Goal: Task Accomplishment & Management: Complete application form

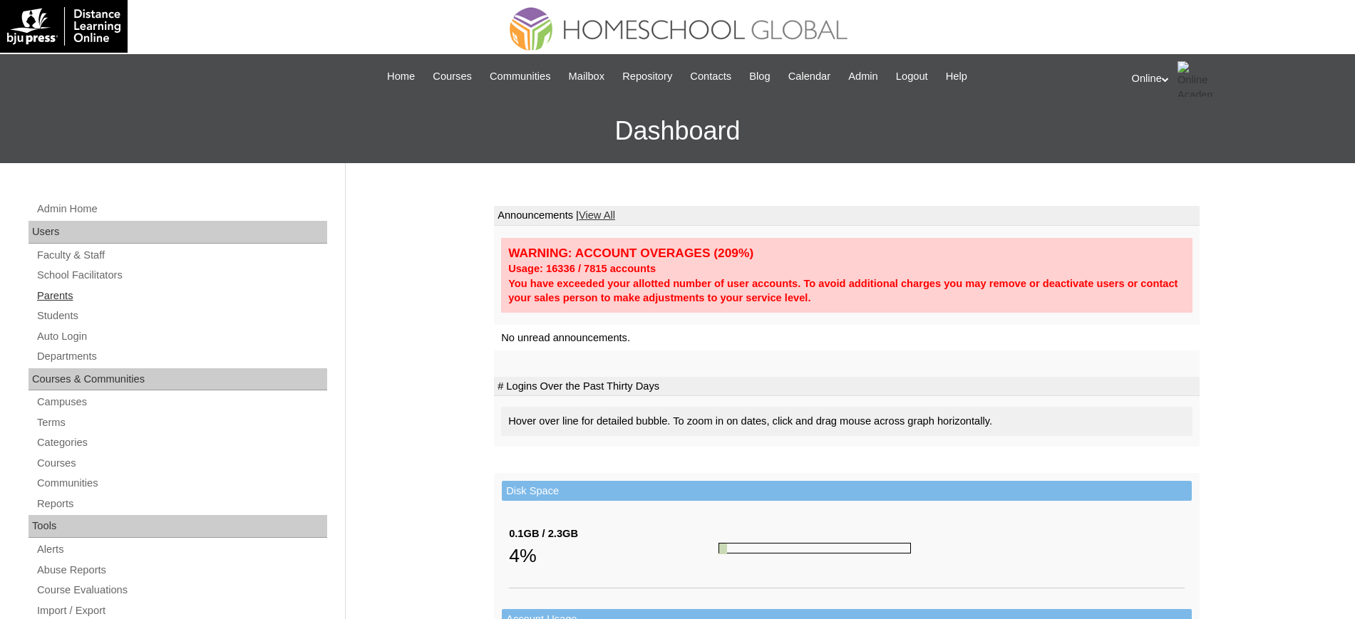
click at [71, 298] on link "Parents" at bounding box center [181, 296] width 291 height 18
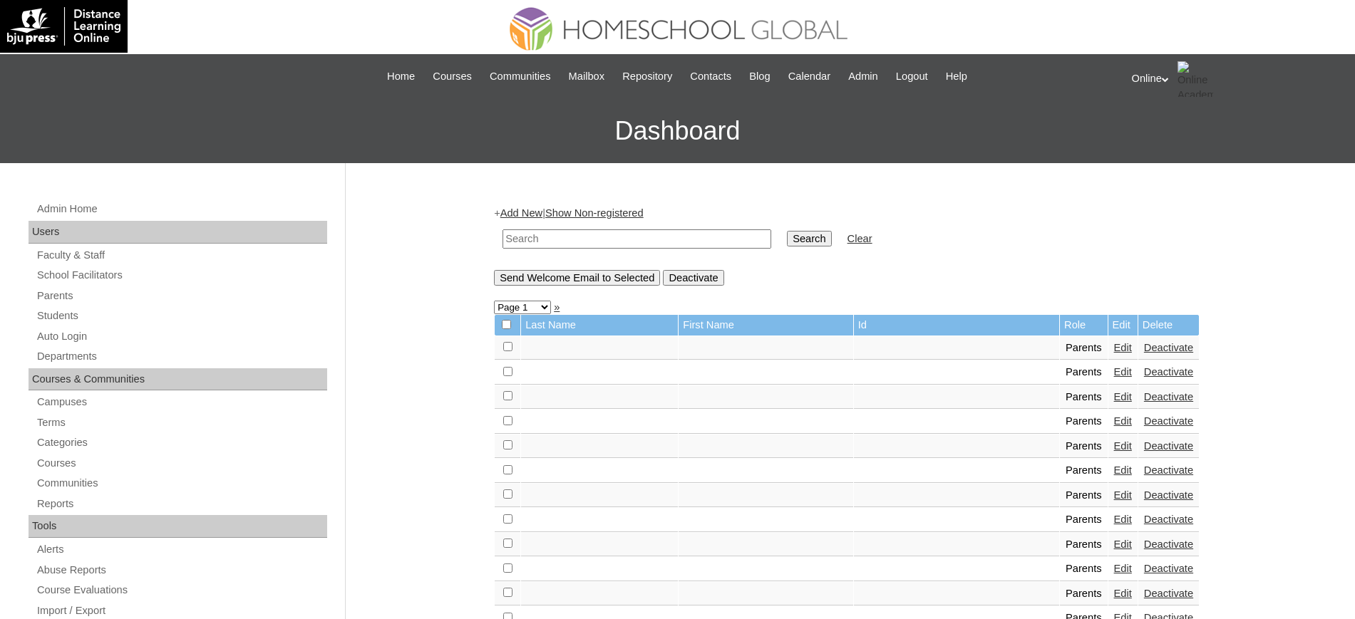
click at [536, 215] on link "Add New" at bounding box center [521, 212] width 42 height 11
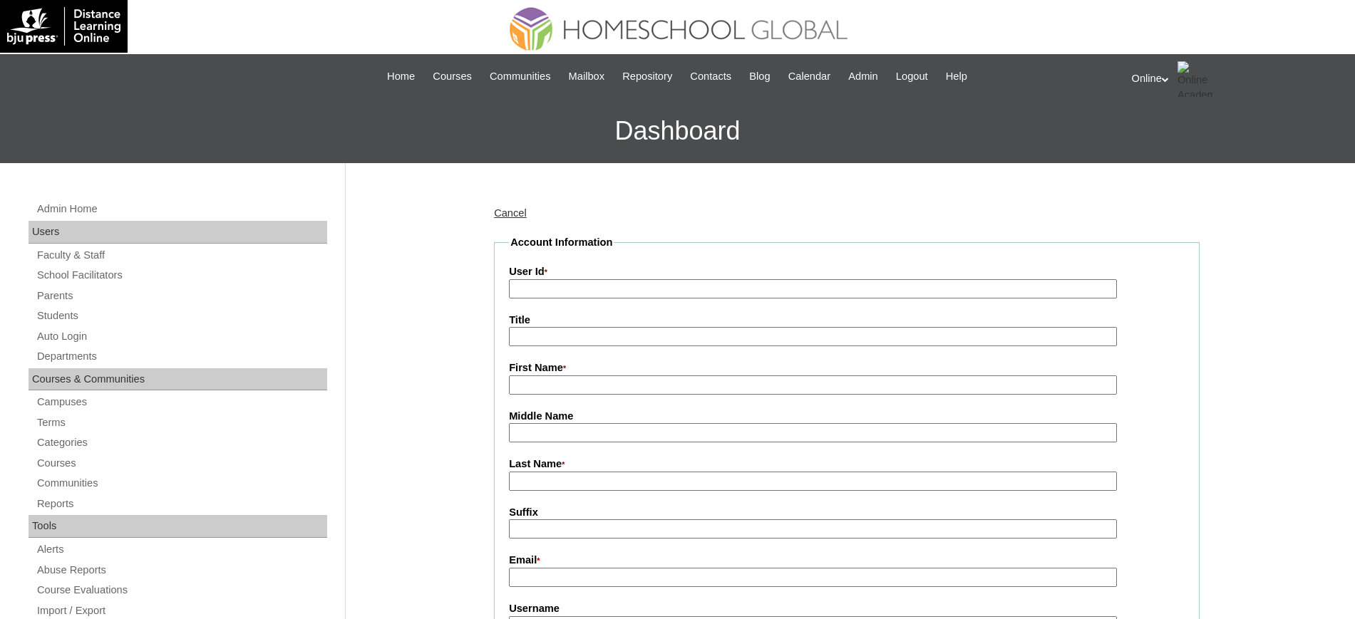
click at [524, 277] on label "User Id *" at bounding box center [847, 272] width 676 height 16
click at [524, 279] on input "User Id *" at bounding box center [813, 288] width 608 height 19
click at [535, 296] on input "User Id *" at bounding box center [813, 288] width 608 height 19
paste input "HGP0152-OACAD2025"
type input "HGP0152-OACAD2025"
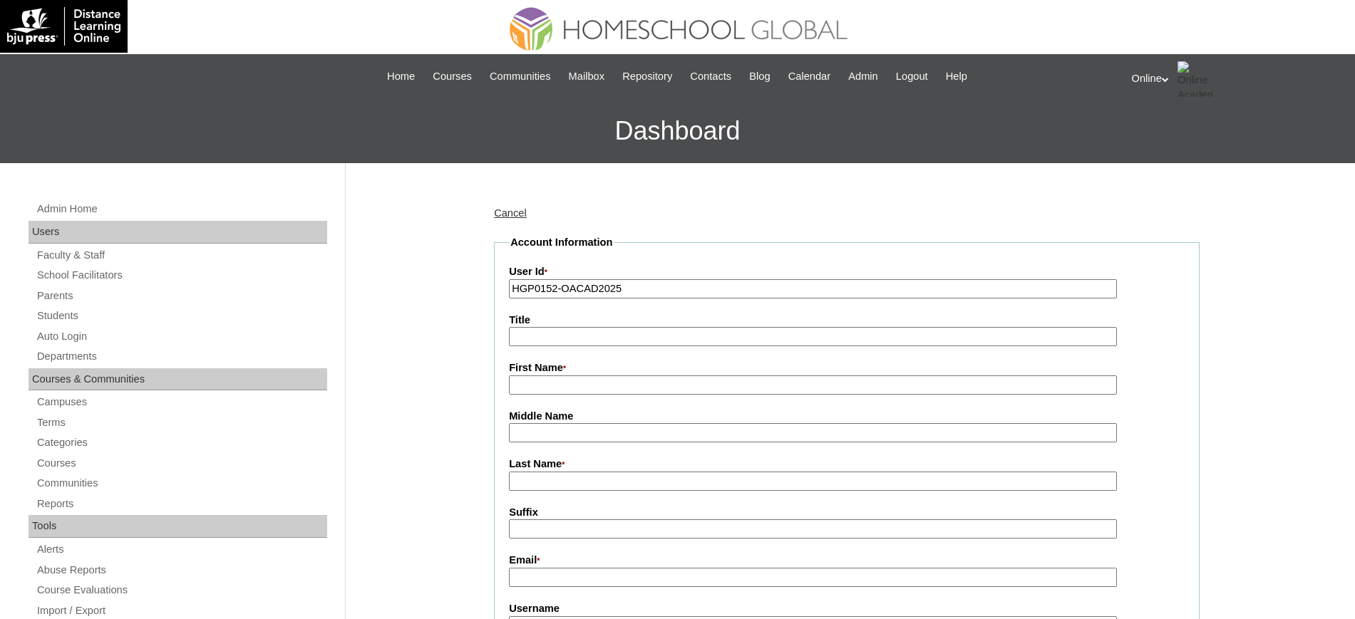
click at [587, 383] on input "First Name *" at bounding box center [813, 385] width 608 height 19
paste input "Atarah Sofia"
type input "Atarah Sofia"
click at [542, 478] on input "Last Name *" at bounding box center [813, 481] width 608 height 19
paste input "Acedilla"
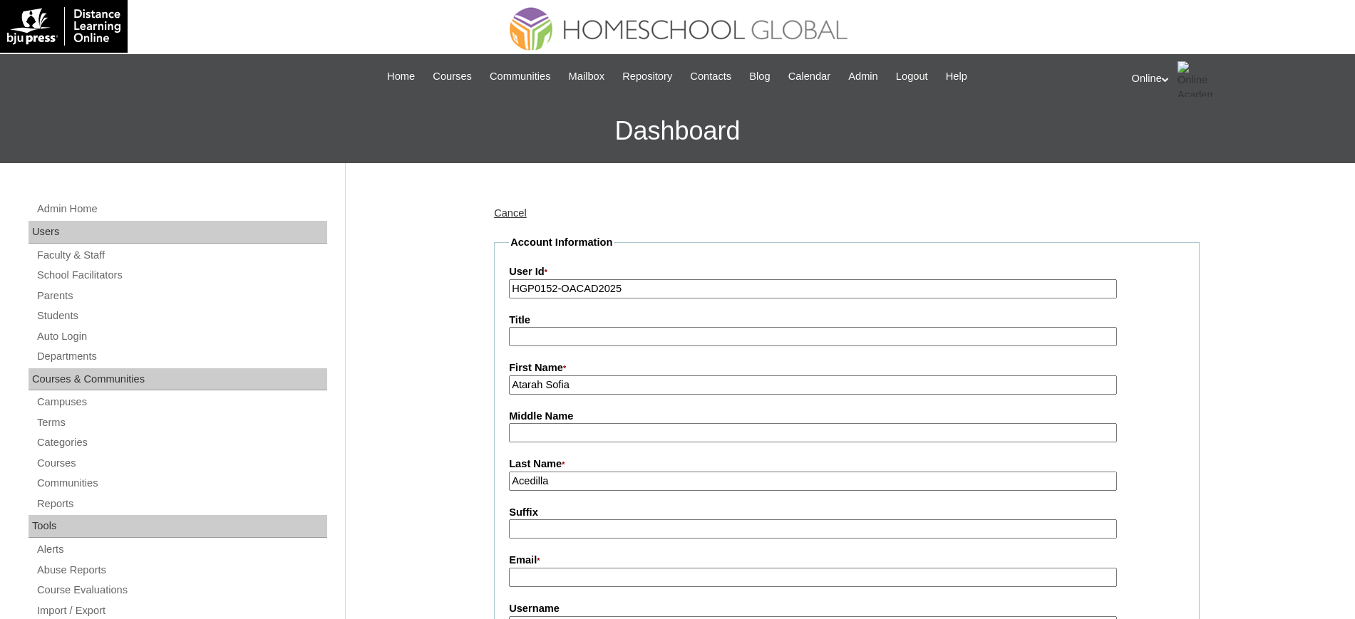
type input "Acedilla"
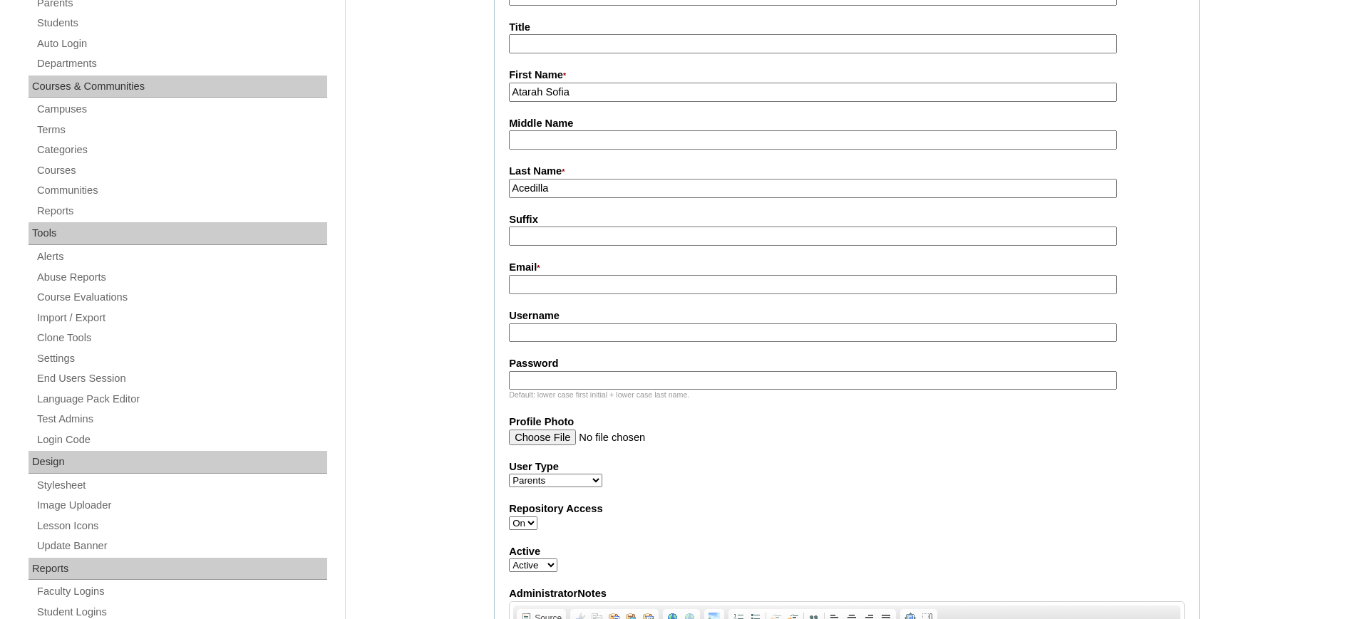
scroll to position [300, 0]
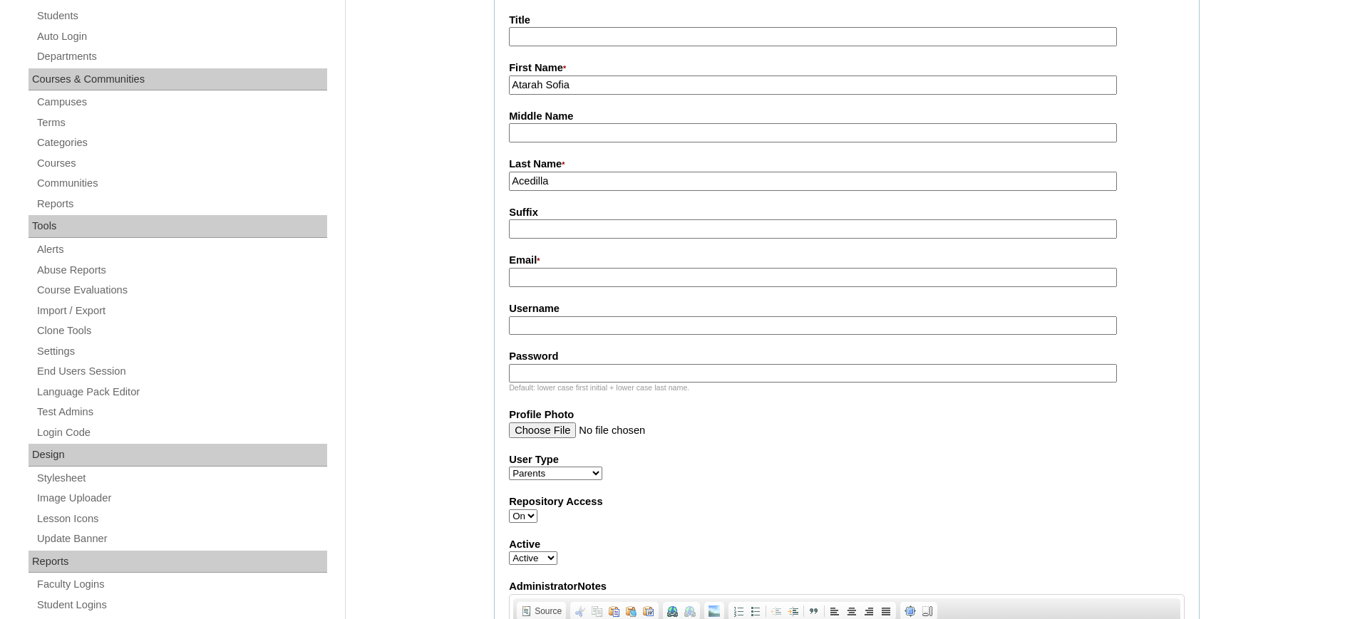
click at [584, 277] on input "Email *" at bounding box center [813, 277] width 608 height 19
paste input "sheenalyntanagon@gmail.com / sheenalyntanagon@yahoo.com"
type input "sheenalyntanagon@gmail.com / sheenalyntanagon@yahoo.com"
click at [557, 324] on input "Username" at bounding box center [813, 325] width 608 height 19
paste input "acedilla2025"
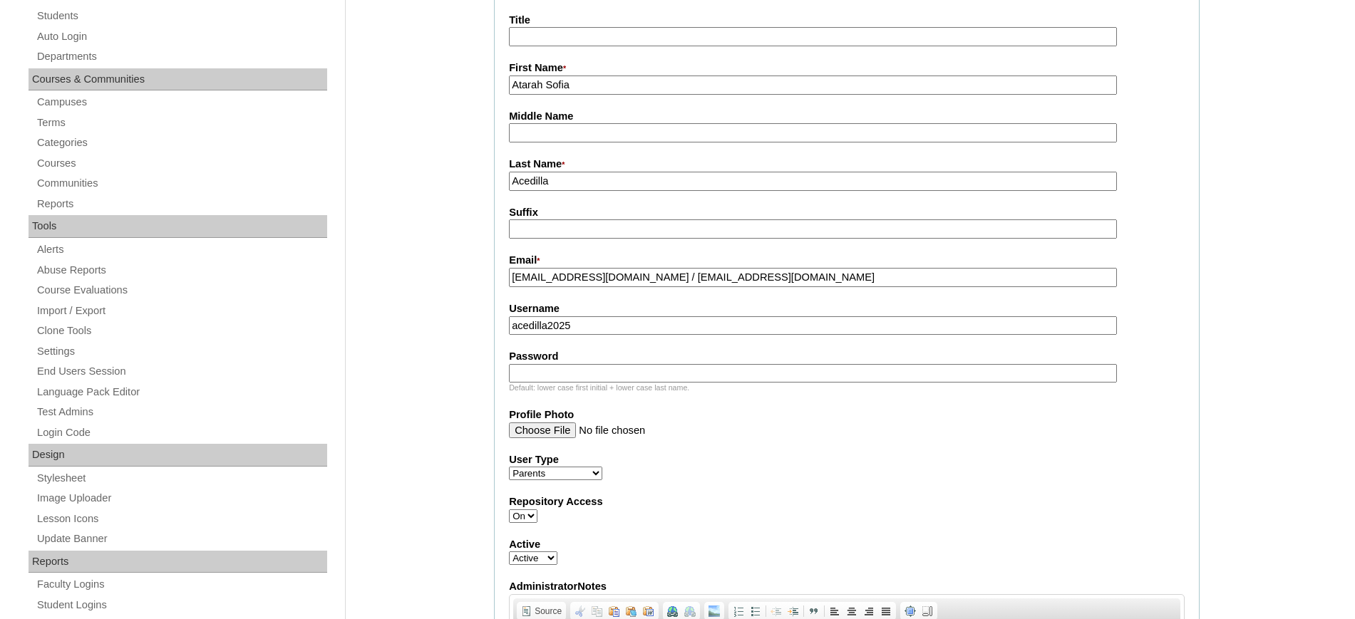
type input "acedilla2025"
click at [666, 378] on input "Password" at bounding box center [813, 373] width 608 height 19
paste input "HgbAs"
type input "HgbAs"
click at [869, 481] on div "User Type Faculty Staff Student Parents School Facilitators" at bounding box center [847, 467] width 676 height 29
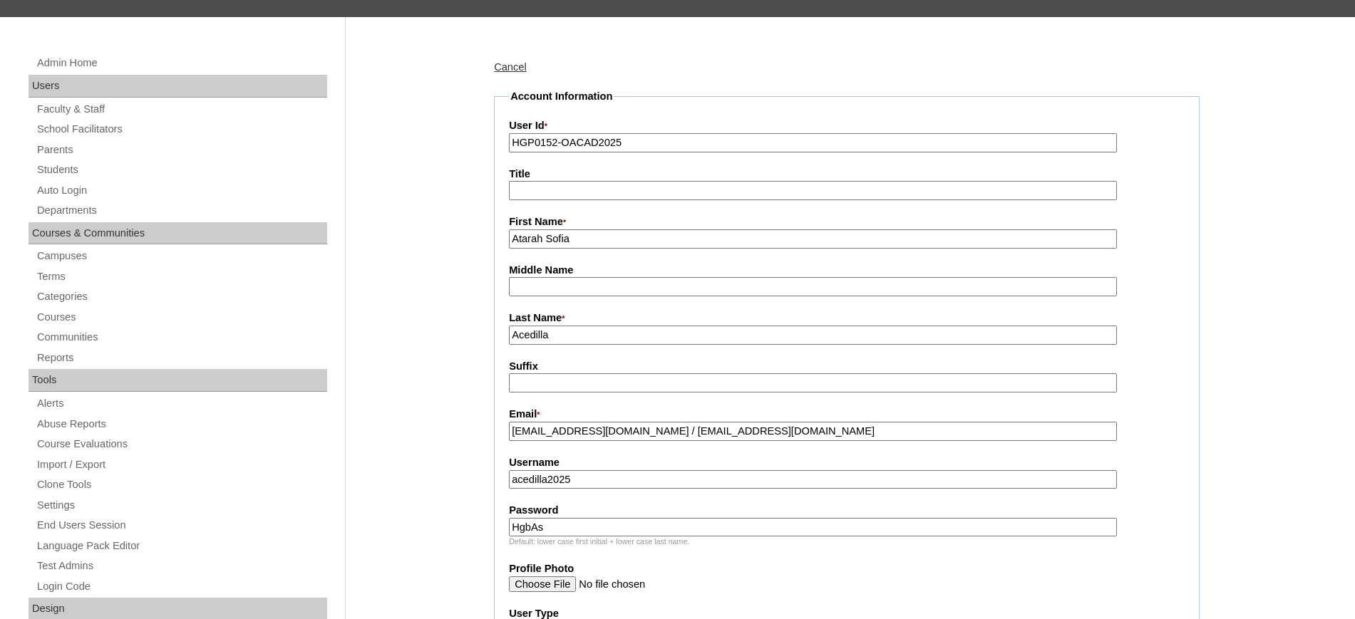
scroll to position [149, 0]
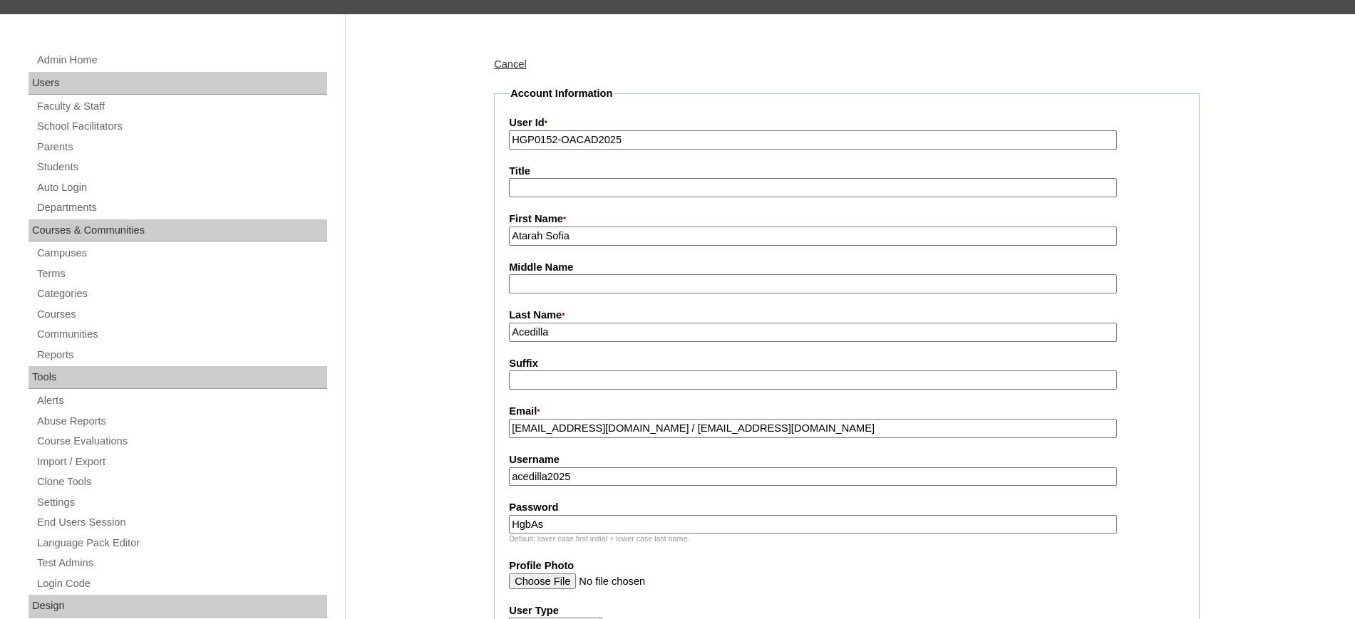
drag, startPoint x: 590, startPoint y: 230, endPoint x: 475, endPoint y: 229, distance: 114.7
paste input "Sheena Lyn"
type input "Sheena Lyn"
drag, startPoint x: 556, startPoint y: 337, endPoint x: 407, endPoint y: 326, distance: 149.3
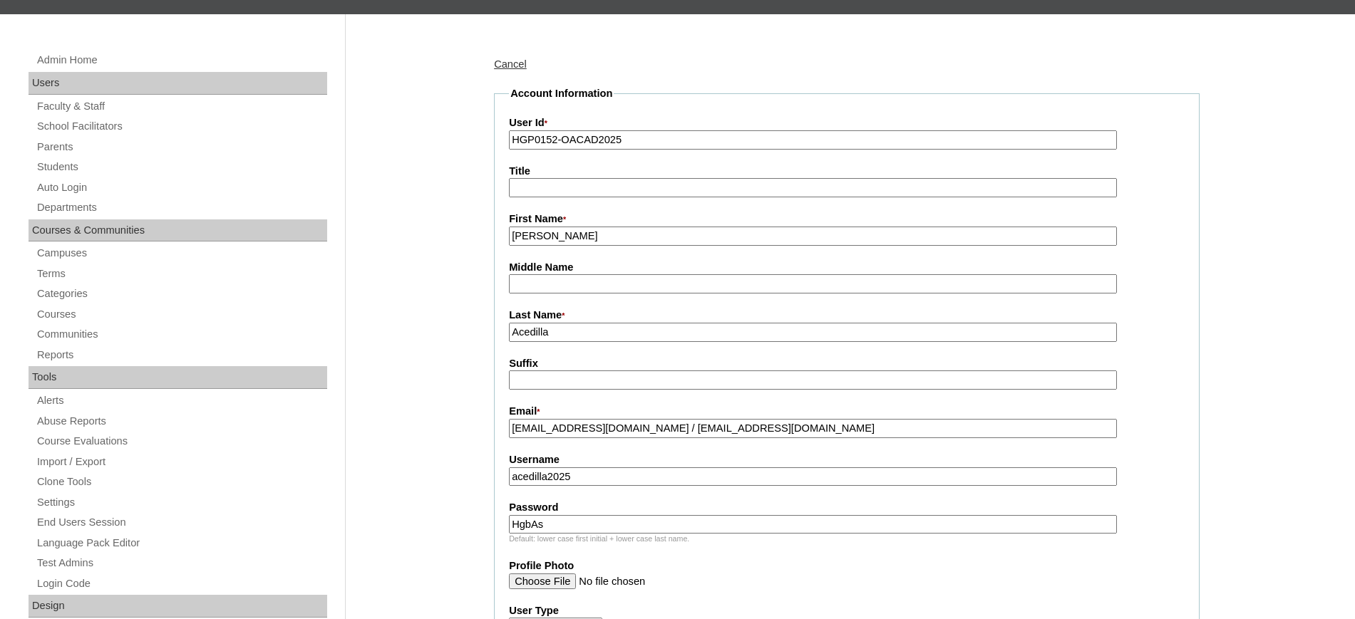
type input "Tanagon"
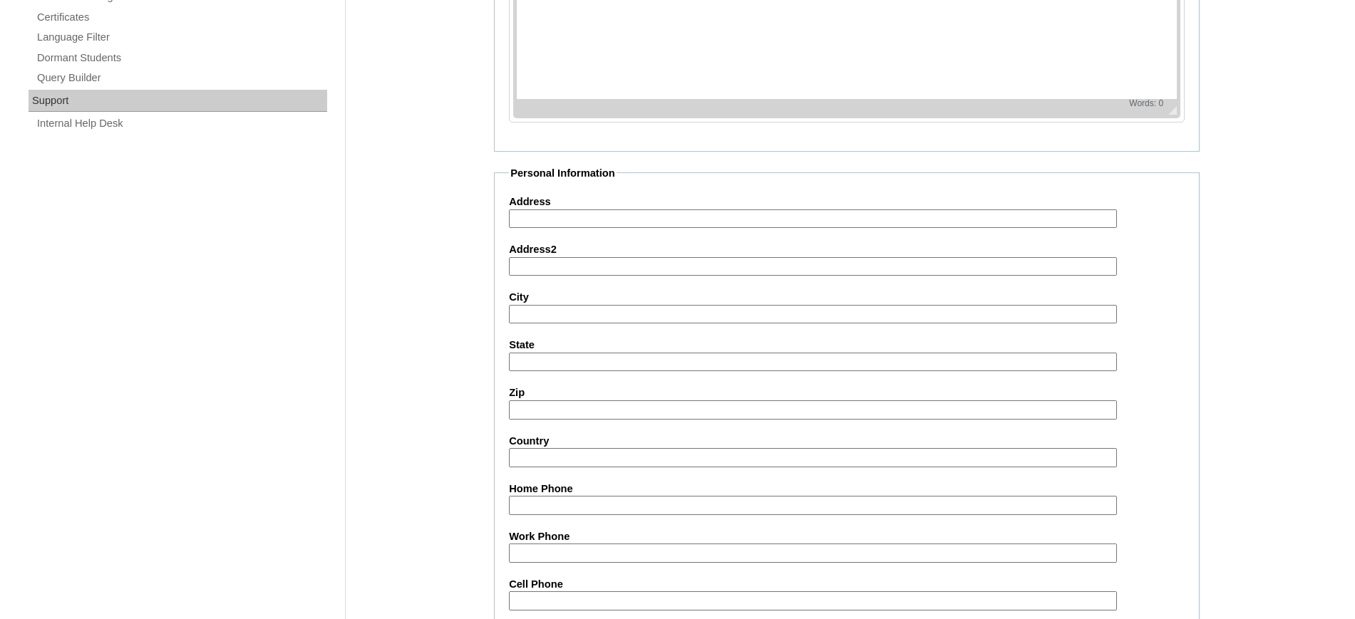
scroll to position [1306, 0]
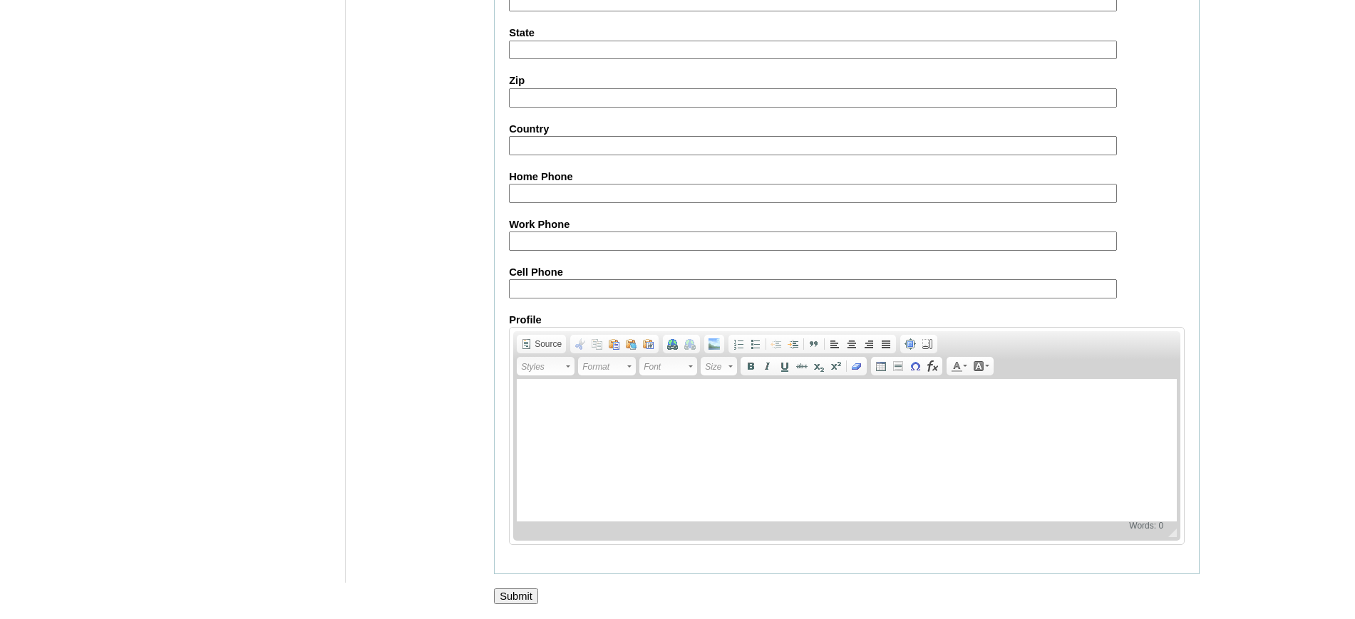
click at [516, 597] on input "Submit" at bounding box center [516, 597] width 44 height 16
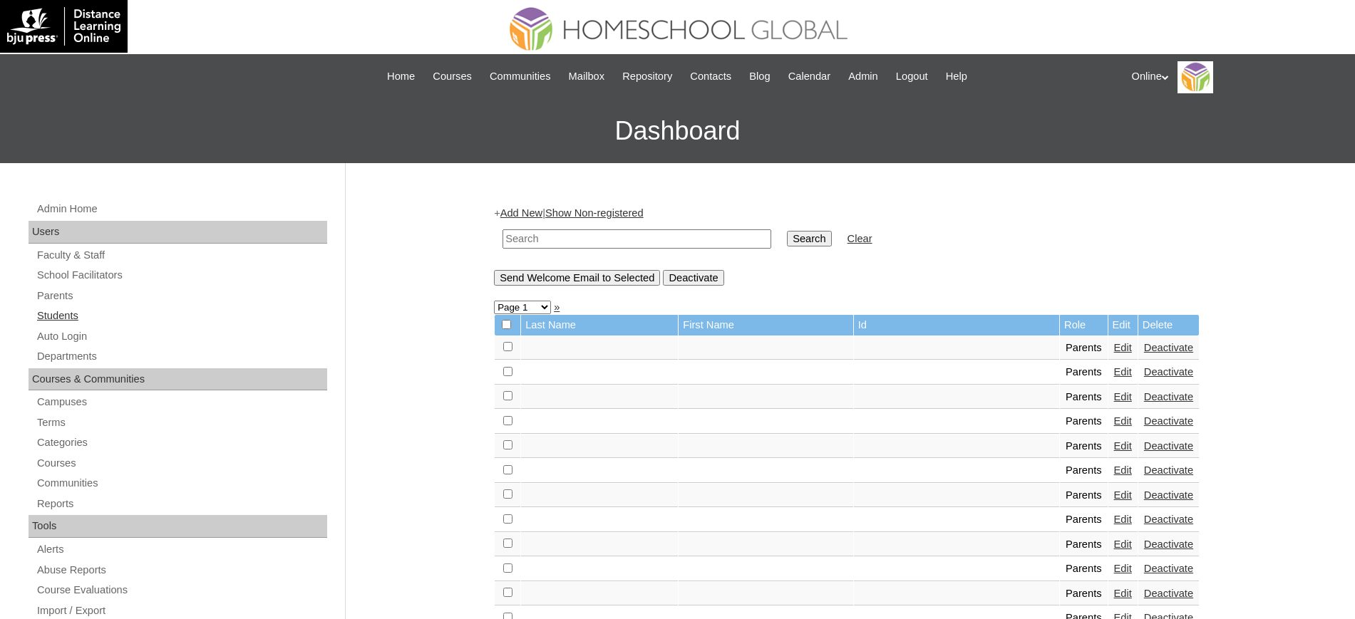
click at [66, 320] on link "Students" at bounding box center [181, 316] width 291 height 18
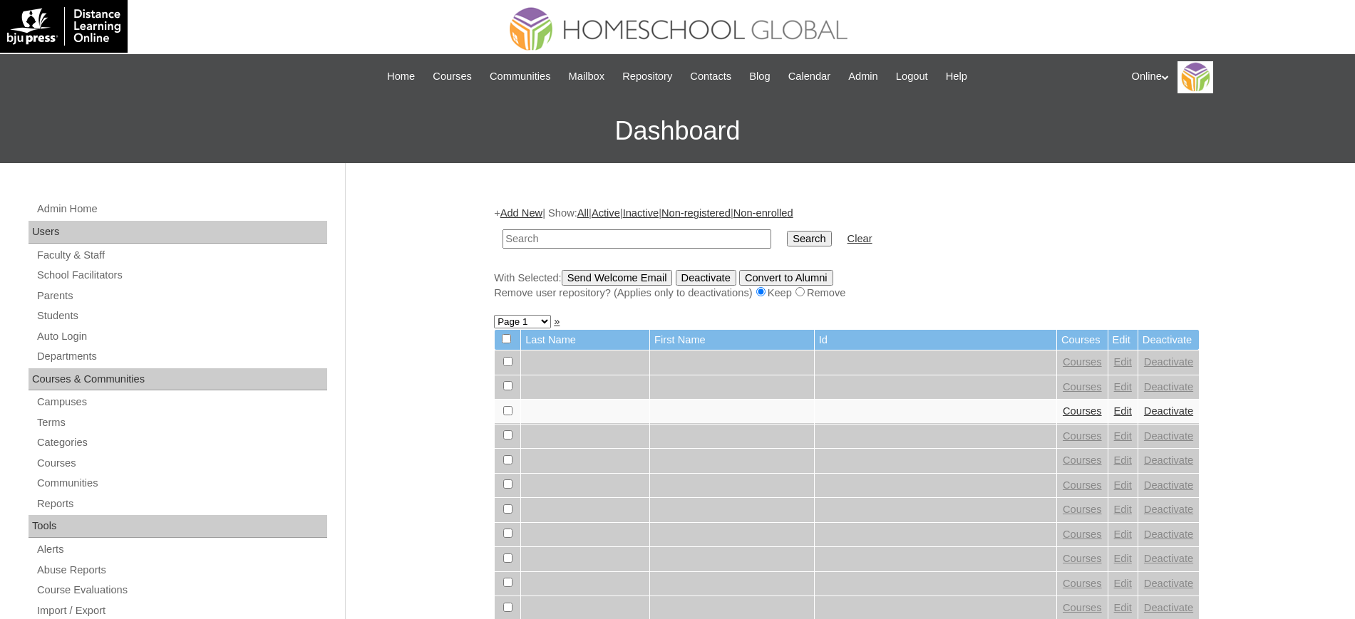
click at [507, 217] on link "Add New" at bounding box center [521, 212] width 42 height 11
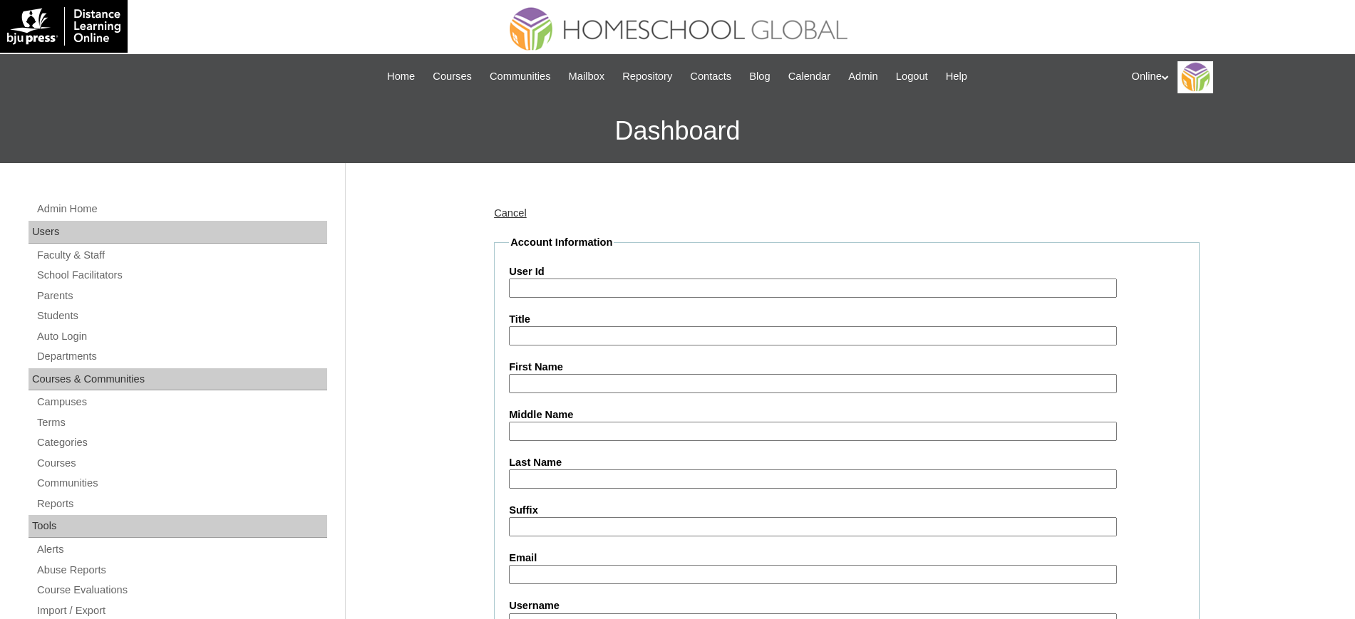
click at [565, 283] on input "User Id" at bounding box center [813, 288] width 608 height 19
paste input "HG185OACAD2025"
type input "HG185OACAD2025"
click at [572, 377] on input "First Name" at bounding box center [813, 383] width 608 height 19
paste input "Atarah Sofia"
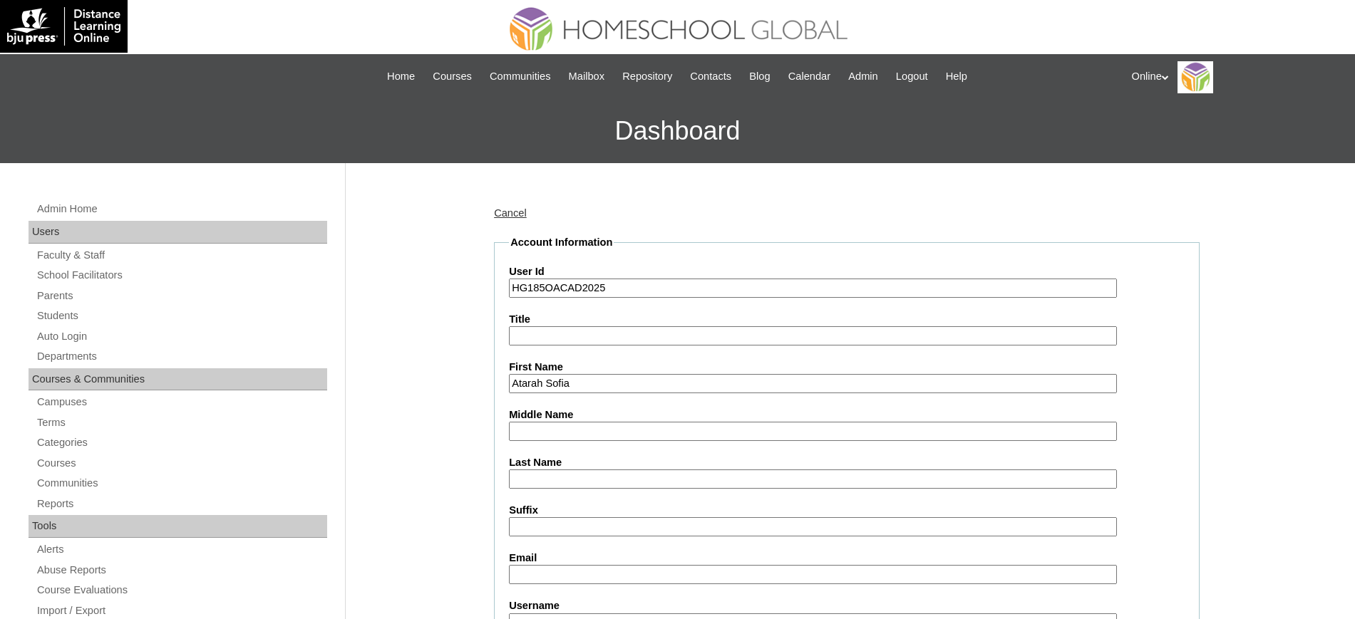
type input "Atarah Sofia"
click at [539, 482] on input "Last Name" at bounding box center [813, 479] width 608 height 19
paste input "Acedilla"
type input "Acedilla"
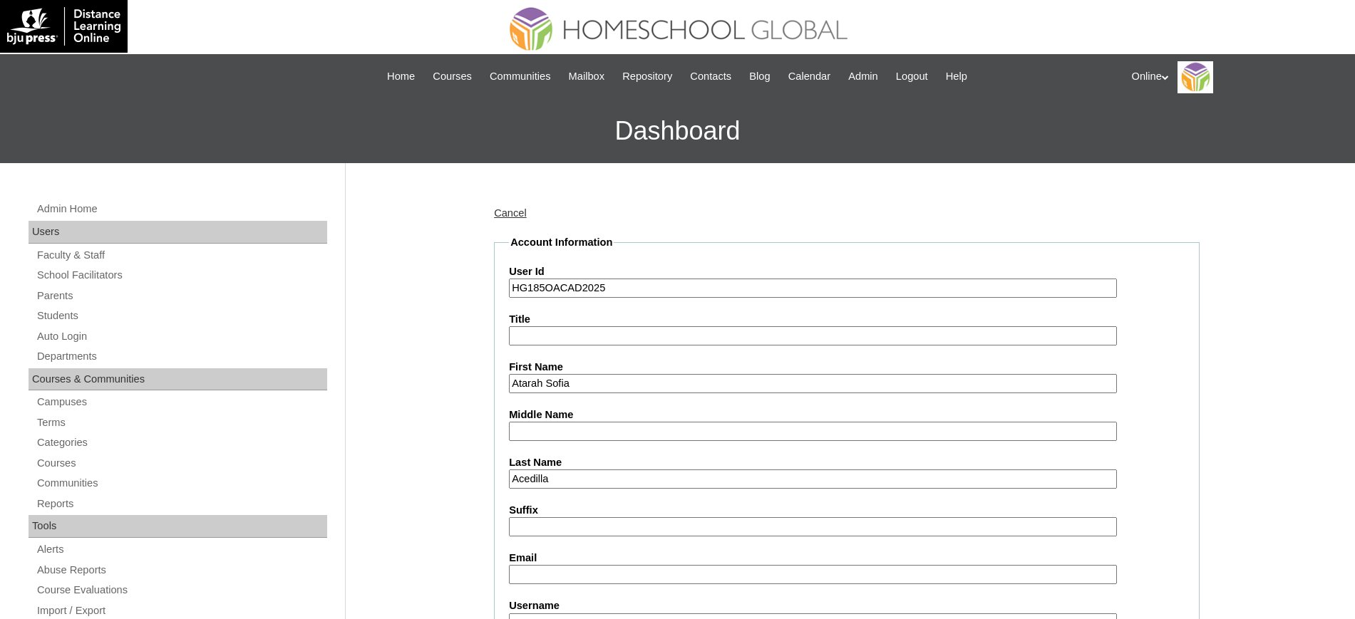
click at [549, 563] on label "Email" at bounding box center [847, 558] width 676 height 15
click at [549, 565] on input "Email" at bounding box center [813, 574] width 608 height 19
paste input "sheenalyntanagon@gmail.com / sheenalyntanagon@yahoo.com"
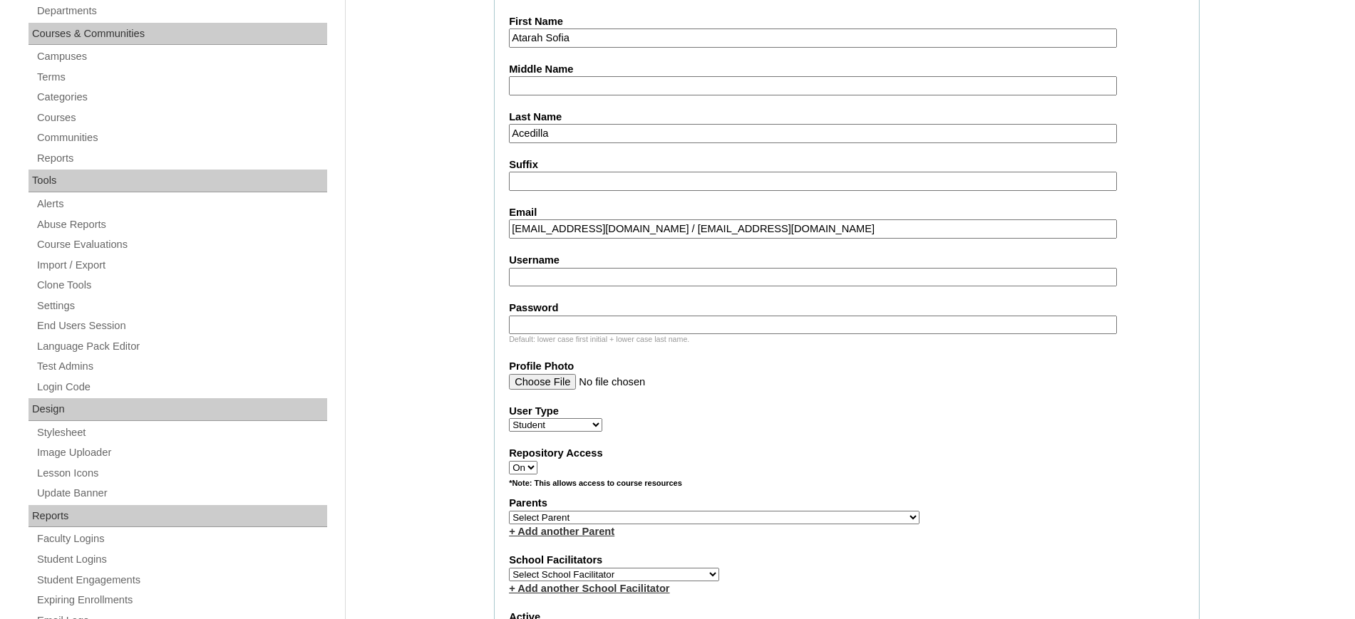
scroll to position [348, 0]
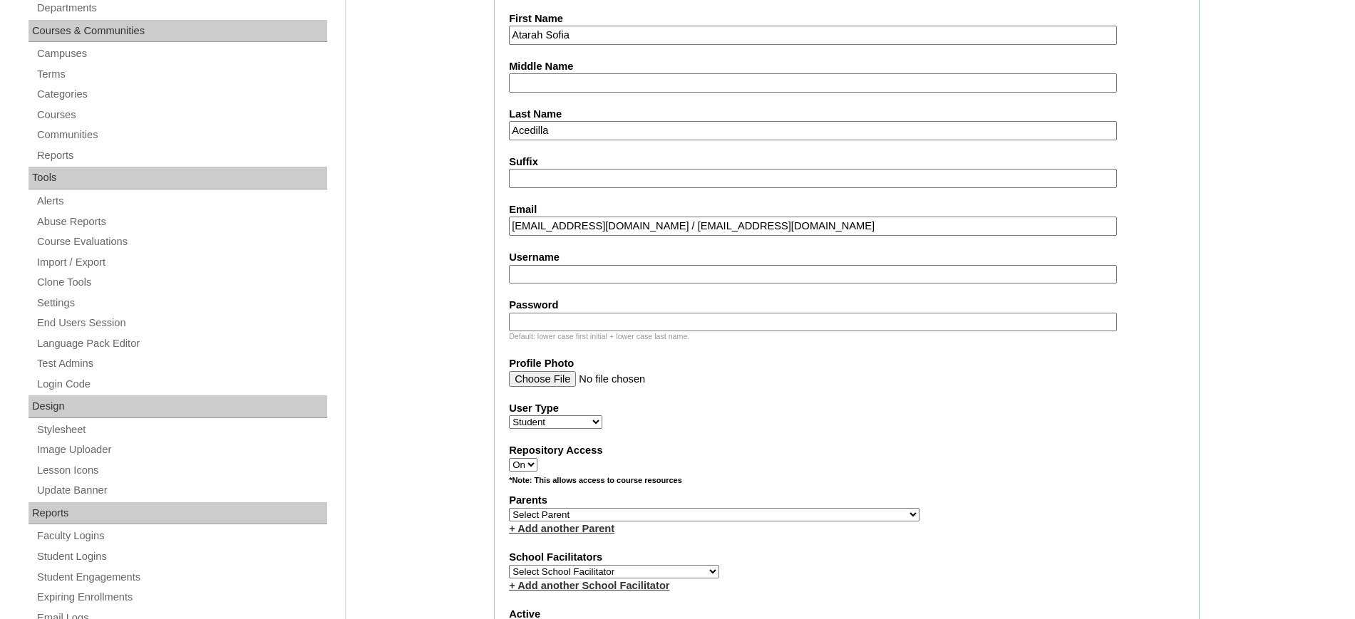
type input "sheenalyntanagon@gmail.com / sheenalyntanagon@yahoo.com"
click at [568, 285] on fieldset "Account Information User Id HG185OACAD2025 Title First Name Atarah Sofia Middle…" at bounding box center [847, 463] width 706 height 1152
click at [582, 275] on input "Username" at bounding box center [813, 274] width 608 height 19
paste input "atarah.acedilla2025"
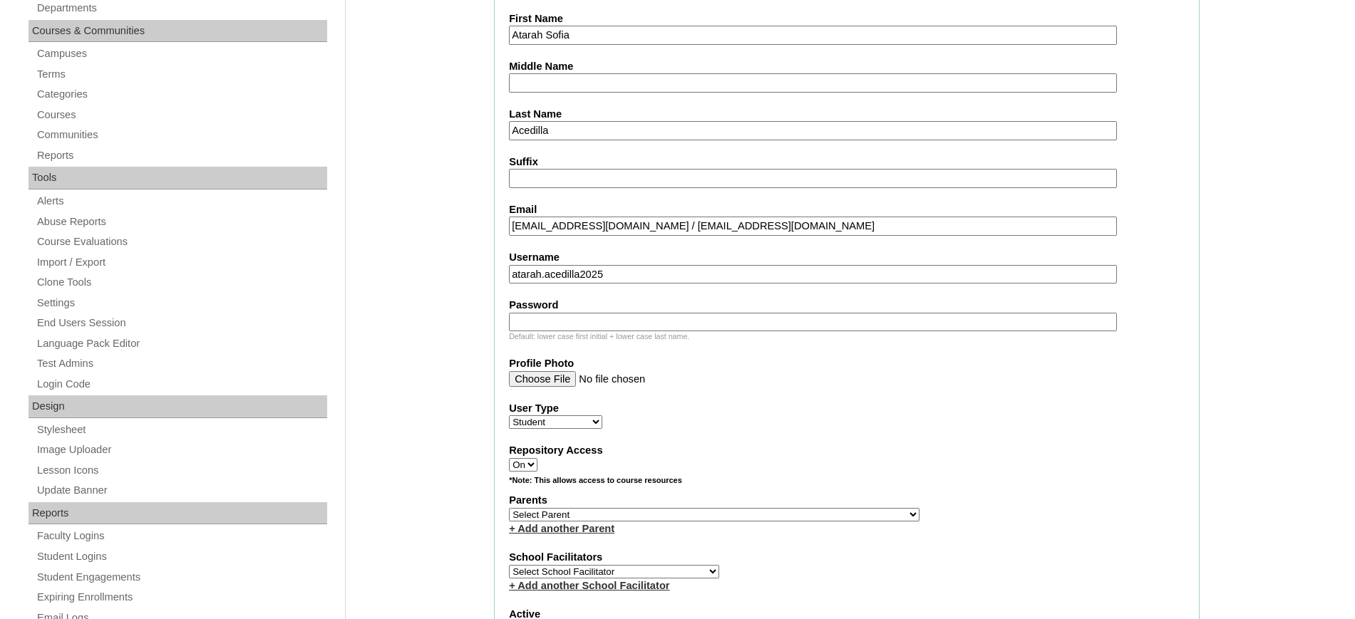
type input "atarah.acedilla2025"
click at [623, 319] on input "Password" at bounding box center [813, 322] width 608 height 19
paste input "LkMpO"
type input "LkMpO"
click at [912, 462] on div "Repository Access On Off" at bounding box center [847, 457] width 676 height 29
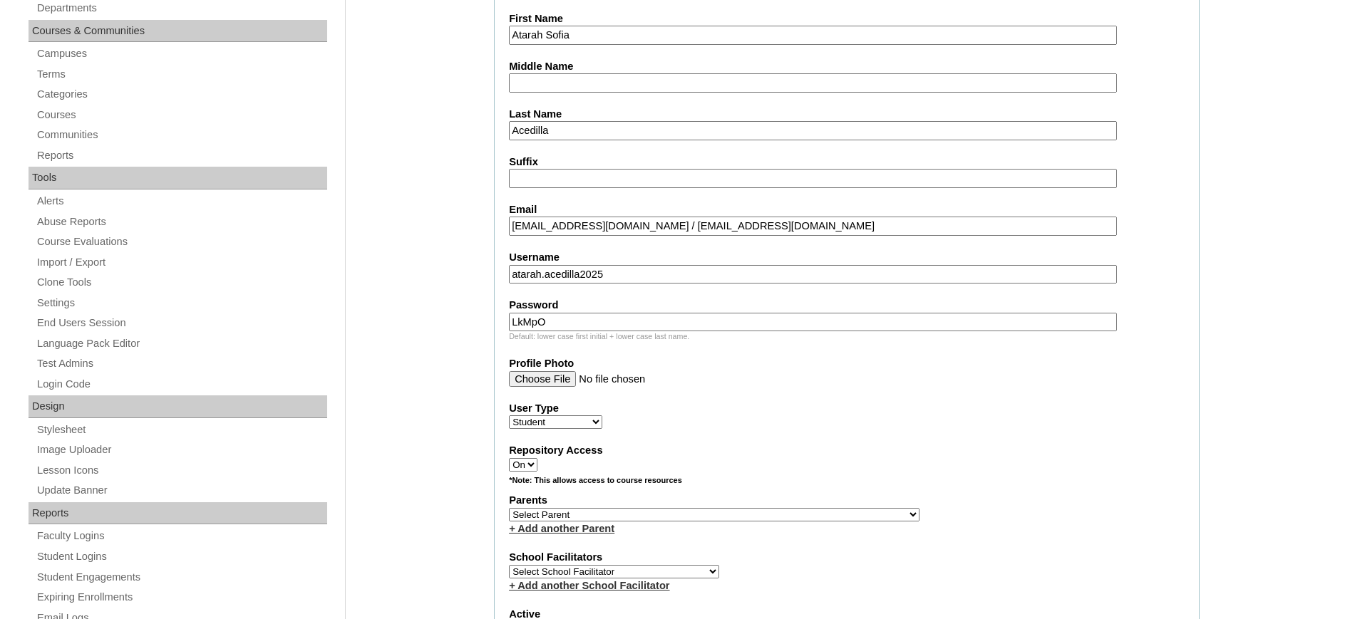
click at [594, 572] on select "Select School Facilitator Norman Añain Ruffa Abadijas Mary Abella Gloryfe Abion…" at bounding box center [614, 572] width 210 height 14
select select "32656"
click at [509, 565] on select "Select School Facilitator Norman Añain Ruffa Abadijas Mary Abella Gloryfe Abion…" at bounding box center [614, 572] width 210 height 14
click at [649, 513] on select "Select Parent , , , , , , , , , , , , , , , , , , , , , , , , , , , , , , , , ,…" at bounding box center [714, 515] width 410 height 14
click at [660, 514] on select "Select Parent , , , , , , , , , , , , , , , , , , , , , , , , , , , , , , , , ,…" at bounding box center [714, 515] width 410 height 14
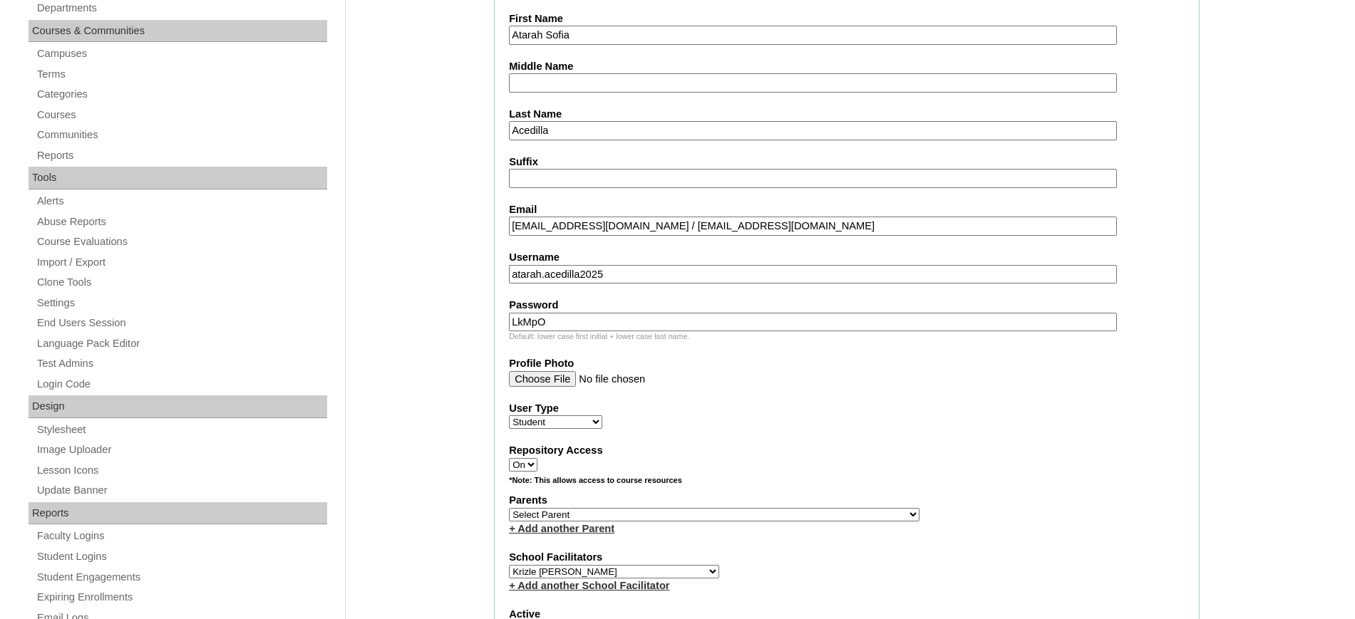
select select "43436"
click at [509, 508] on select "Select Parent , , , , , , , , , , , , , , , , , , , , , , , , , , , , , , , , ,…" at bounding box center [714, 515] width 410 height 14
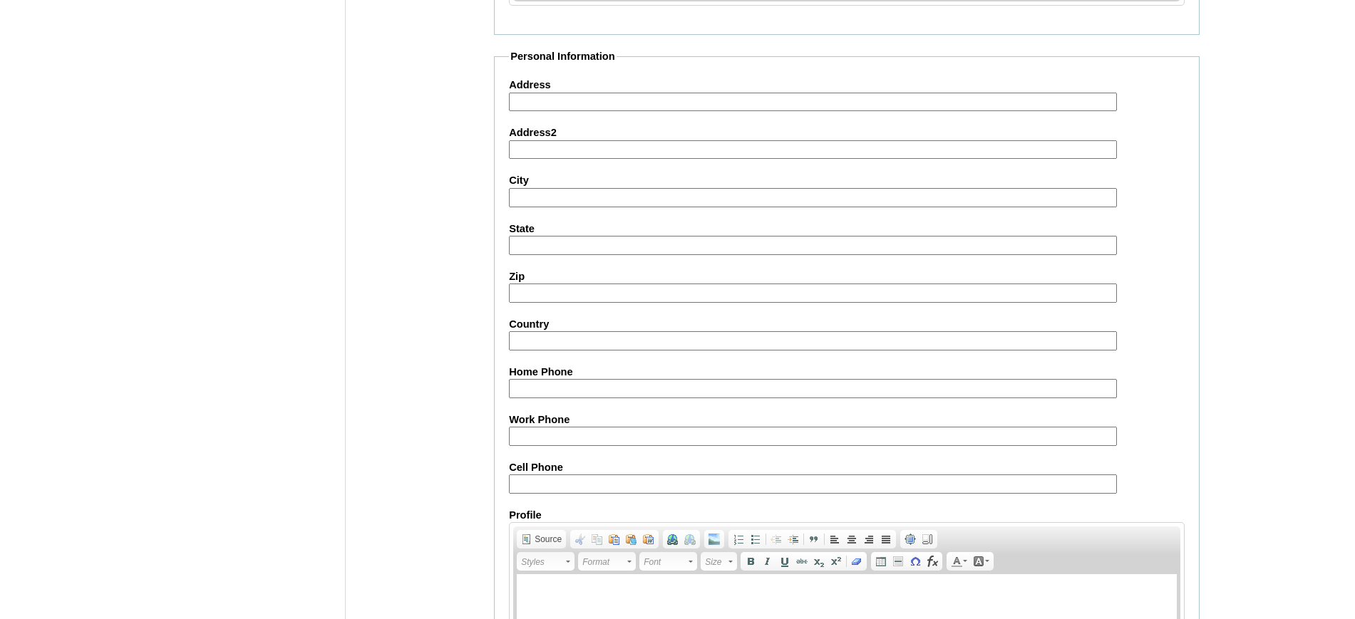
scroll to position [1549, 0]
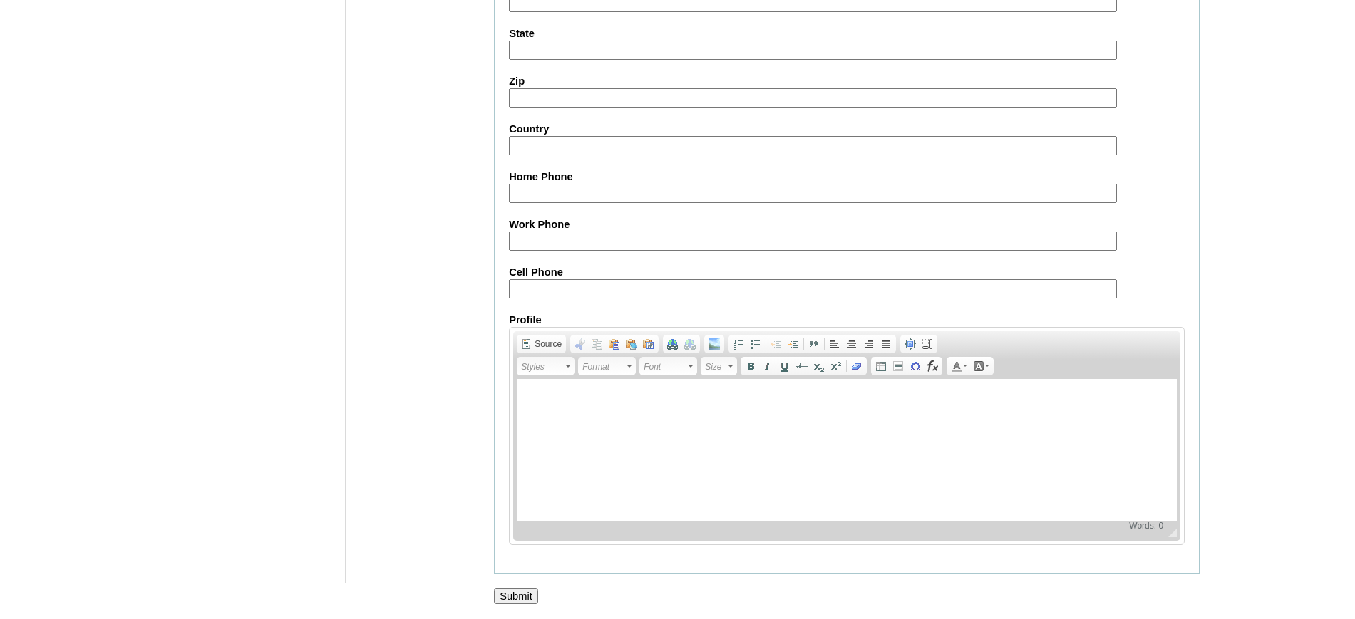
click at [526, 601] on input "Submit" at bounding box center [516, 597] width 44 height 16
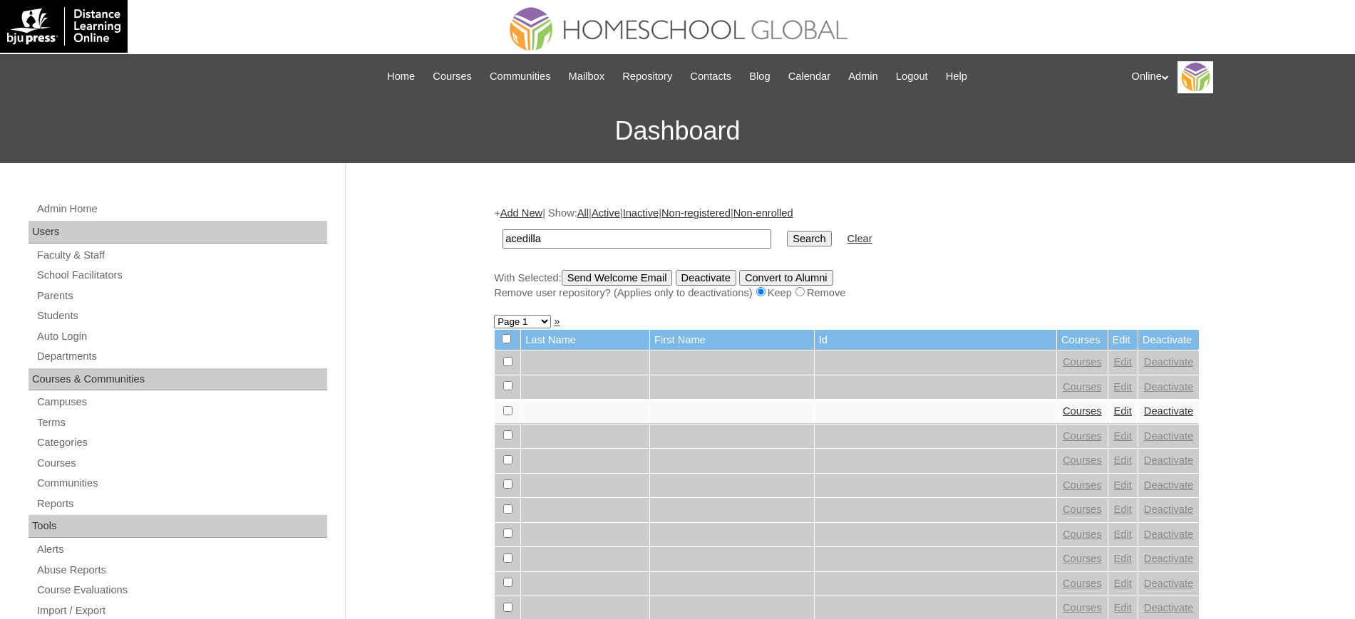
type input "acedilla"
click at [787, 231] on input "Search" at bounding box center [809, 239] width 44 height 16
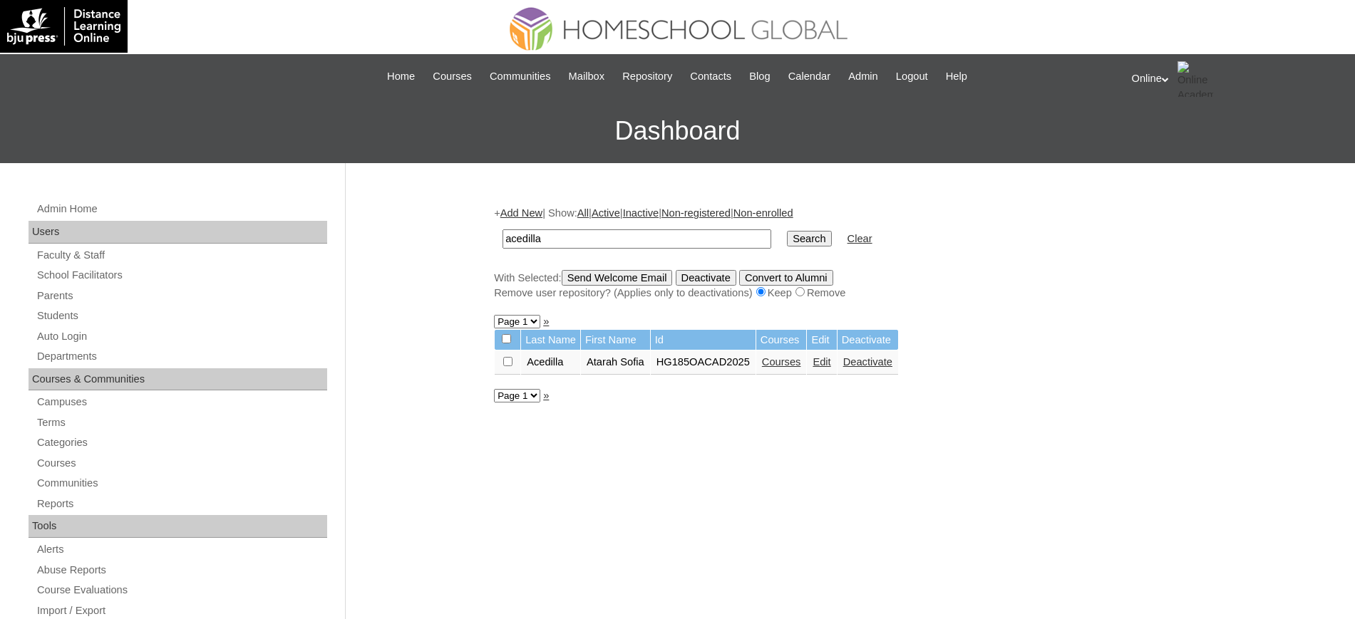
click at [786, 363] on link "Courses" at bounding box center [781, 361] width 39 height 11
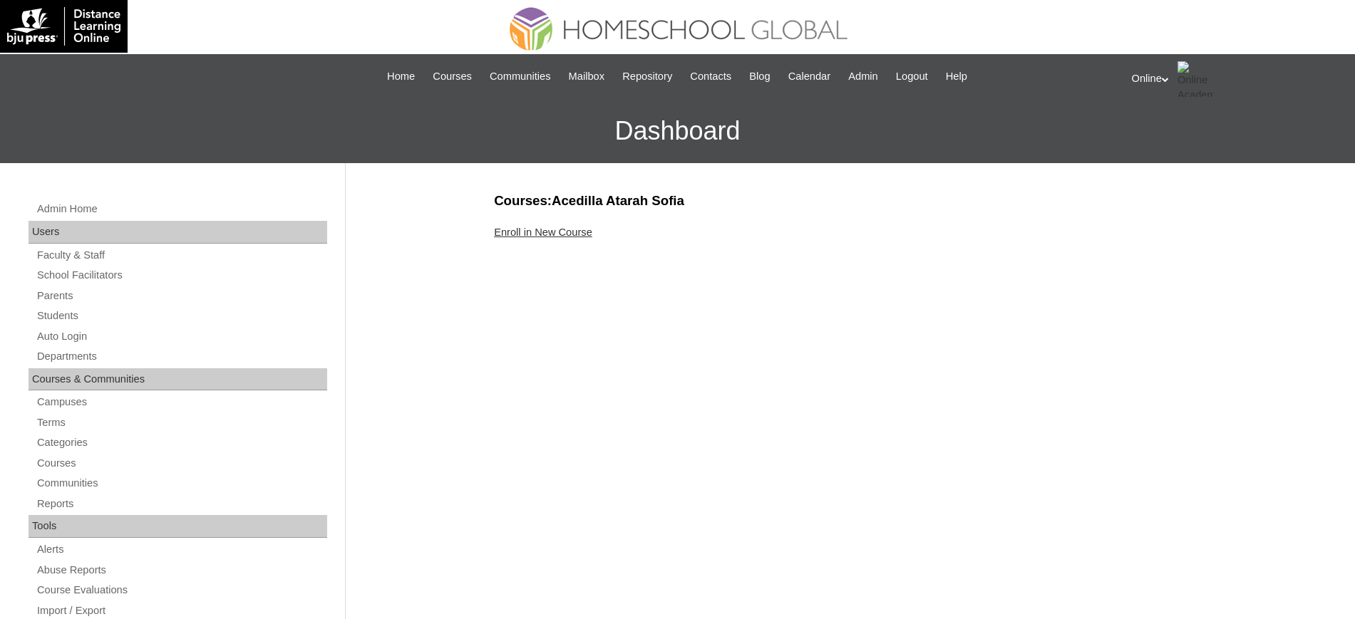
click at [518, 233] on link "Enroll in New Course" at bounding box center [543, 232] width 98 height 11
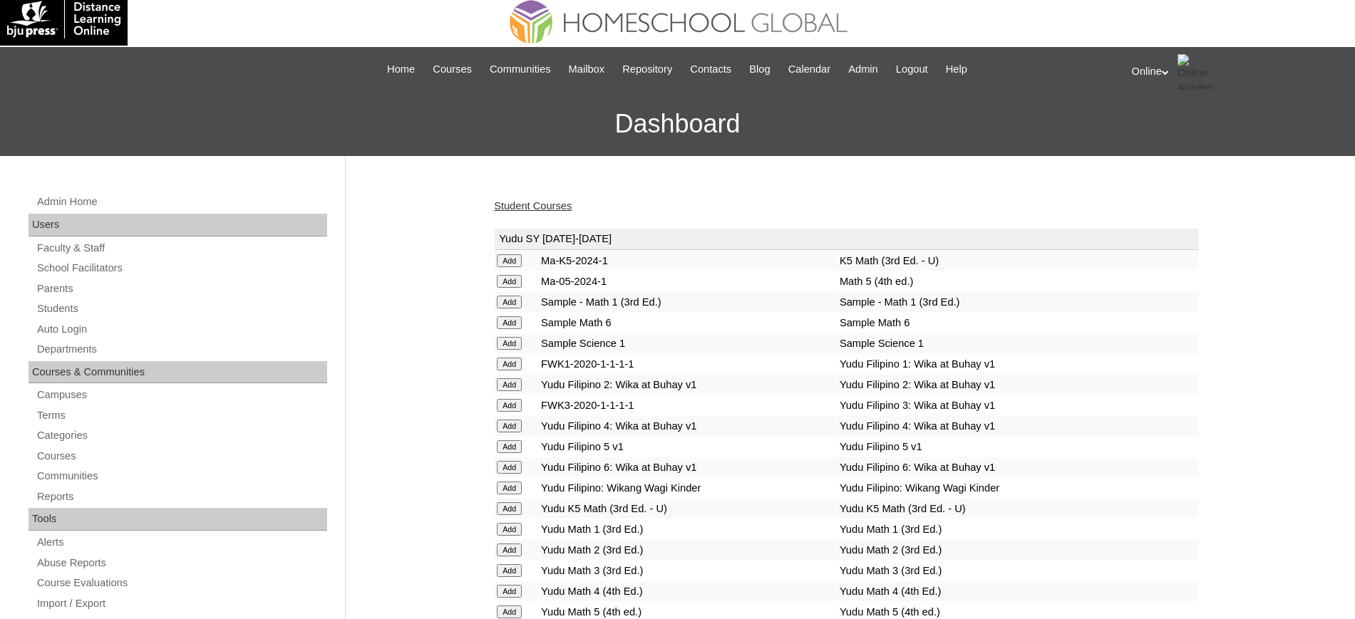
scroll to position [66, 0]
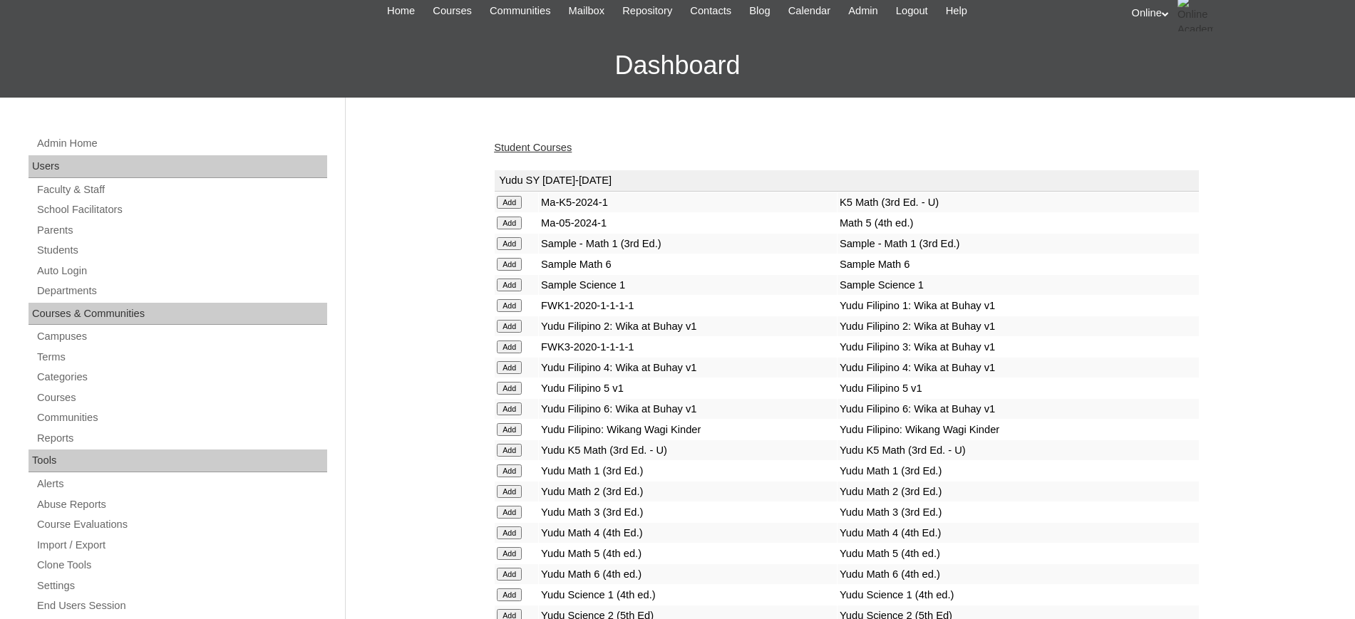
click at [564, 148] on link "Student Courses" at bounding box center [533, 147] width 78 height 11
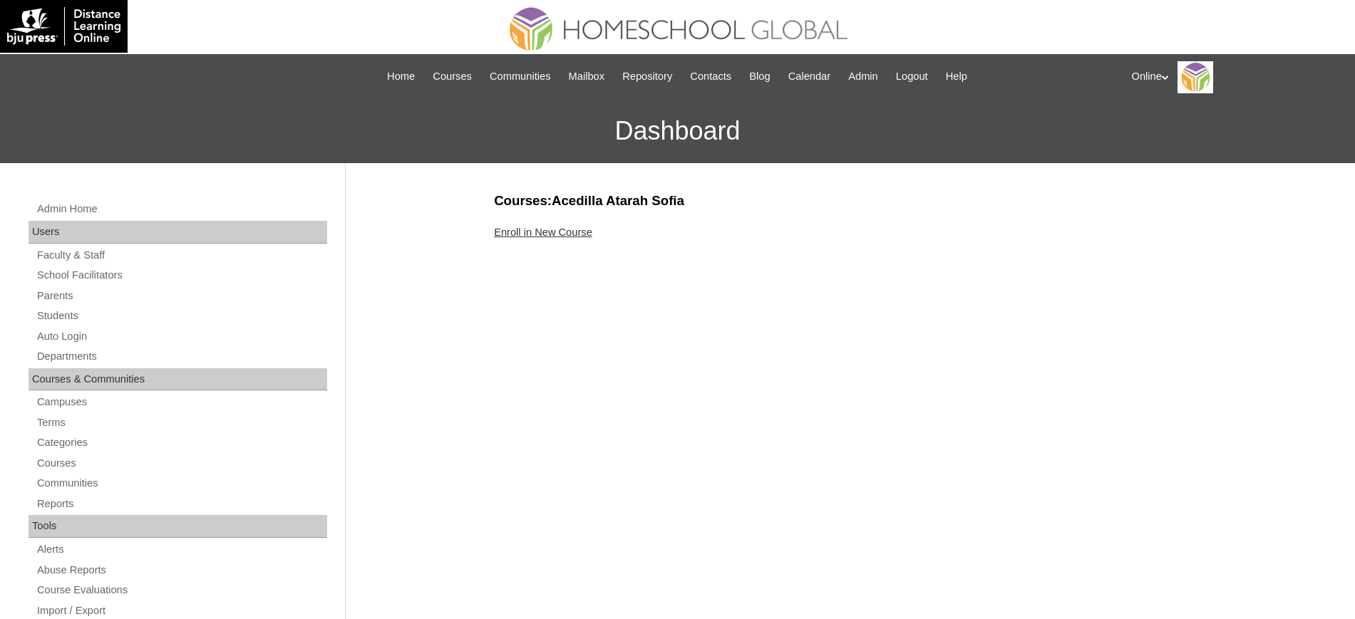
click at [523, 227] on link "Enroll in New Course" at bounding box center [543, 232] width 98 height 11
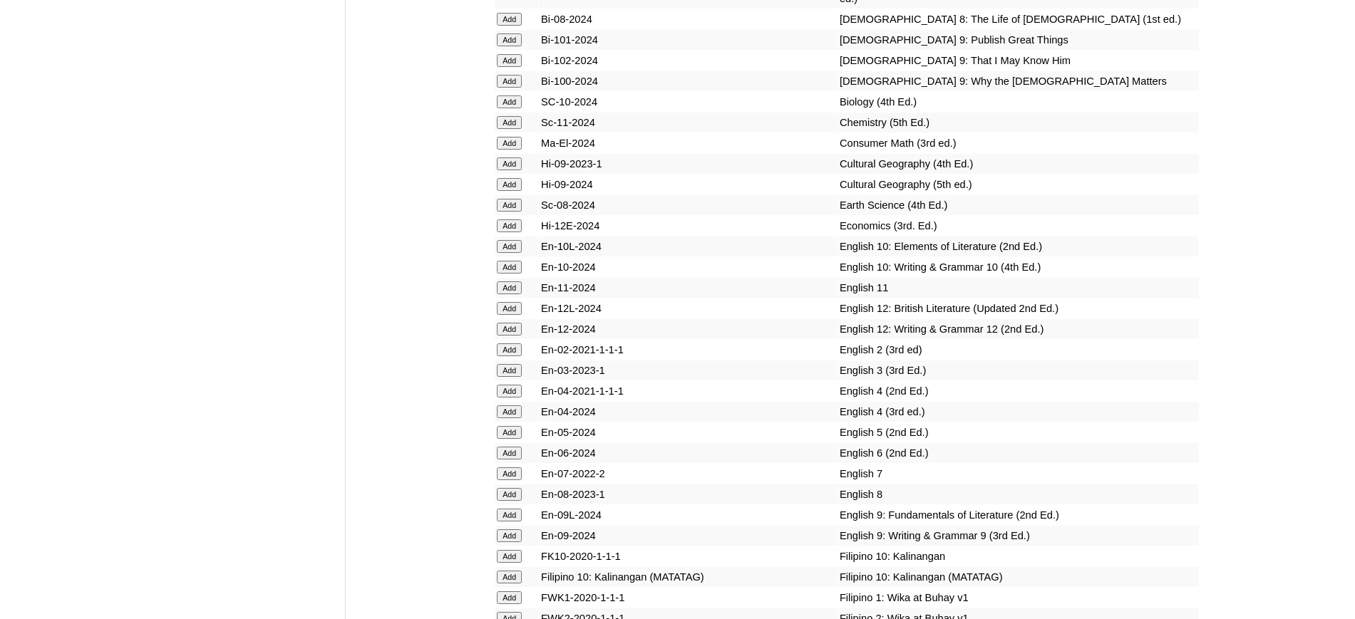
scroll to position [3072, 0]
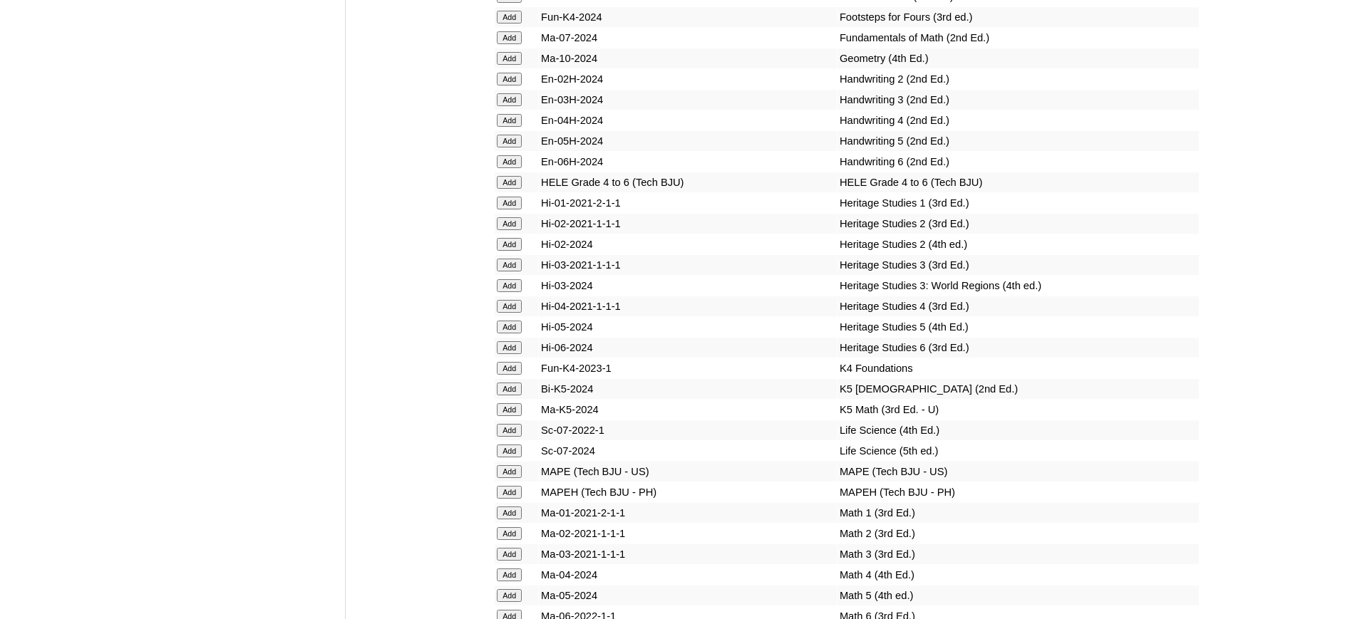
scroll to position [4853, 0]
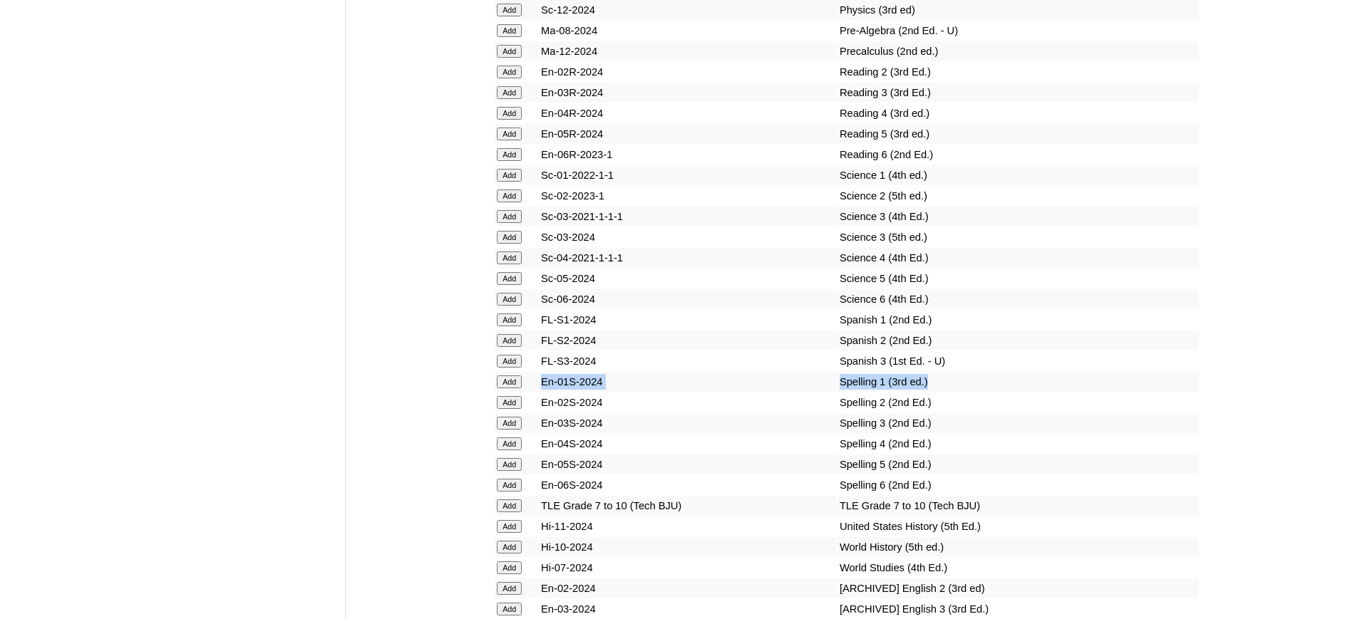
drag, startPoint x: 899, startPoint y: 433, endPoint x: 541, endPoint y: 433, distance: 357.8
click at [541, 392] on tr "Add En-01S-2024 Spelling 1 (3rd ed.)" at bounding box center [847, 382] width 704 height 20
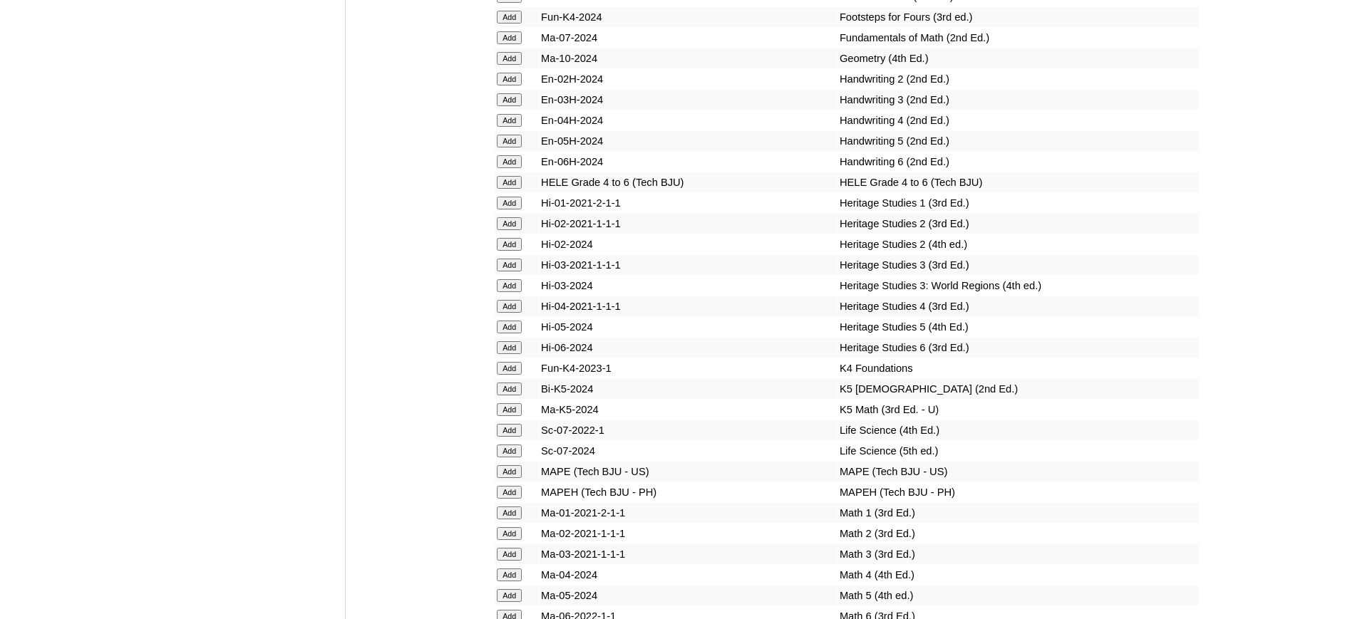
scroll to position [4853, 0]
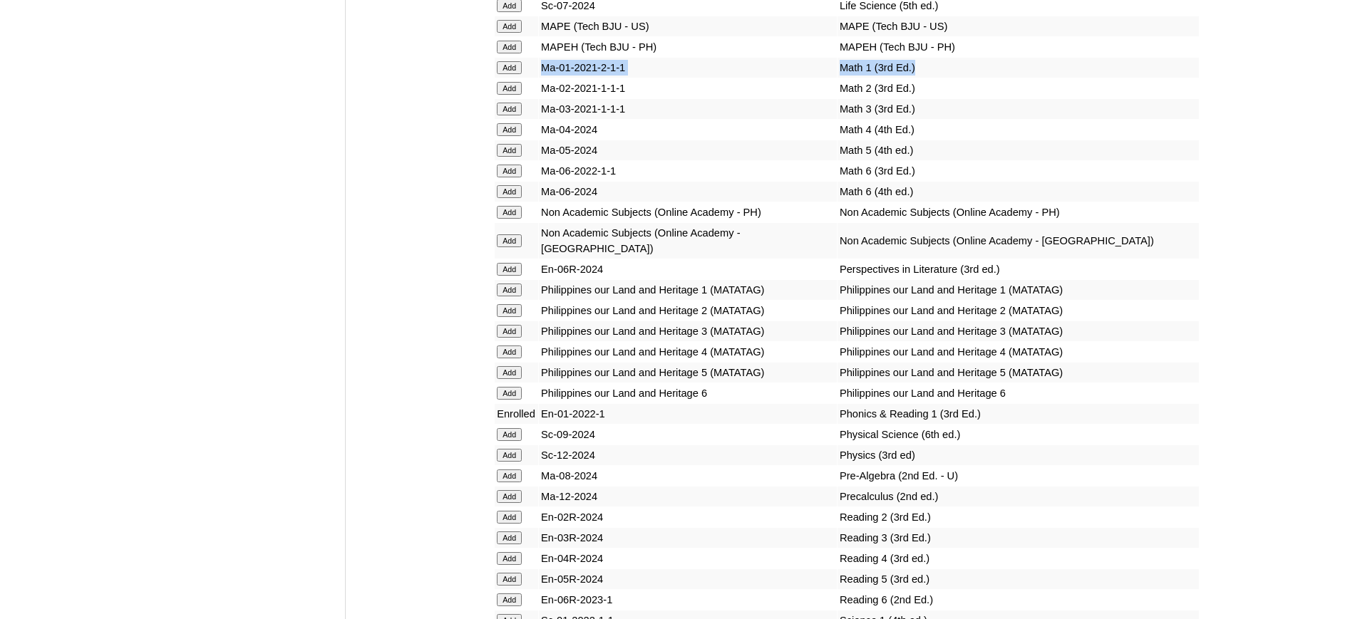
drag, startPoint x: 891, startPoint y: 125, endPoint x: 547, endPoint y: 128, distance: 343.5
click at [547, 78] on tr "Add Ma-01-2021-2-1-1 Math 1 (3rd Ed.)" at bounding box center [847, 68] width 704 height 20
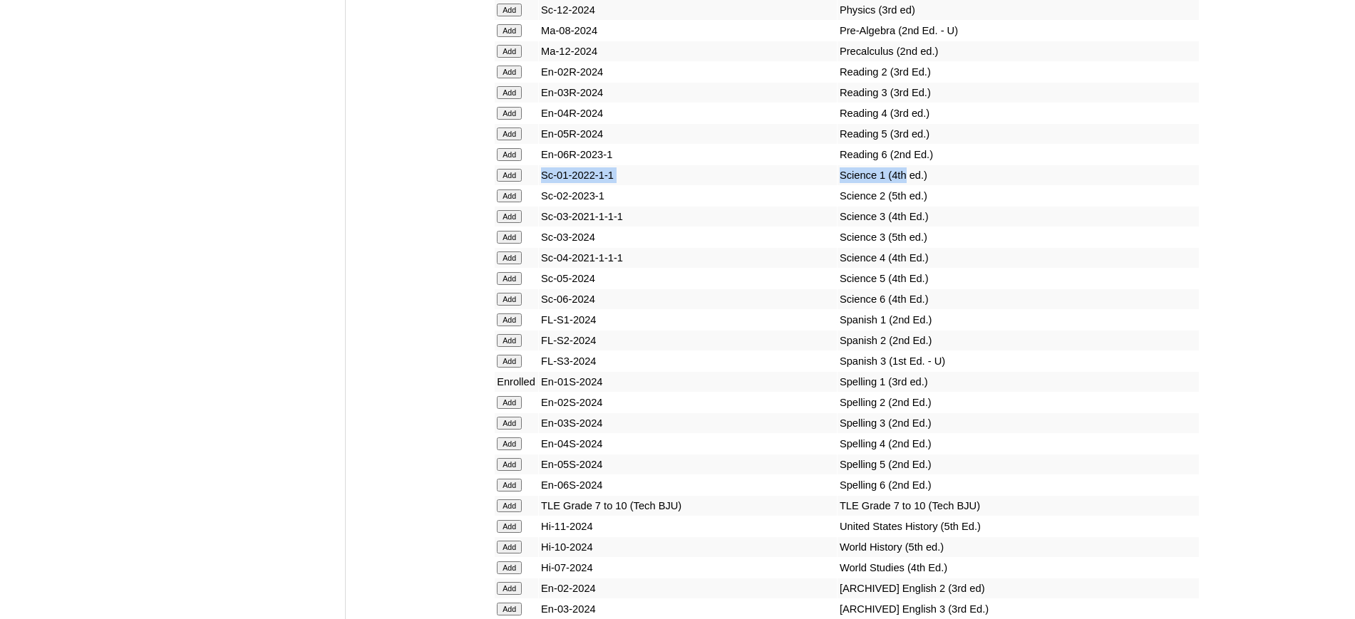
drag, startPoint x: 876, startPoint y: 224, endPoint x: 544, endPoint y: 229, distance: 332.1
click at [544, 185] on tr "Add Sc-01-2022-1-1 Science 1 (4th ed.)" at bounding box center [847, 175] width 704 height 20
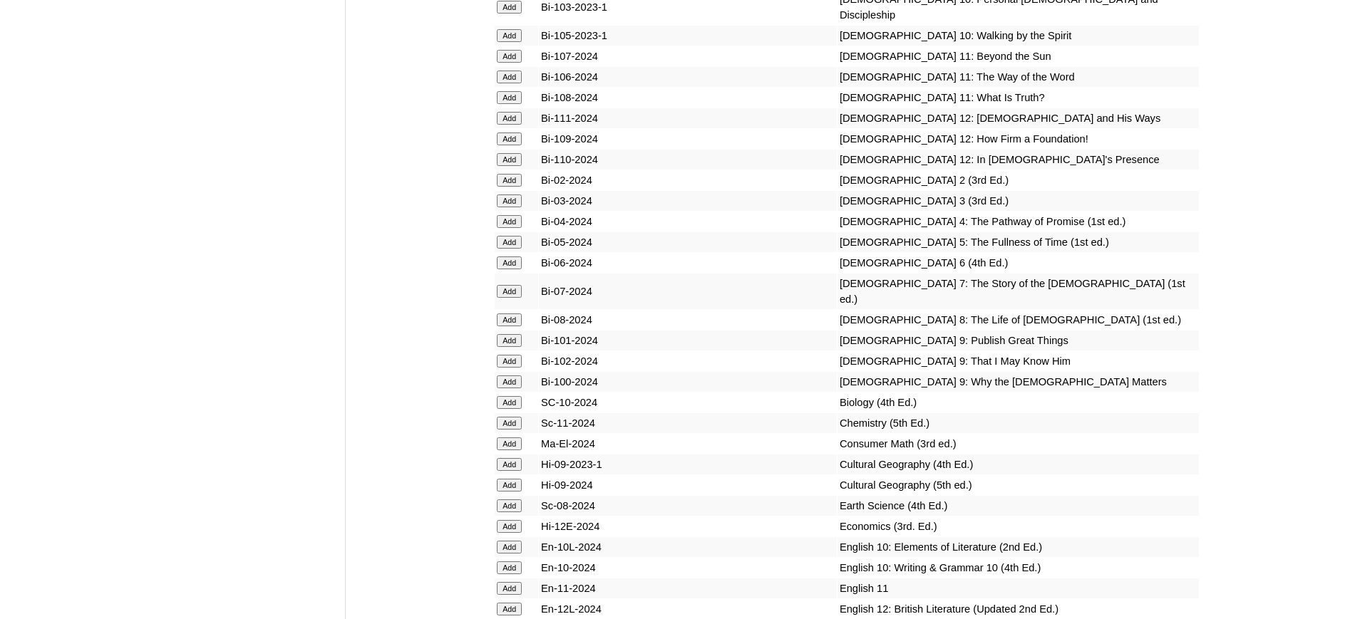
scroll to position [4408, 0]
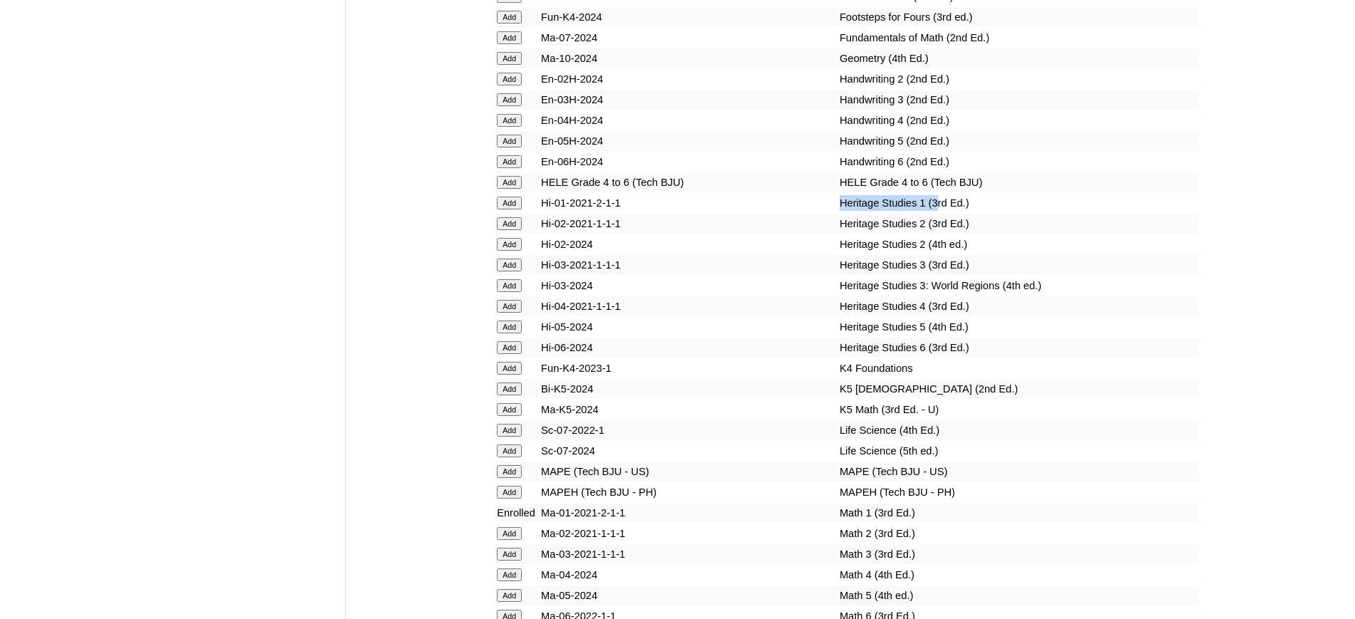
drag, startPoint x: 906, startPoint y: 270, endPoint x: 660, endPoint y: 268, distance: 245.9
click at [660, 213] on tr "Add Hi-01-2021-2-1-1 Heritage Studies 1 (3rd Ed.)" at bounding box center [847, 203] width 704 height 20
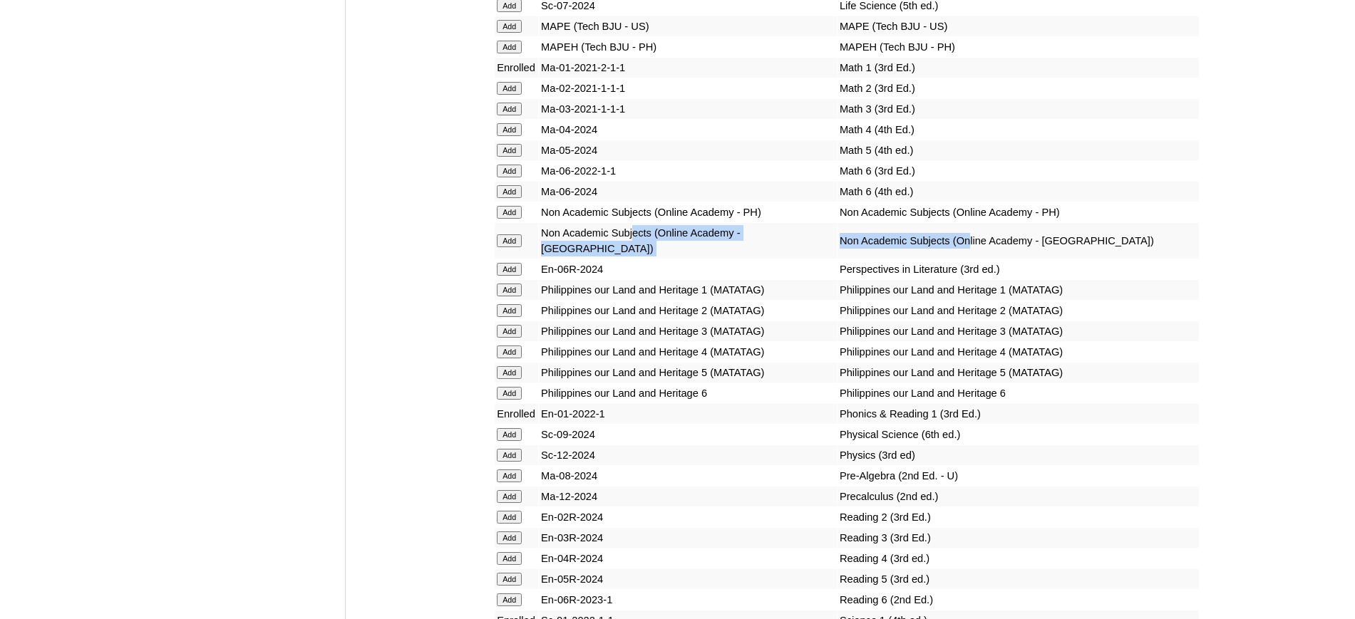
drag, startPoint x: 901, startPoint y: 293, endPoint x: 609, endPoint y: 294, distance: 292.2
click at [645, 259] on tr "Add Non Academic Subjects (Online Academy - US) Non Academic Subjects (Online A…" at bounding box center [847, 241] width 704 height 36
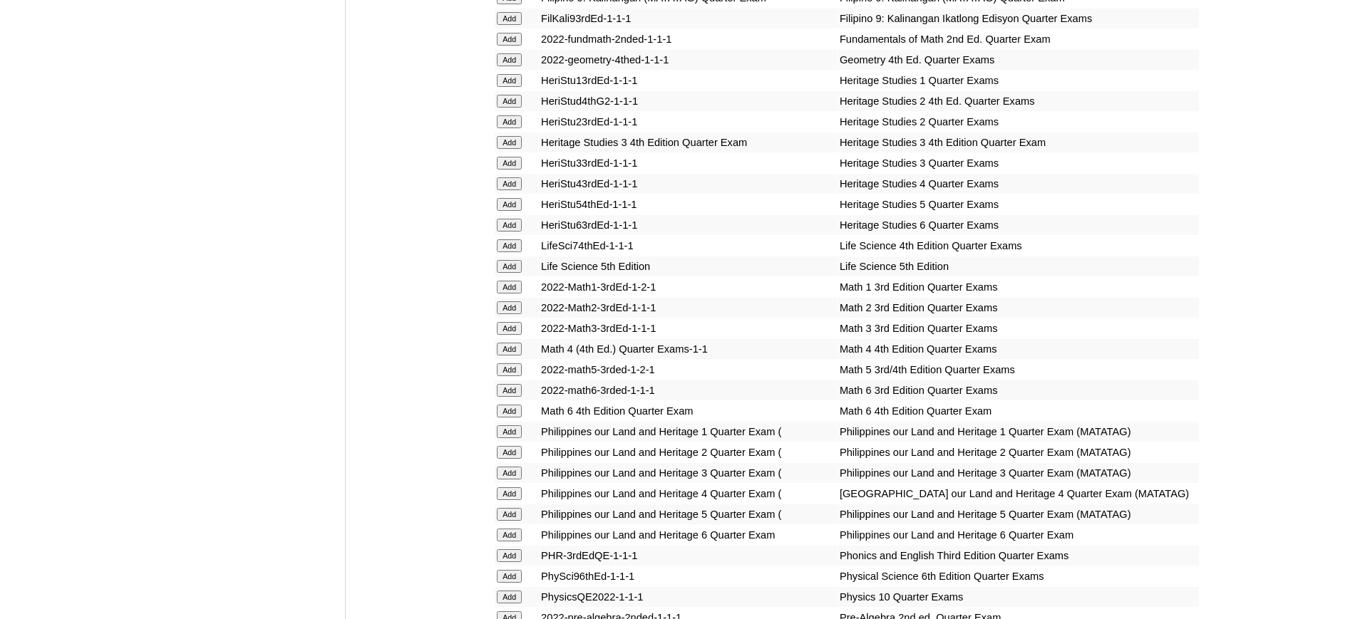
scroll to position [2256, 0]
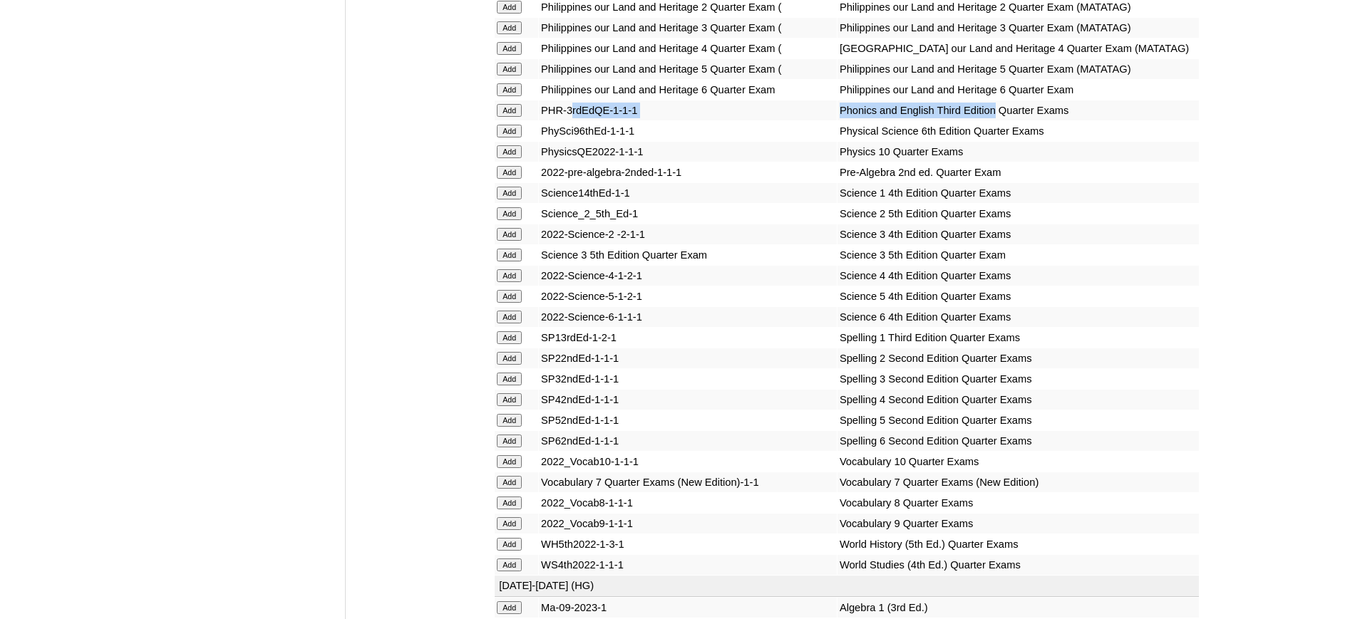
drag, startPoint x: 965, startPoint y: 202, endPoint x: 571, endPoint y: 200, distance: 394.1
click at [571, 120] on tr "Add PHR-3rdEdQE-1-1-1 Phonics and English Third Edition Quarter Exams" at bounding box center [847, 110] width 704 height 20
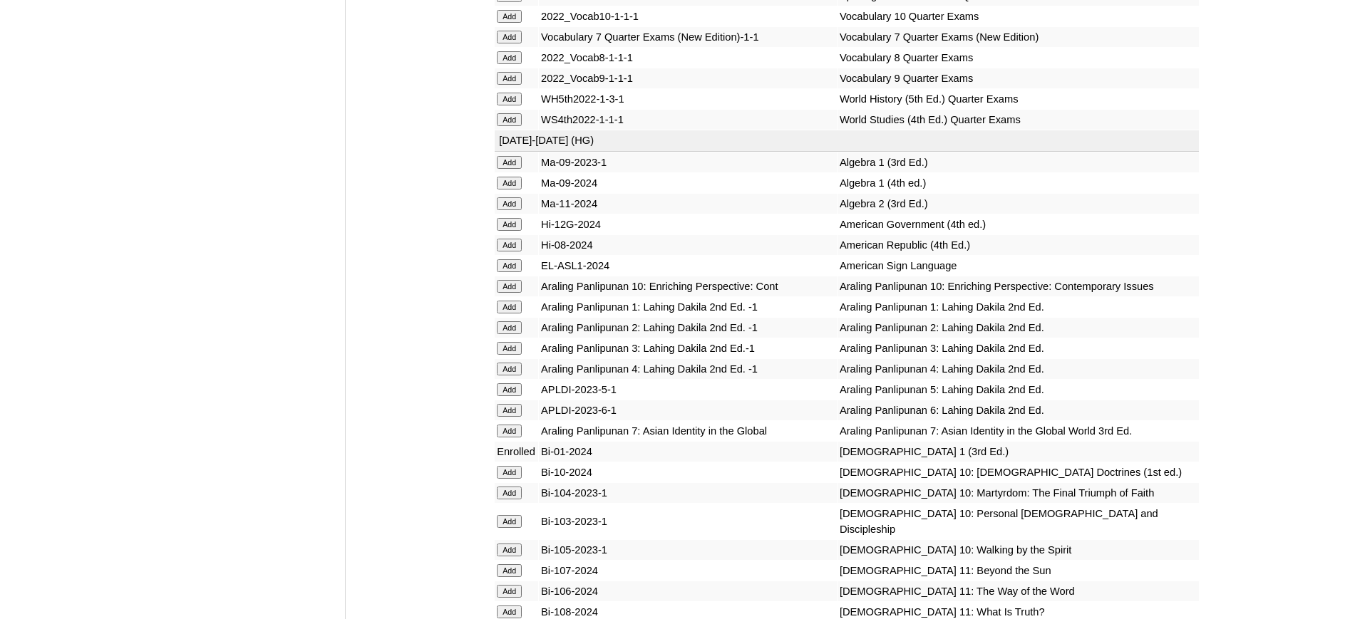
scroll to position [2256, 0]
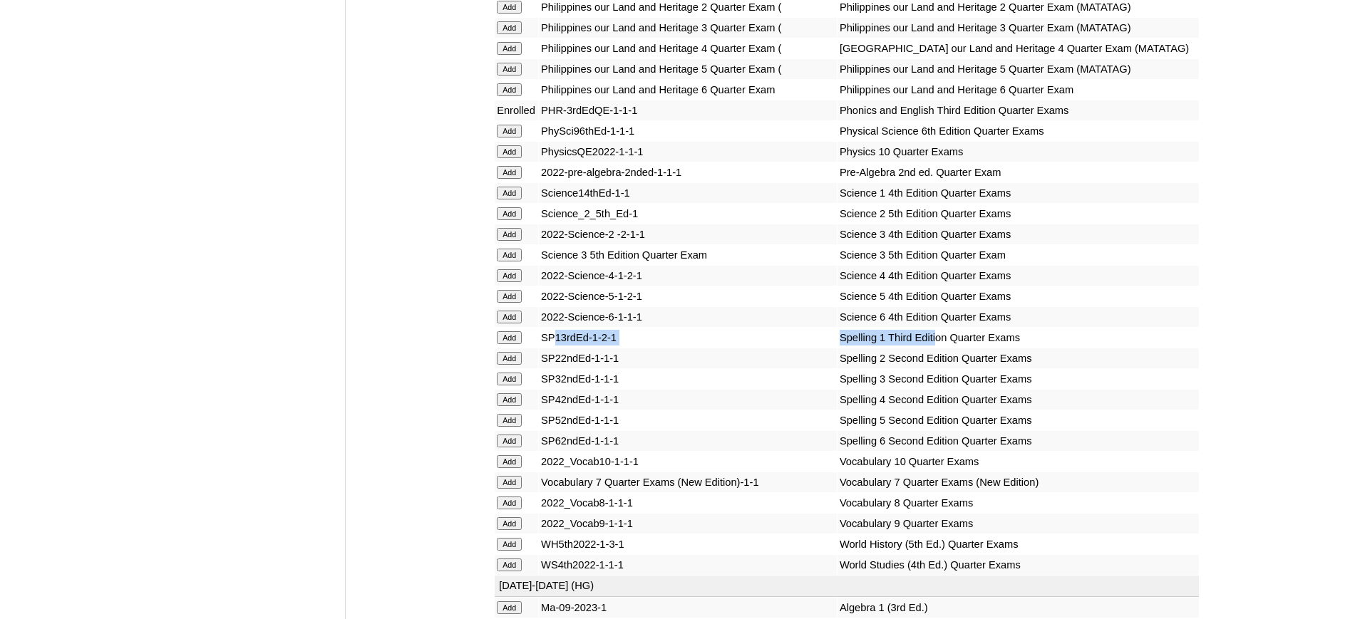
drag, startPoint x: 902, startPoint y: 433, endPoint x: 553, endPoint y: 435, distance: 349.2
click at [553, 348] on tr "Add SP13rdEd-1-2-1 Spelling 1 Third Edition Quarter Exams" at bounding box center [847, 338] width 704 height 20
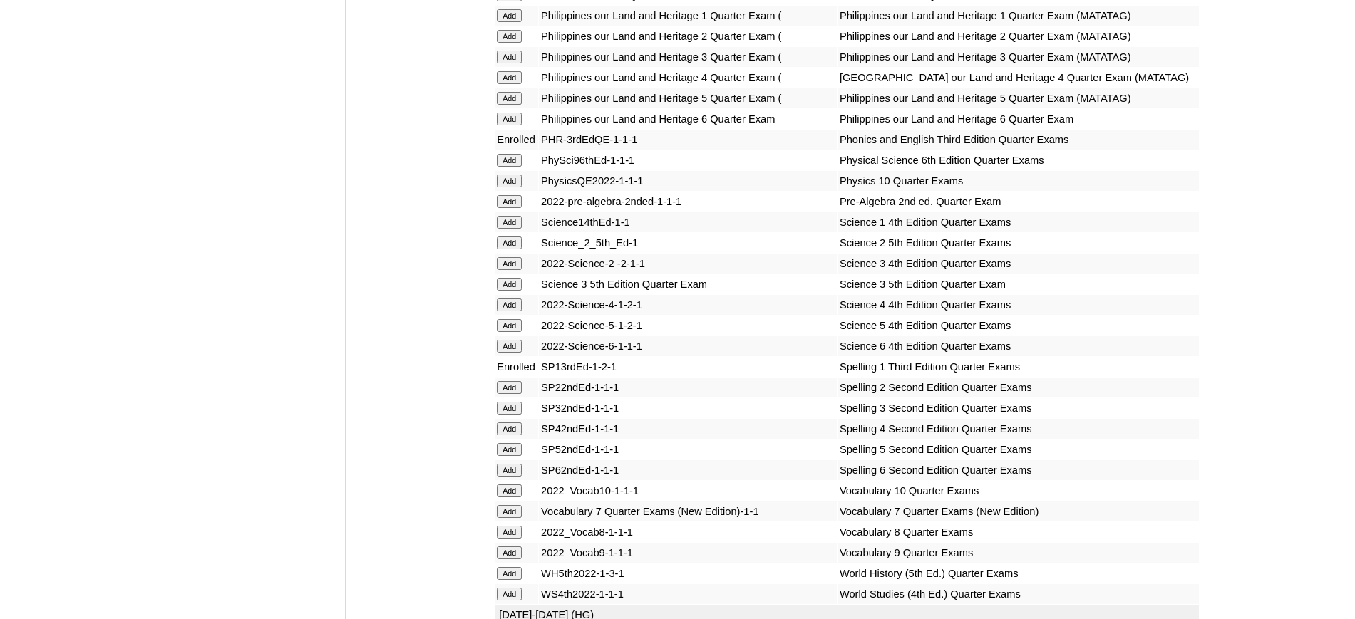
scroll to position [1782, 0]
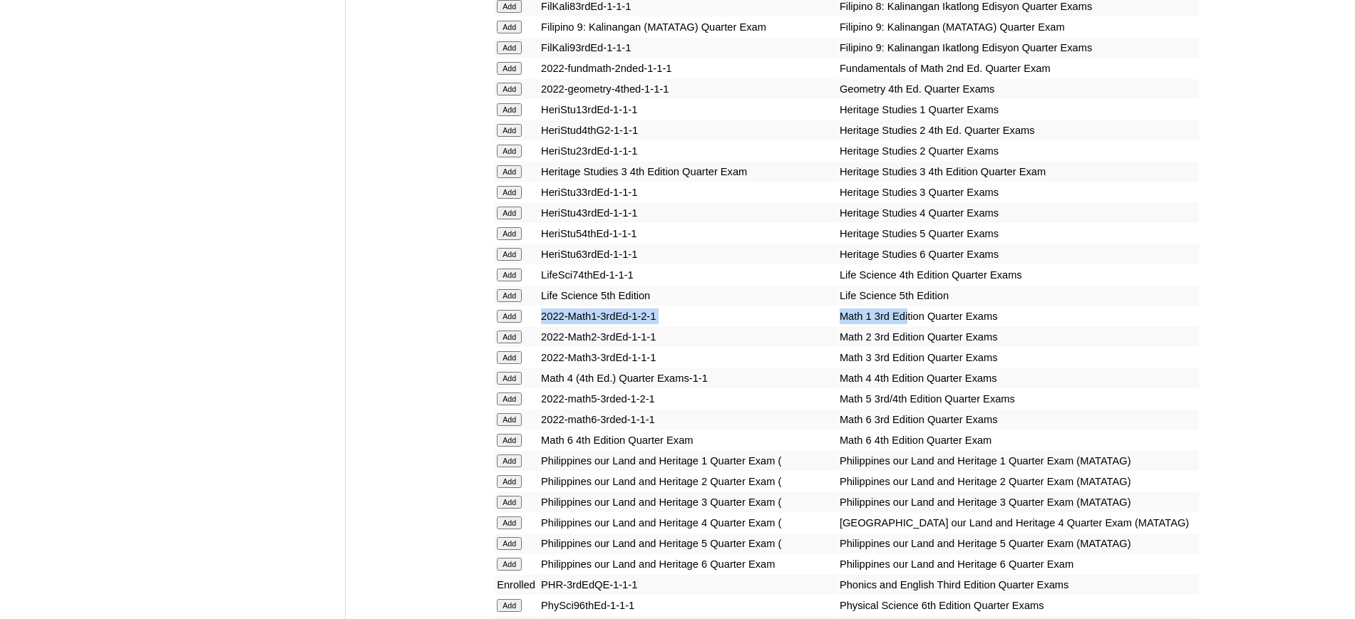
drag, startPoint x: 877, startPoint y: 334, endPoint x: 546, endPoint y: 325, distance: 330.8
click at [546, 325] on tr "Add 2022-Math1-3rdEd-1-2-1 Math 1 3rd Edition Quarter Exams" at bounding box center [847, 316] width 704 height 20
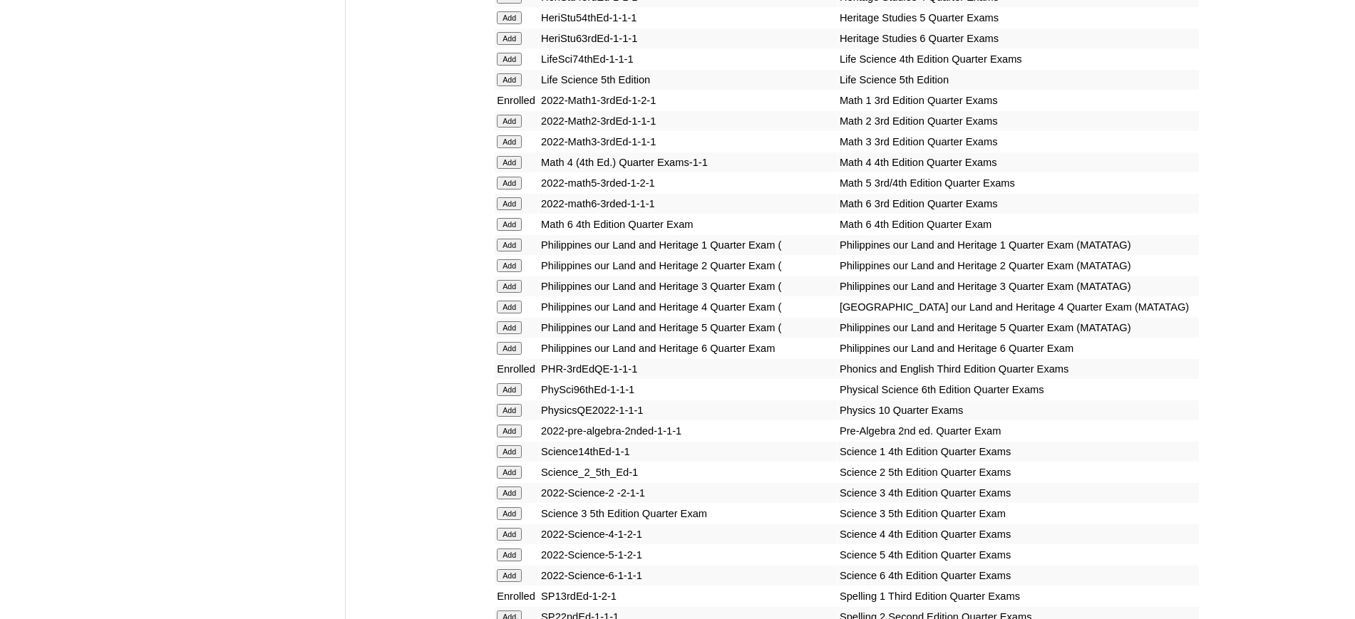
scroll to position [2227, 0]
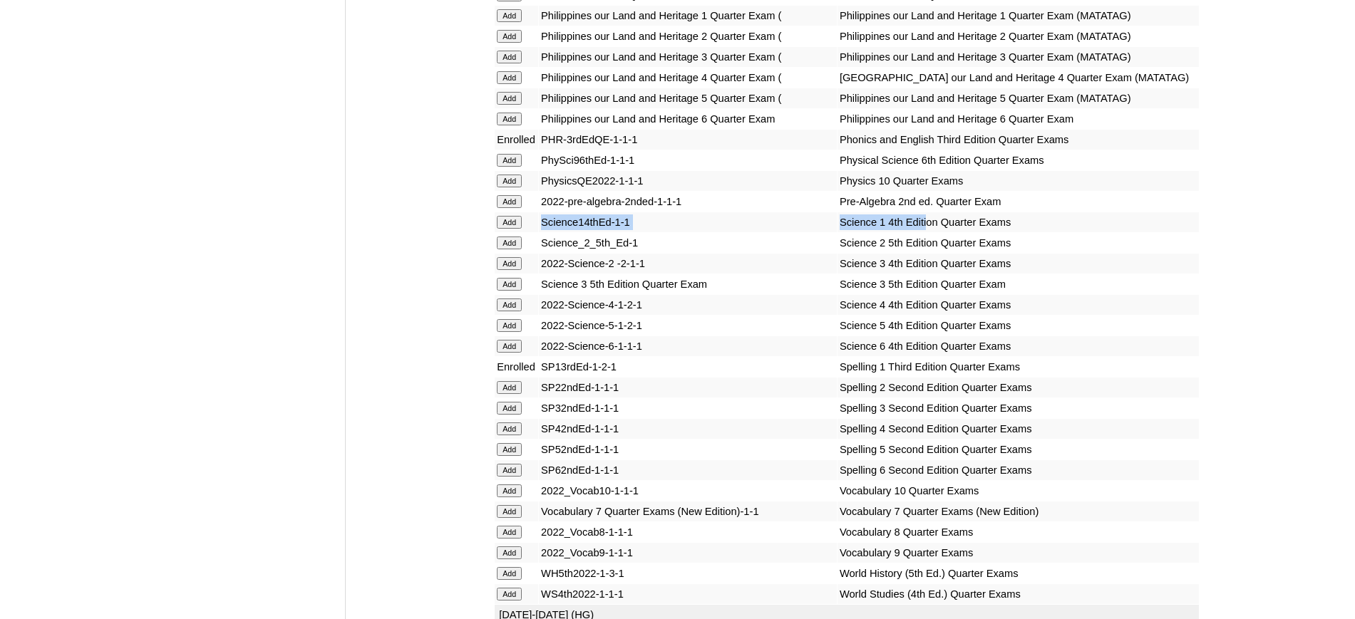
drag, startPoint x: 897, startPoint y: 316, endPoint x: 540, endPoint y: 321, distance: 357.1
click at [540, 232] on tr "Add Science14thEd-1-1 Science 1 4th Edition Quarter Exams" at bounding box center [847, 222] width 704 height 20
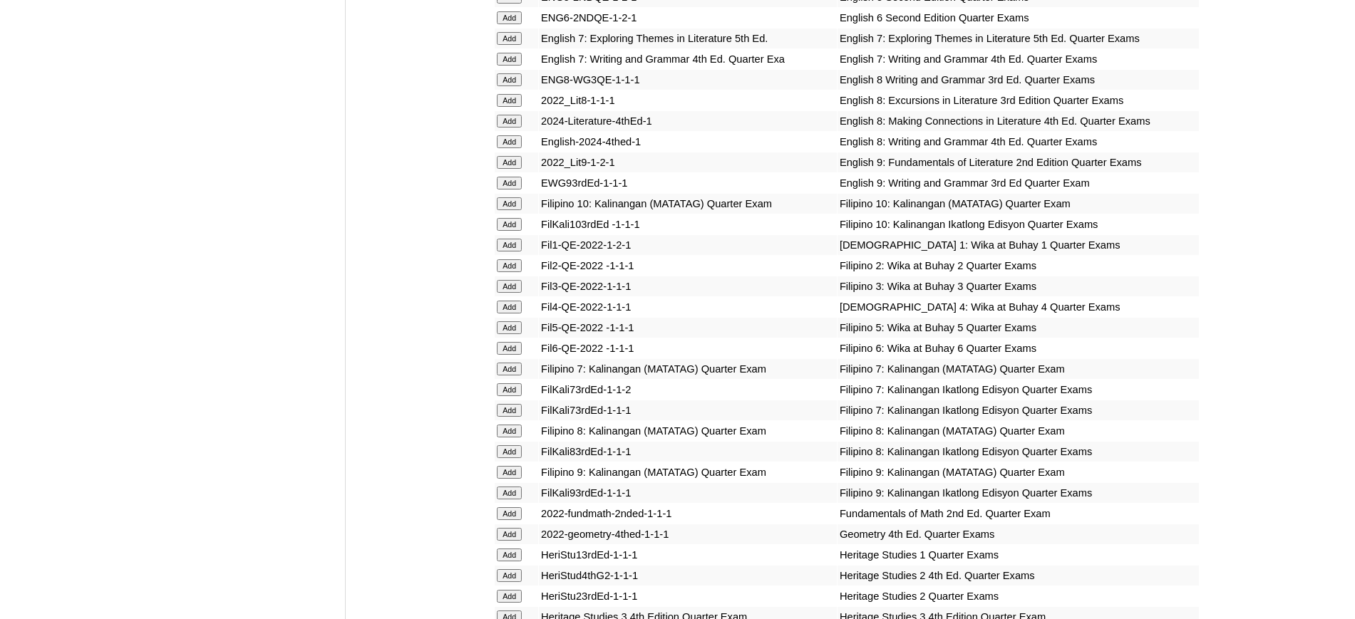
scroll to position [1782, 0]
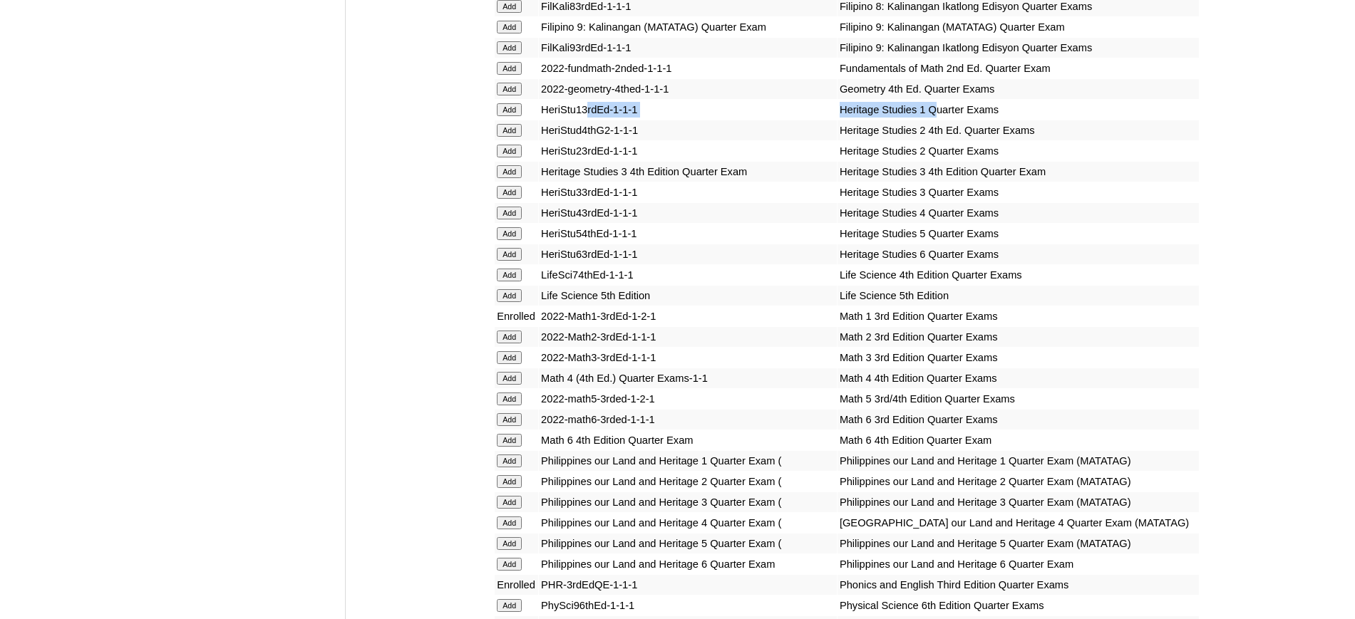
drag, startPoint x: 905, startPoint y: 128, endPoint x: 589, endPoint y: 129, distance: 315.7
click at [589, 120] on tr "Add HeriStu13rdEd-1-1-1 Heritage Studies 1 Quarter Exams" at bounding box center [847, 110] width 704 height 20
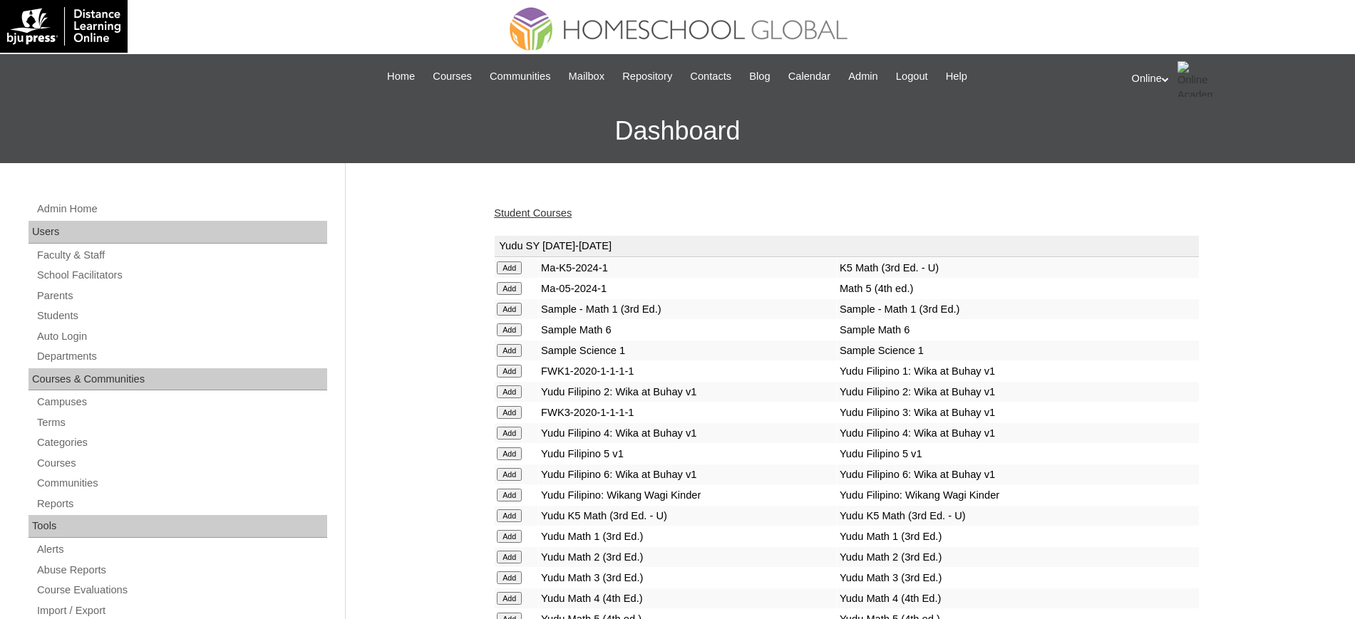
click at [557, 213] on link "Student Courses" at bounding box center [533, 212] width 78 height 11
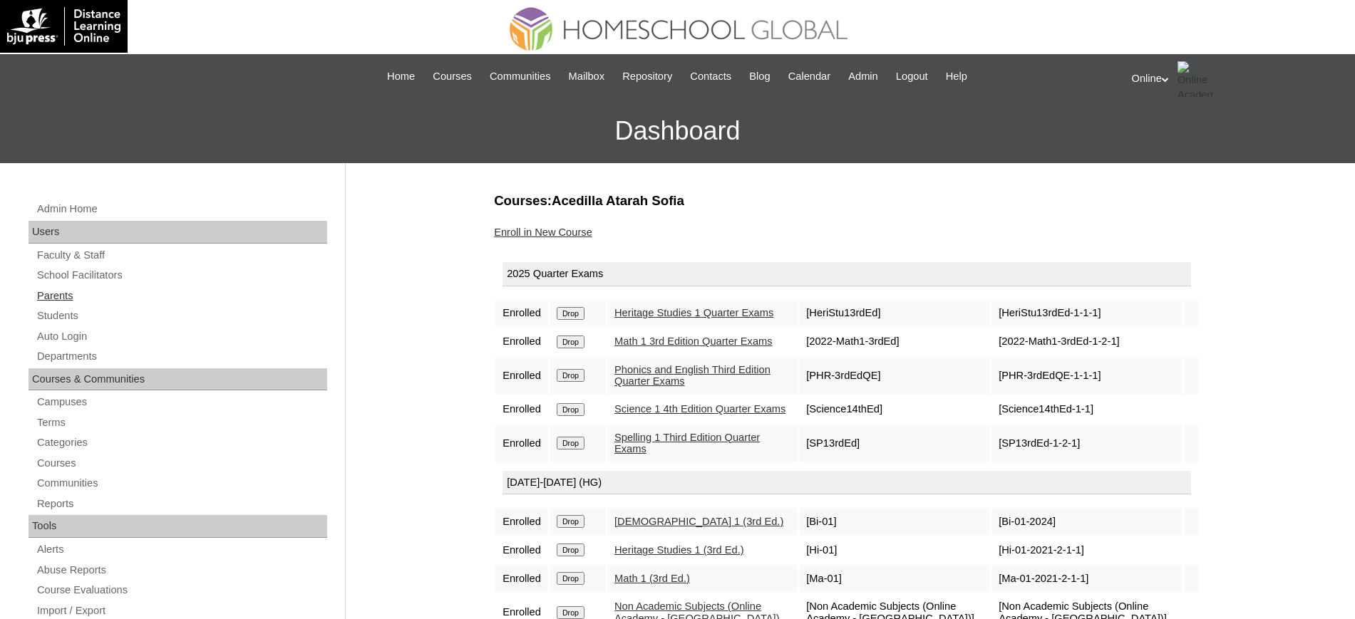
click at [58, 299] on link "Parents" at bounding box center [181, 296] width 291 height 18
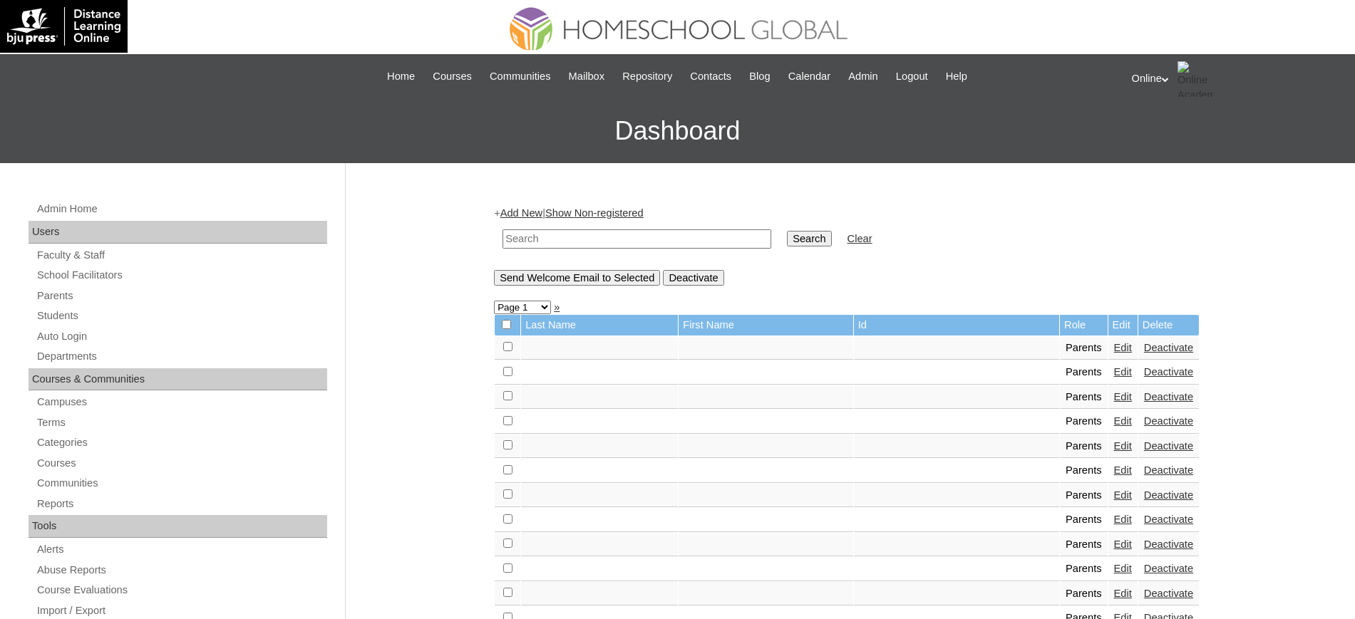
click at [520, 224] on td at bounding box center [636, 238] width 283 height 33
click at [525, 210] on link "Add New" at bounding box center [521, 212] width 42 height 11
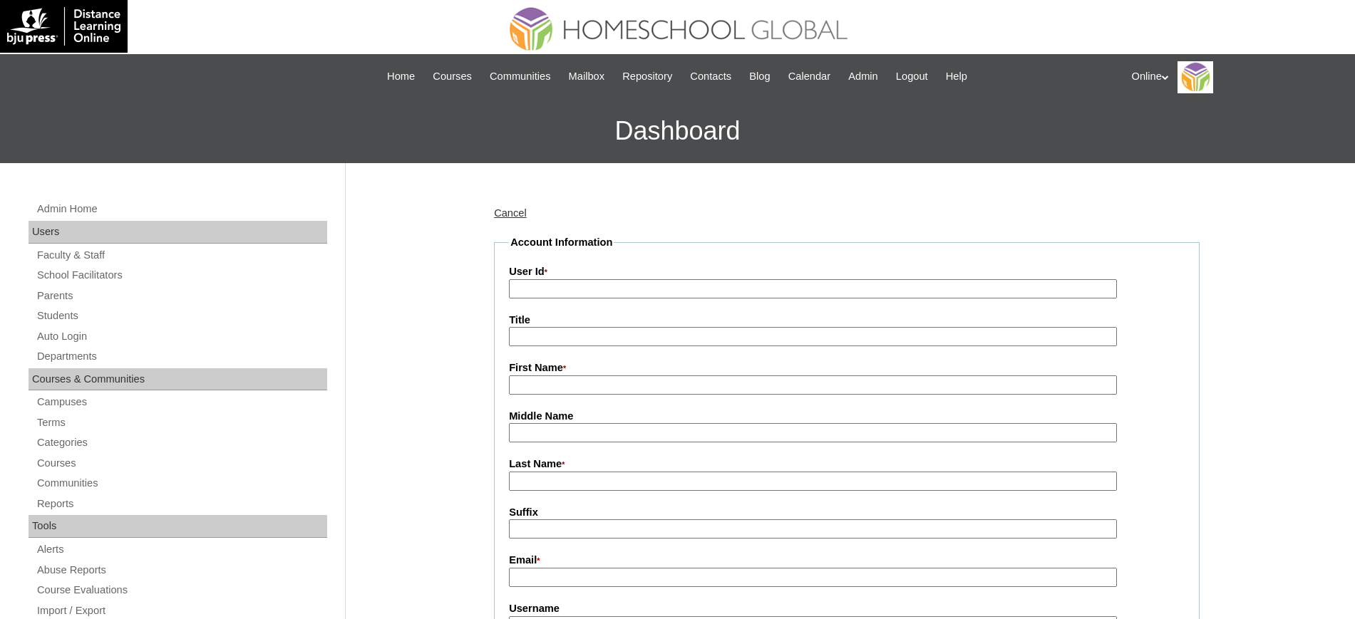
click at [522, 291] on input "User Id *" at bounding box center [813, 288] width 608 height 19
paste input "HGP0153-OACAD2025"
type input "HGP0153-OACAD2025"
click at [621, 384] on input "First Name *" at bounding box center [813, 385] width 608 height 19
paste input "[PERSON_NAME]"
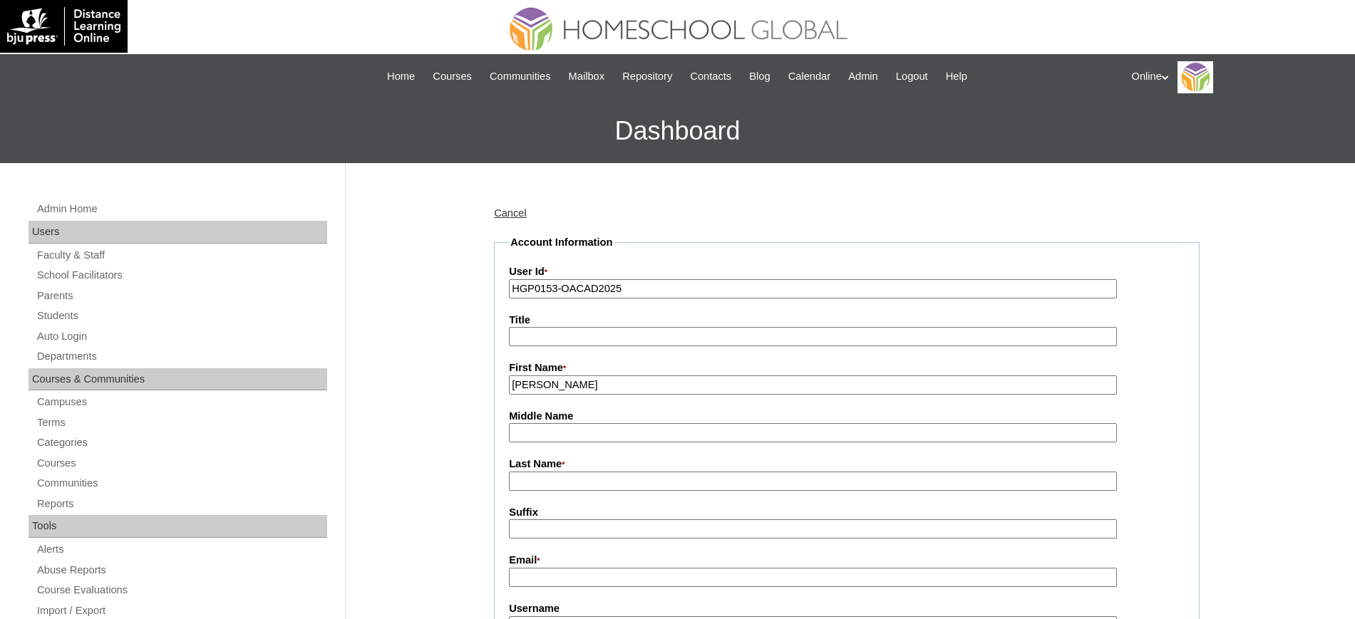
type input "[PERSON_NAME]"
click at [550, 476] on input "Last Name *" at bounding box center [813, 481] width 608 height 19
type input "Arena"
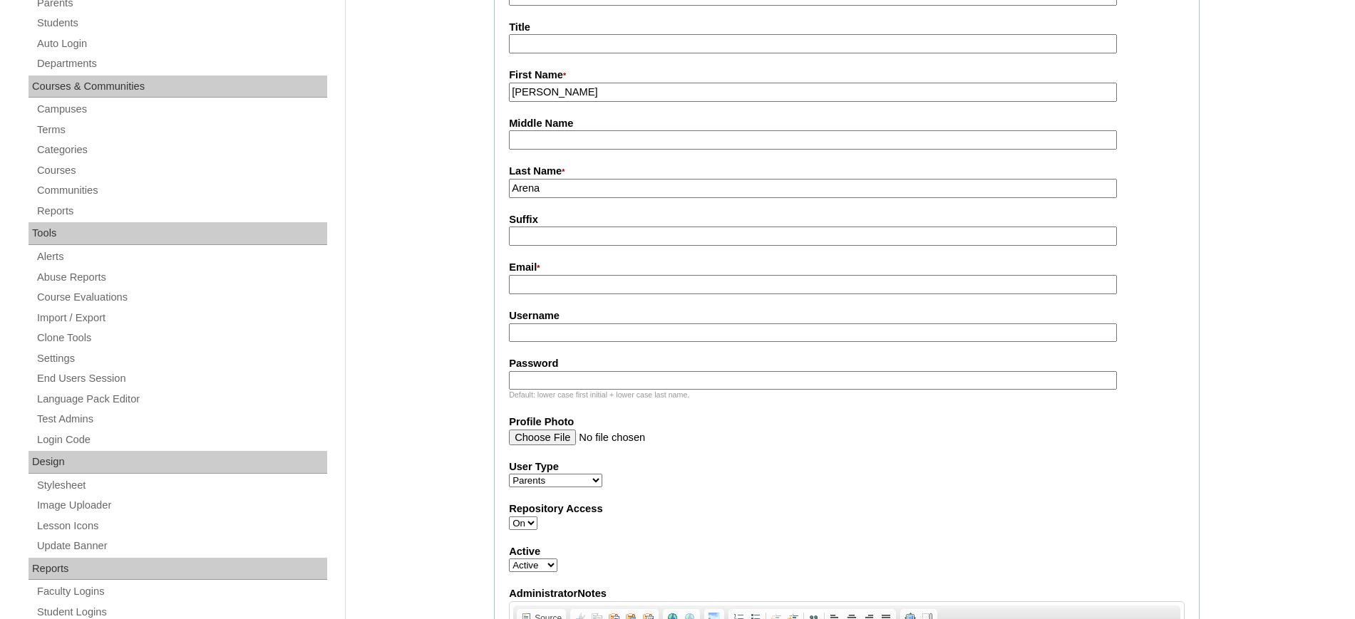
scroll to position [303, 0]
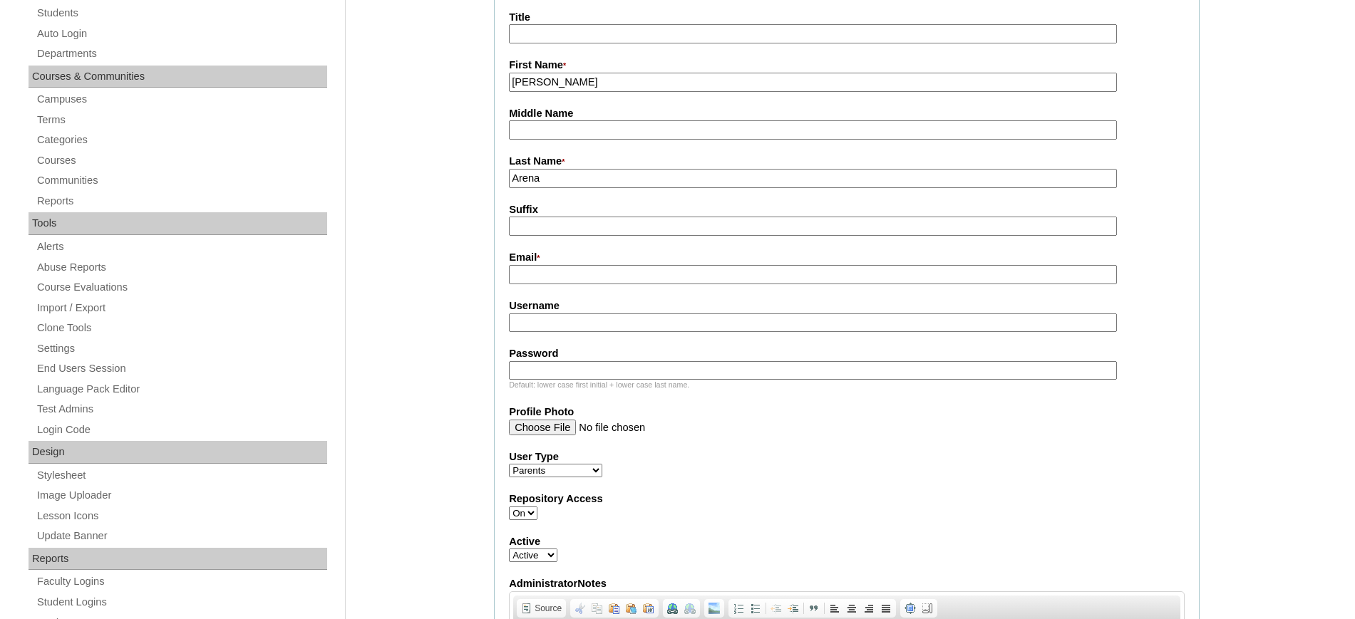
click at [581, 279] on input "Email *" at bounding box center [813, 274] width 608 height 19
paste input "[EMAIL_ADDRESS][DOMAIN_NAME]"
type input "[EMAIL_ADDRESS][DOMAIN_NAME]"
click at [601, 324] on input "Username" at bounding box center [813, 323] width 608 height 19
paste input "mrnatividad2025"
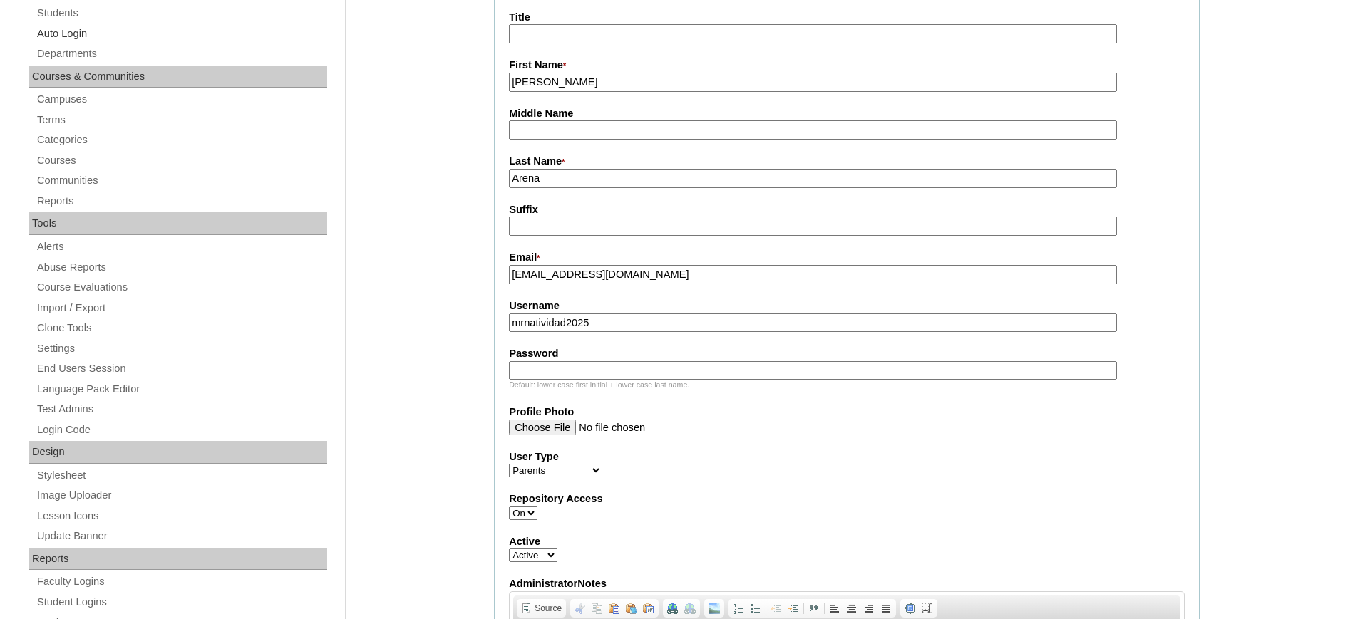
type input "mrnatividad2025"
click at [543, 367] on input "Password" at bounding box center [813, 370] width 608 height 19
paste input "WqSae"
type input "WqSae"
click at [834, 455] on label "User Type" at bounding box center [847, 457] width 676 height 15
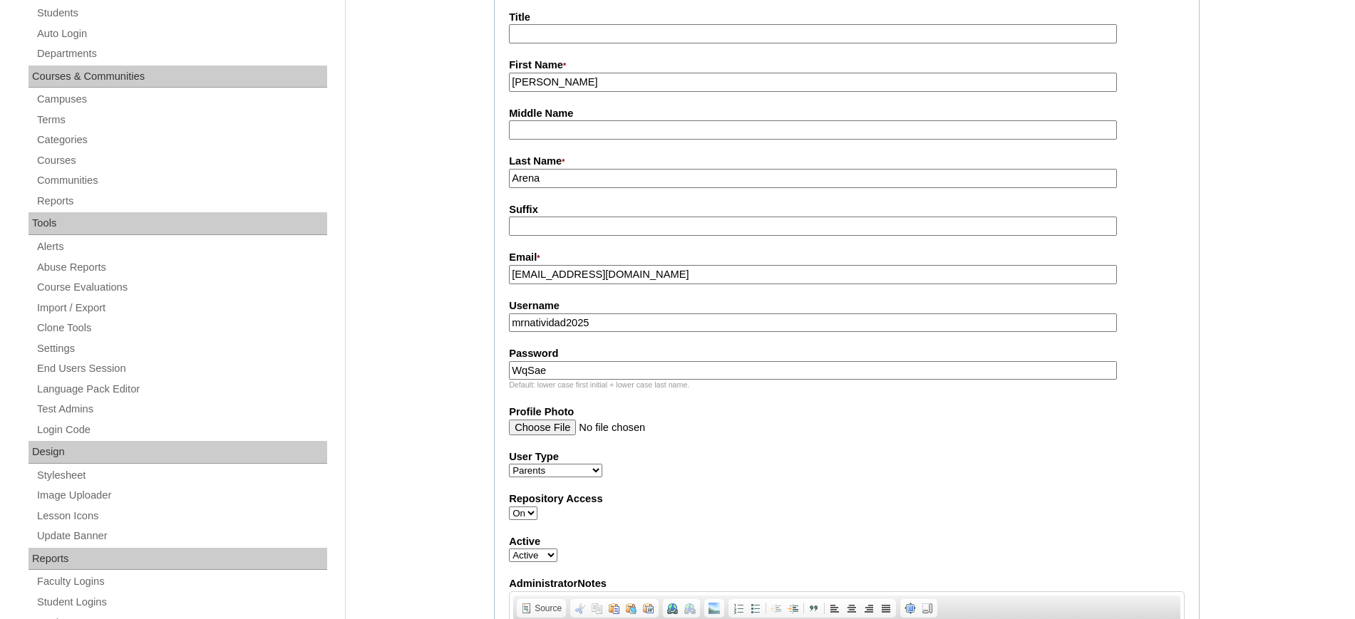
click at [602, 464] on select "Faculty Staff Student Parents School Facilitators" at bounding box center [555, 471] width 93 height 14
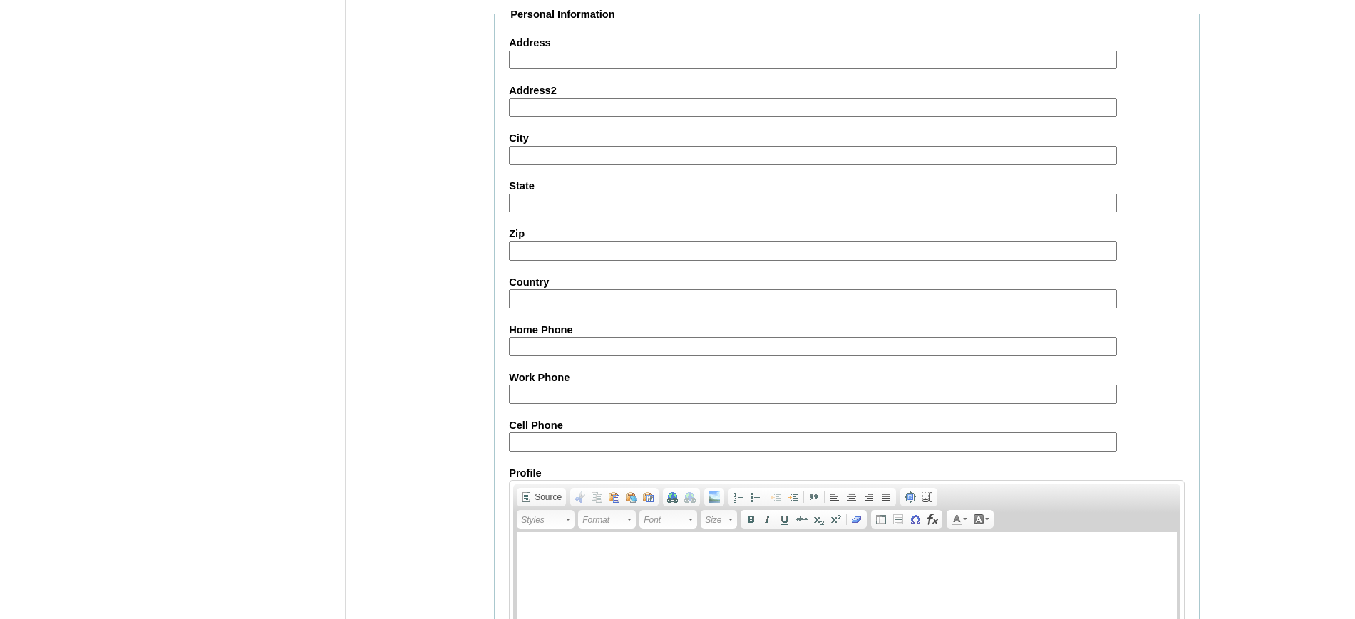
scroll to position [1306, 0]
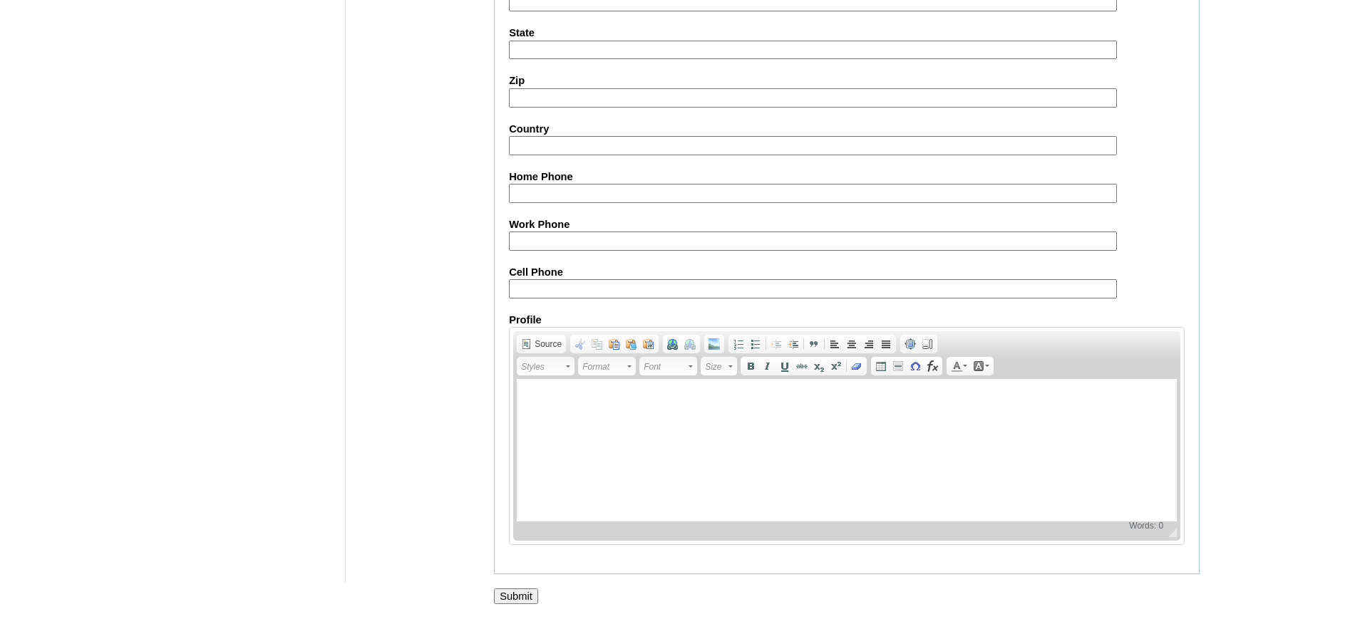
click at [529, 597] on input "Submit" at bounding box center [516, 597] width 44 height 16
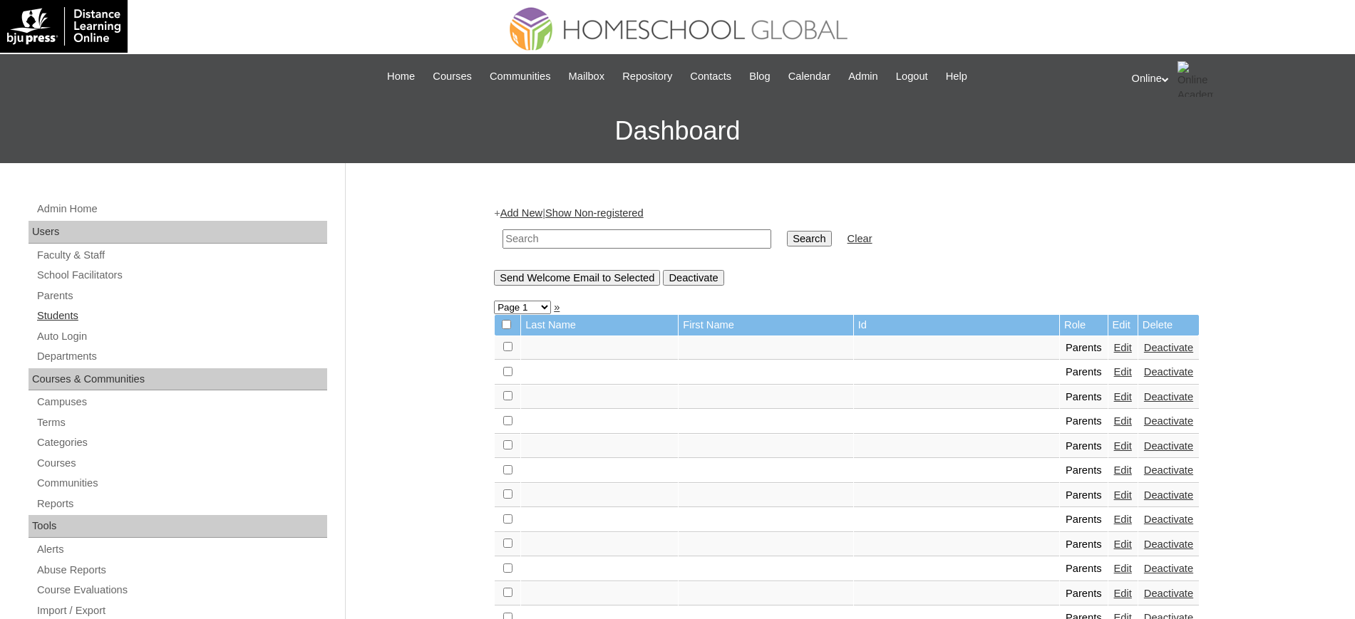
click at [38, 313] on link "Students" at bounding box center [181, 316] width 291 height 18
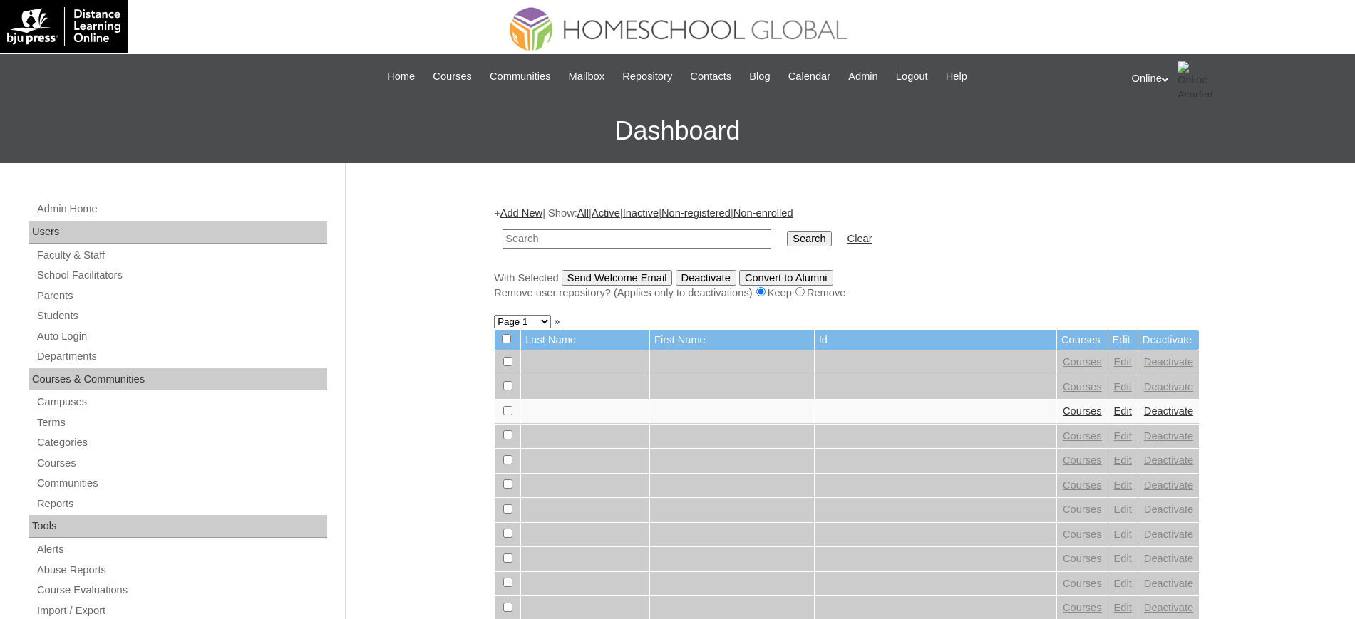
click at [525, 215] on link "Add New" at bounding box center [521, 212] width 42 height 11
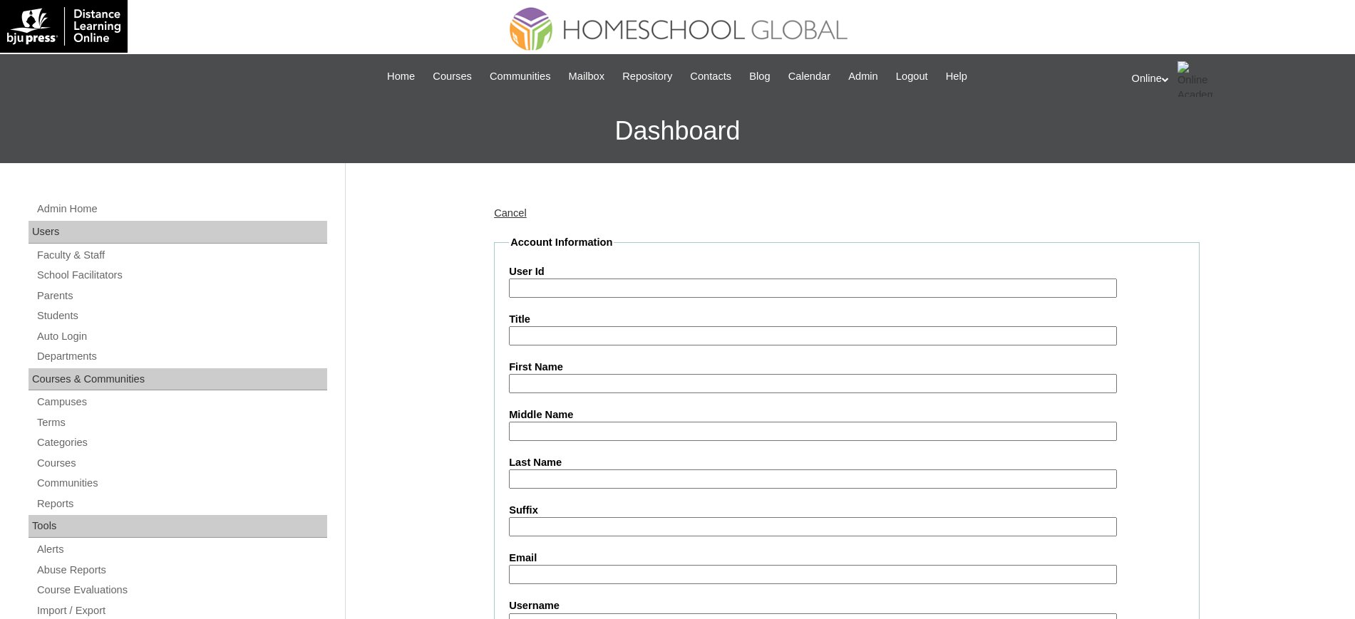
click at [532, 285] on input "User Id" at bounding box center [813, 288] width 608 height 19
paste input "HG187OACAD2025"
type input "HG187OACAD2025"
click at [569, 334] on input "Title" at bounding box center [813, 335] width 608 height 19
click at [563, 392] on input "First Name" at bounding box center [813, 383] width 608 height 19
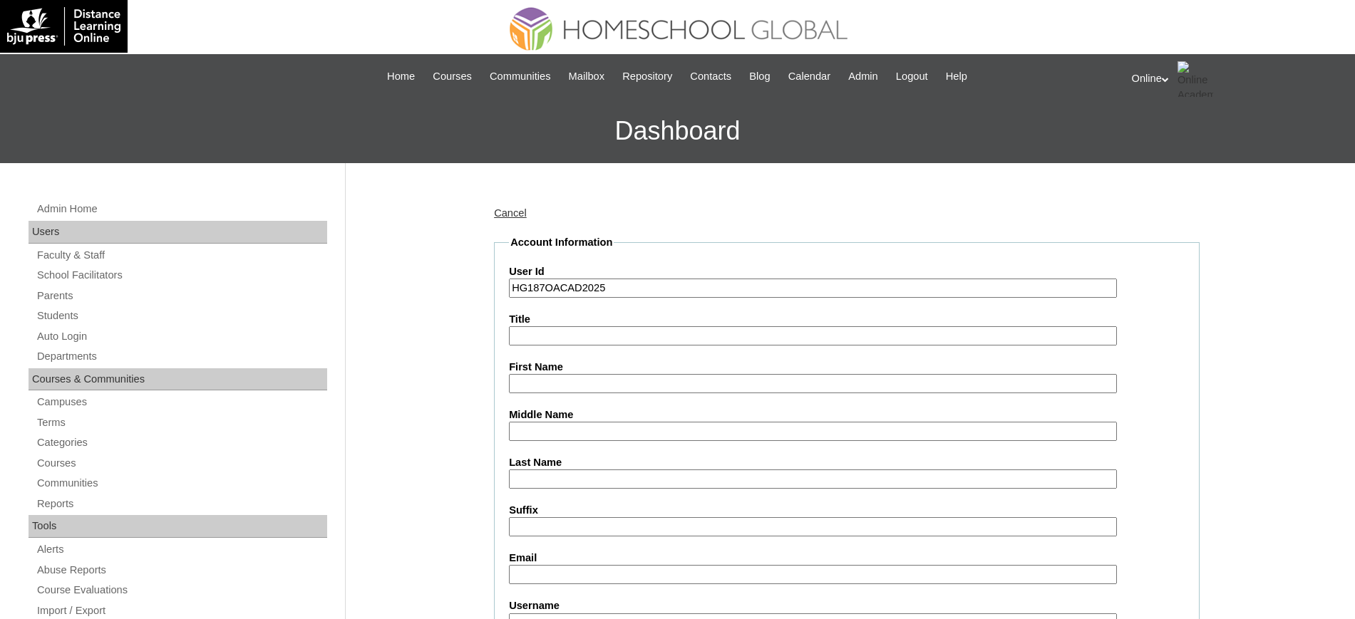
paste input "Shari Ysabelle"
type input "Shari Ysabelle"
click at [567, 486] on input "Last Name" at bounding box center [813, 479] width 608 height 19
paste input "Natividad"
type input "Natividad"
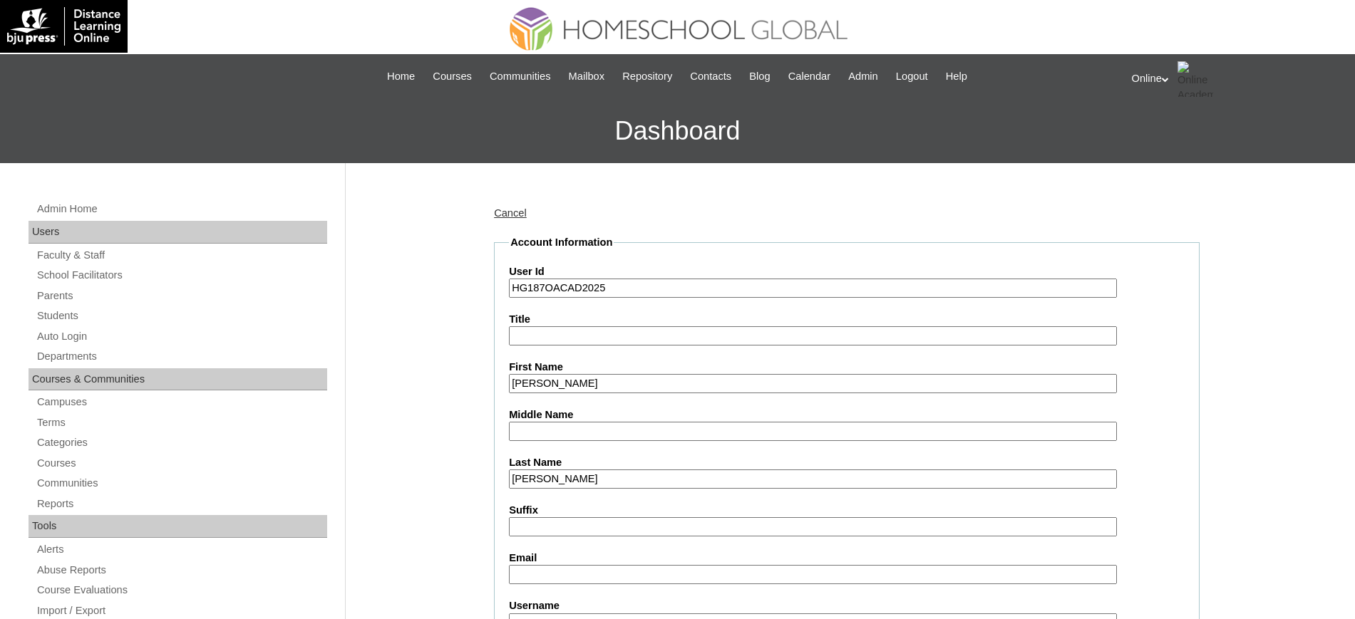
click at [540, 570] on input "Email" at bounding box center [813, 574] width 608 height 19
paste input "mra27natividad@gmail.com"
type input "mra27natividad@gmail.com"
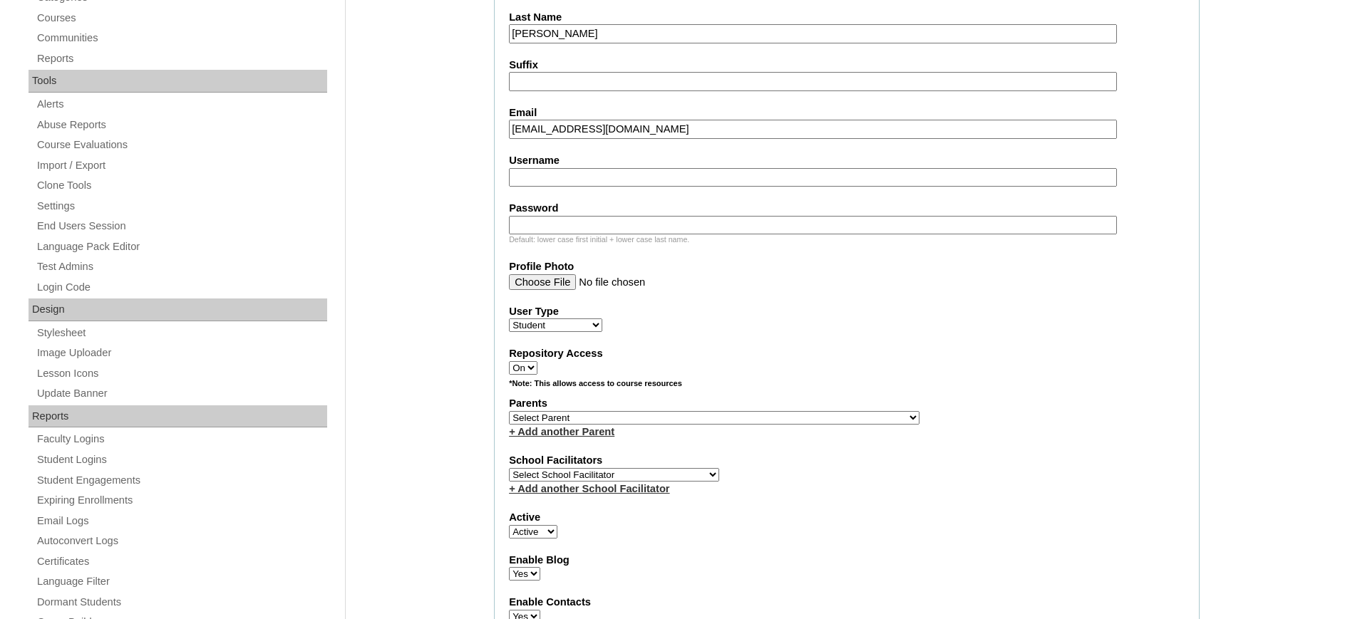
click at [549, 184] on input "Username" at bounding box center [813, 177] width 608 height 19
paste input "shari.natividad2025"
type input "shari.natividad2025"
click at [591, 227] on input "Password" at bounding box center [813, 225] width 608 height 19
paste input "RfTYg"
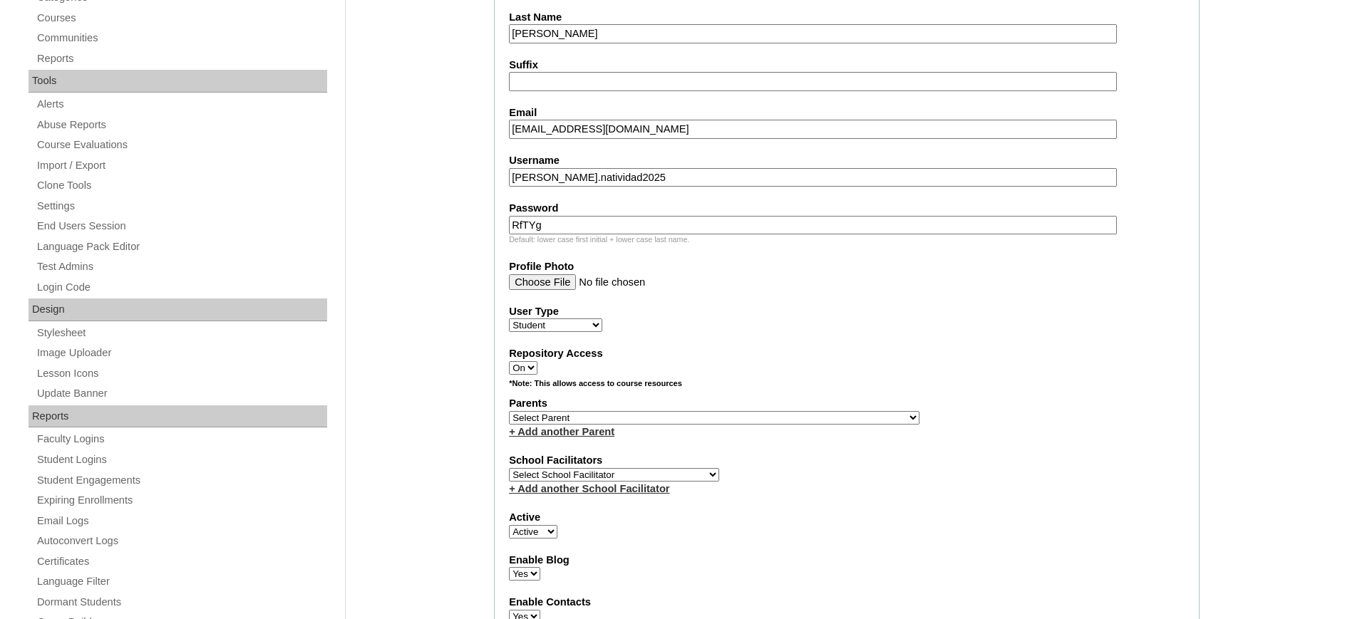
type input "RfTYg"
click at [793, 334] on fieldset "Account Information User Id HG187OACAD2025 Title First Name Shari Ysabelle Midd…" at bounding box center [847, 366] width 706 height 1152
click at [606, 475] on select "Select School Facilitator Norman Añain Ruffa Abadijas Mary Abella Gloryfe Abion…" at bounding box center [614, 475] width 210 height 14
select select "32656"
click at [509, 468] on select "Select School Facilitator Norman Añain Ruffa Abadijas Mary Abella Gloryfe Abion…" at bounding box center [614, 475] width 210 height 14
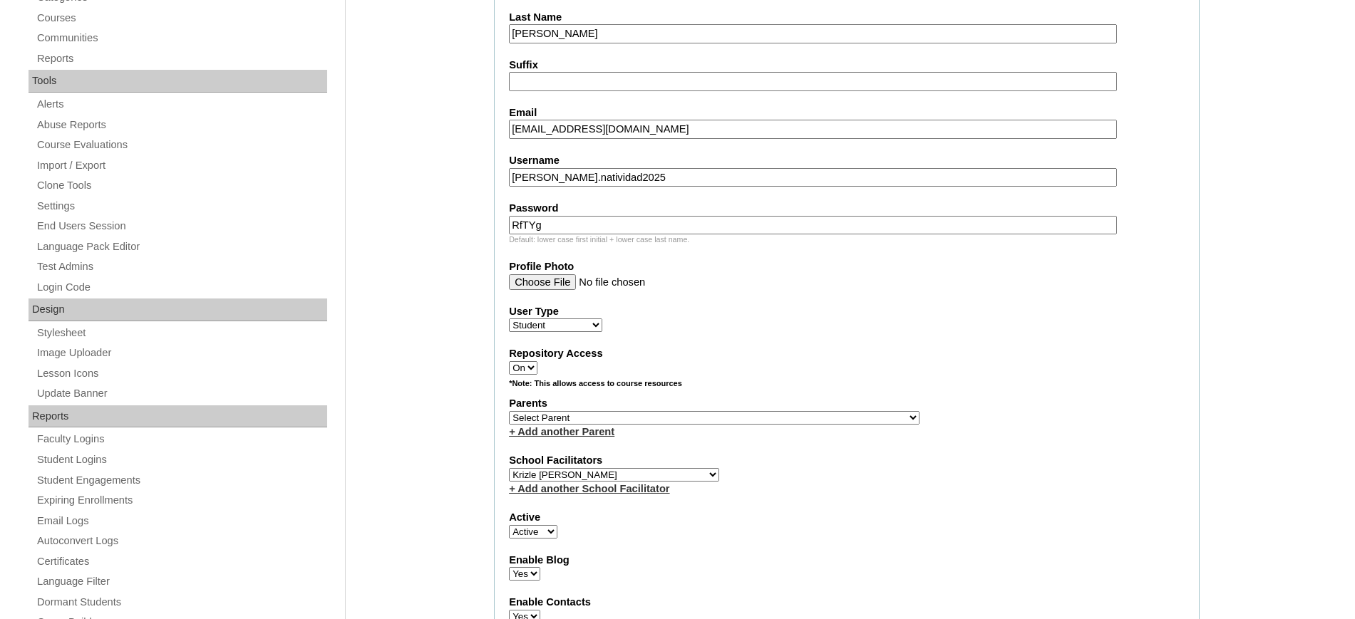
click at [639, 421] on select "Select Parent , , , , , , , , , , , , , , , , , , , , , , , , , , , , , , , , ,…" at bounding box center [714, 418] width 410 height 14
select select "43443"
click at [509, 411] on select "Select Parent , , , , , , , , , , , , , , , , , , , , , , , , , , , , , , , , ,…" at bounding box center [714, 418] width 410 height 14
click at [821, 389] on div "*Note: This allows access to course resources" at bounding box center [847, 387] width 676 height 18
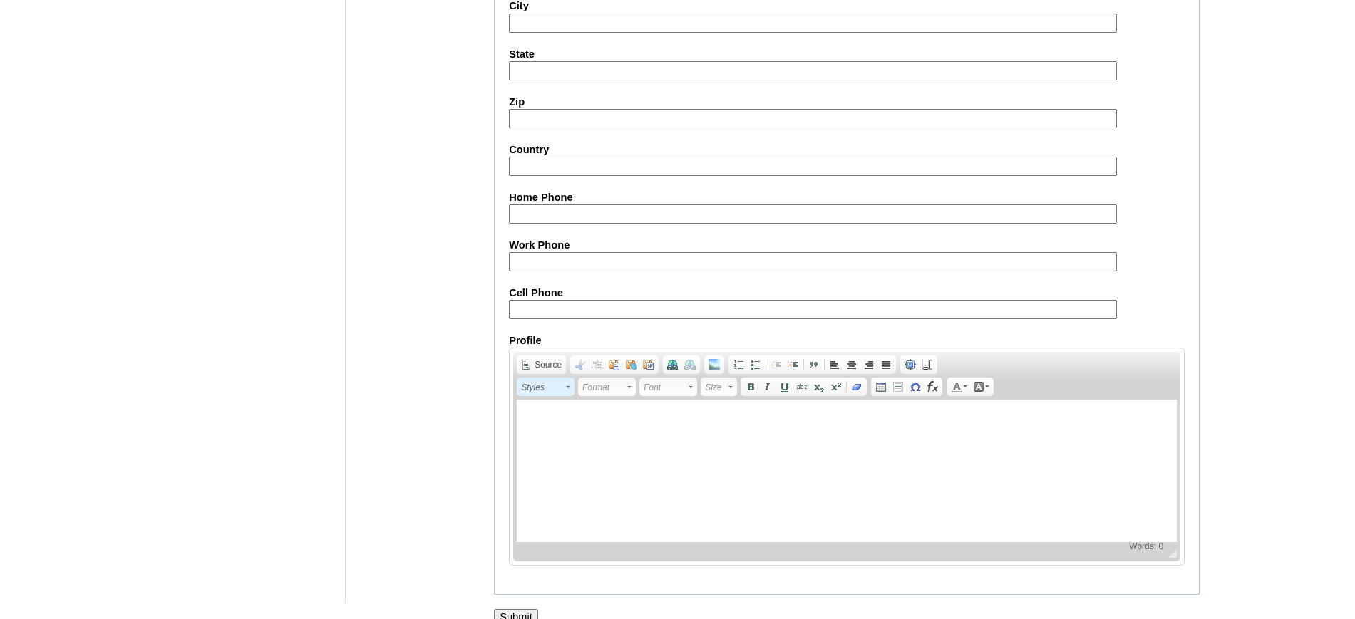
scroll to position [1549, 0]
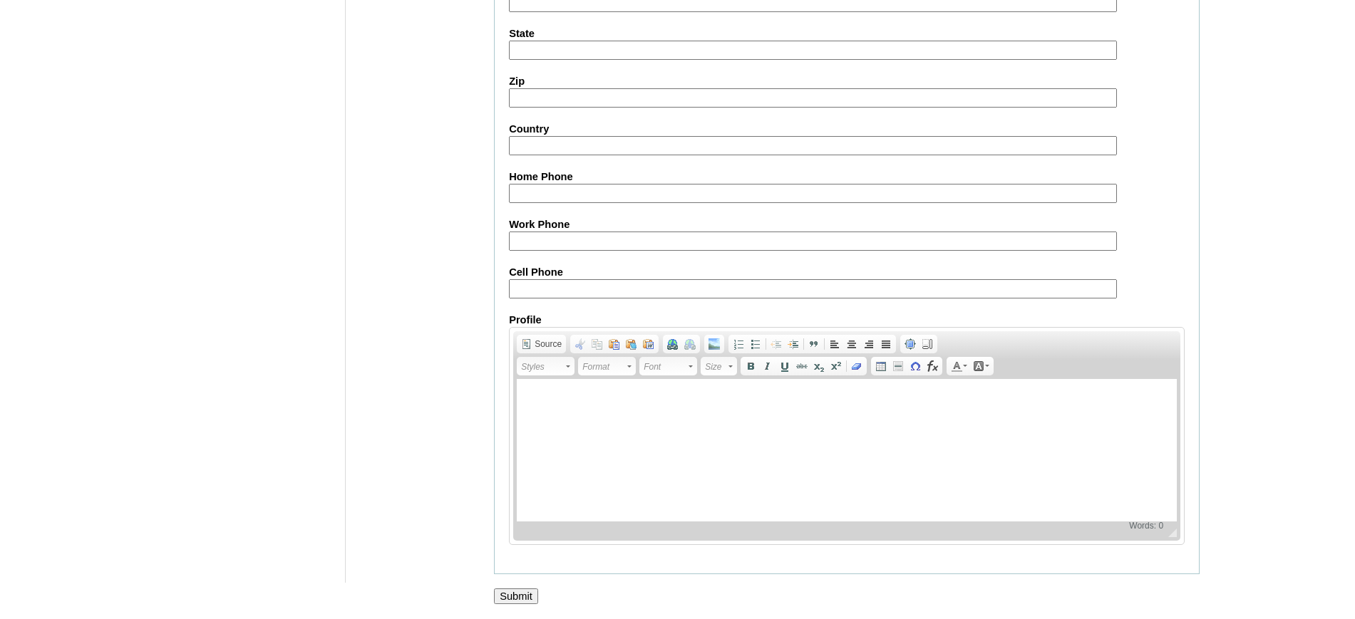
click at [523, 592] on input "Submit" at bounding box center [516, 597] width 44 height 16
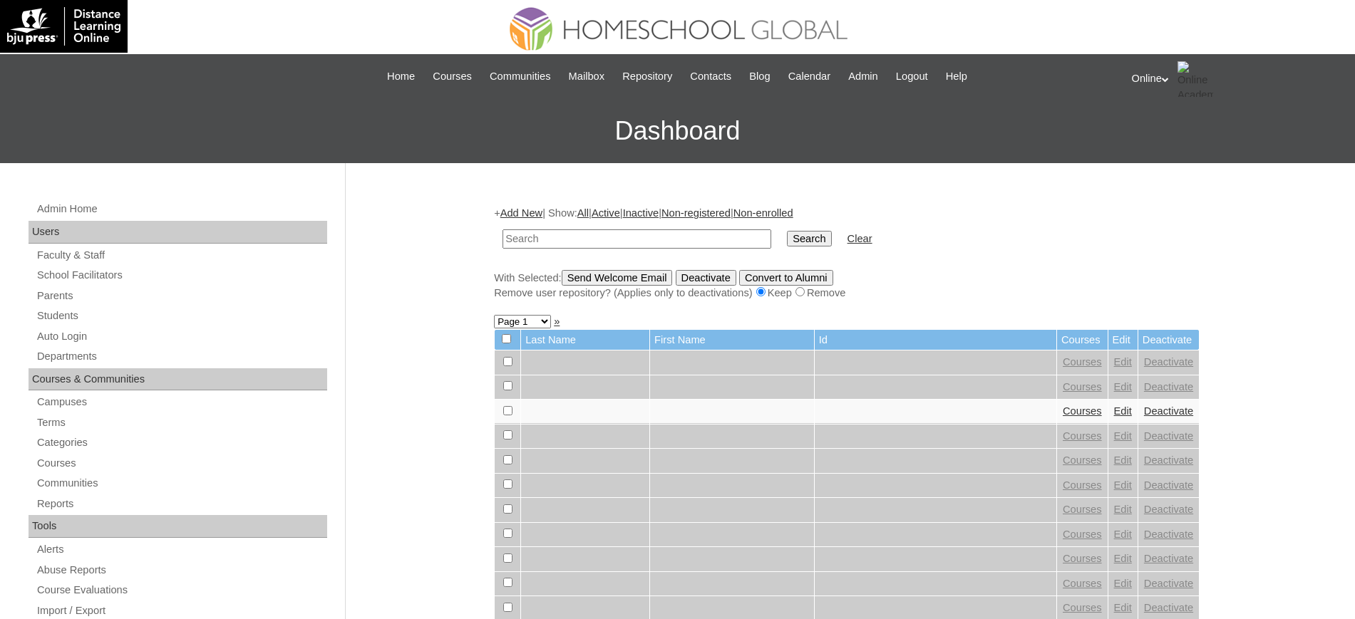
click at [547, 239] on input "text" at bounding box center [636, 238] width 269 height 19
type input "[DEMOGRAPHIC_DATA]"
click at [787, 231] on input "Search" at bounding box center [809, 239] width 44 height 16
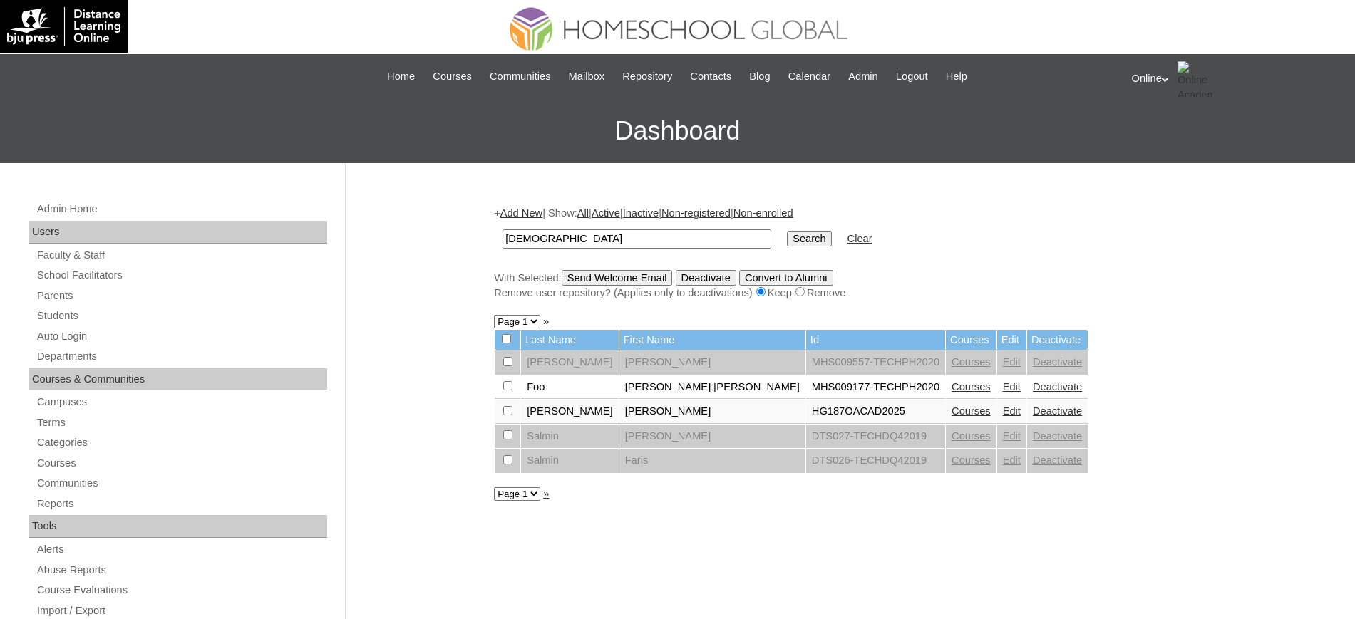
click at [951, 409] on link "Courses" at bounding box center [970, 411] width 39 height 11
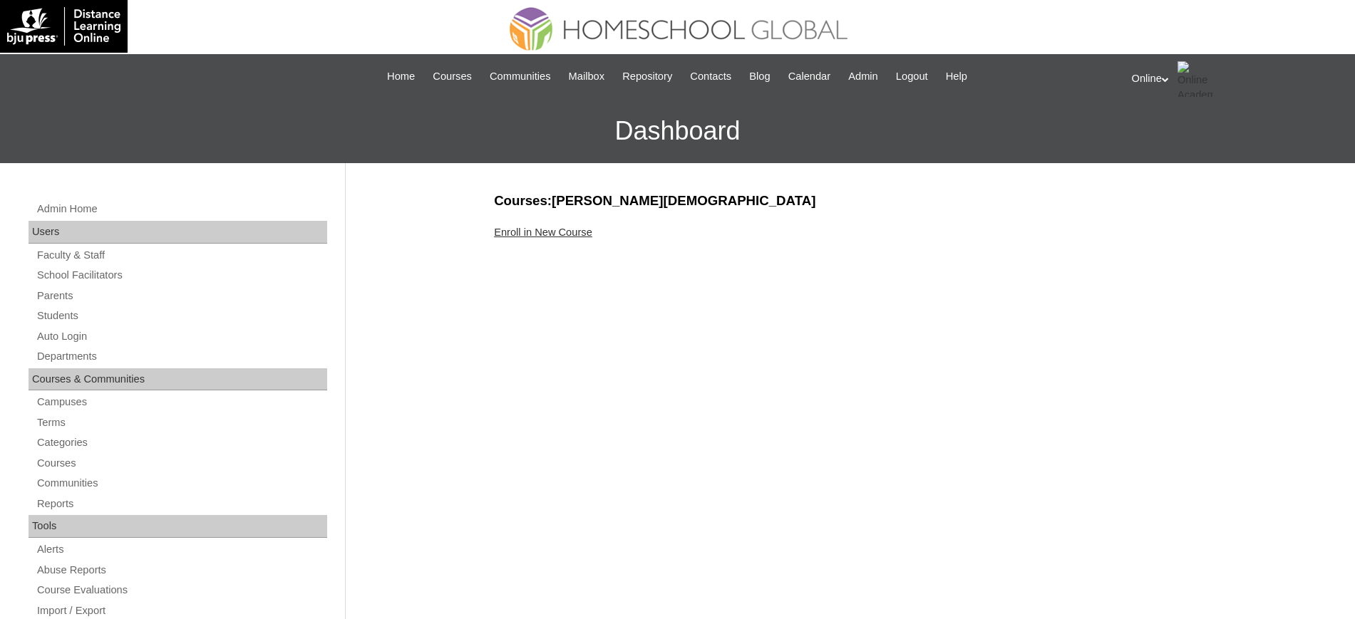
click at [567, 232] on link "Enroll in New Course" at bounding box center [543, 232] width 98 height 11
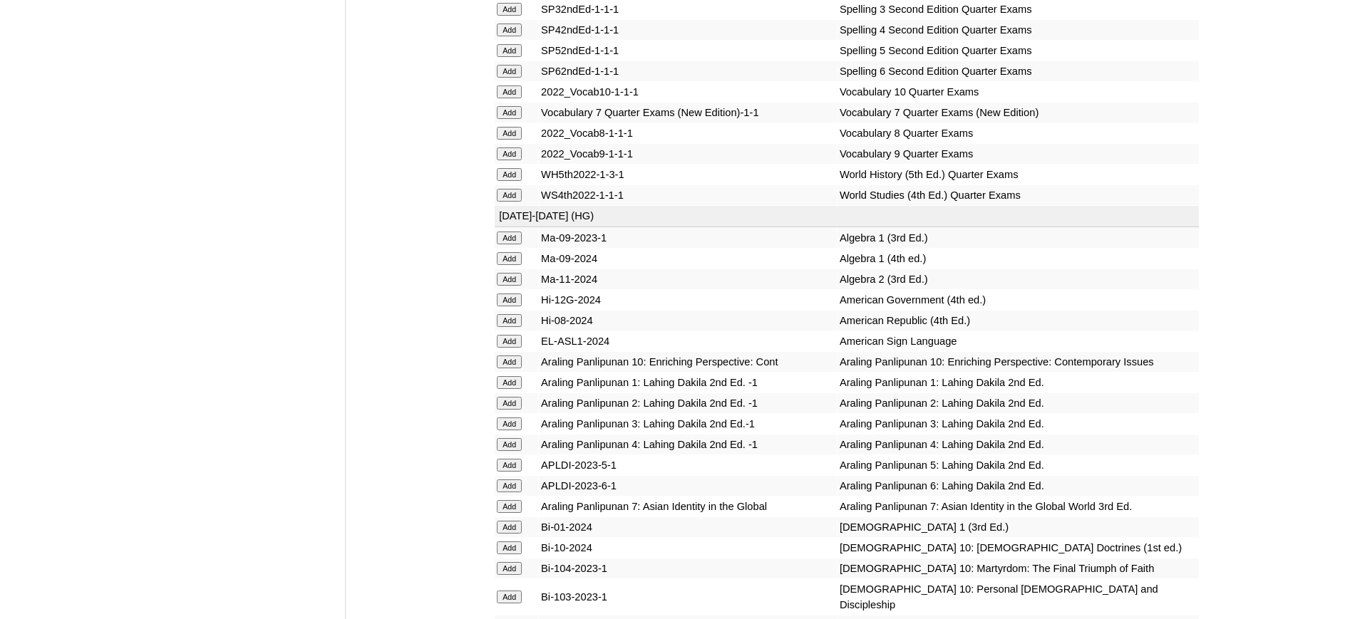
scroll to position [3072, 0]
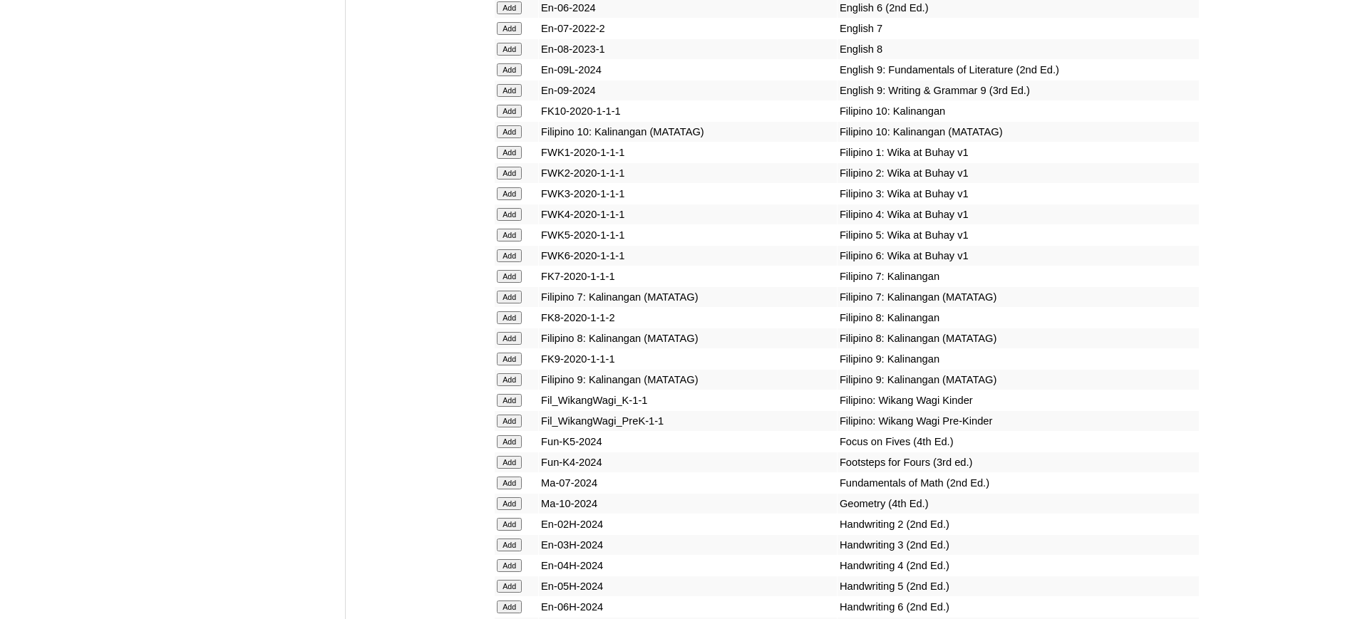
scroll to position [3517, 0]
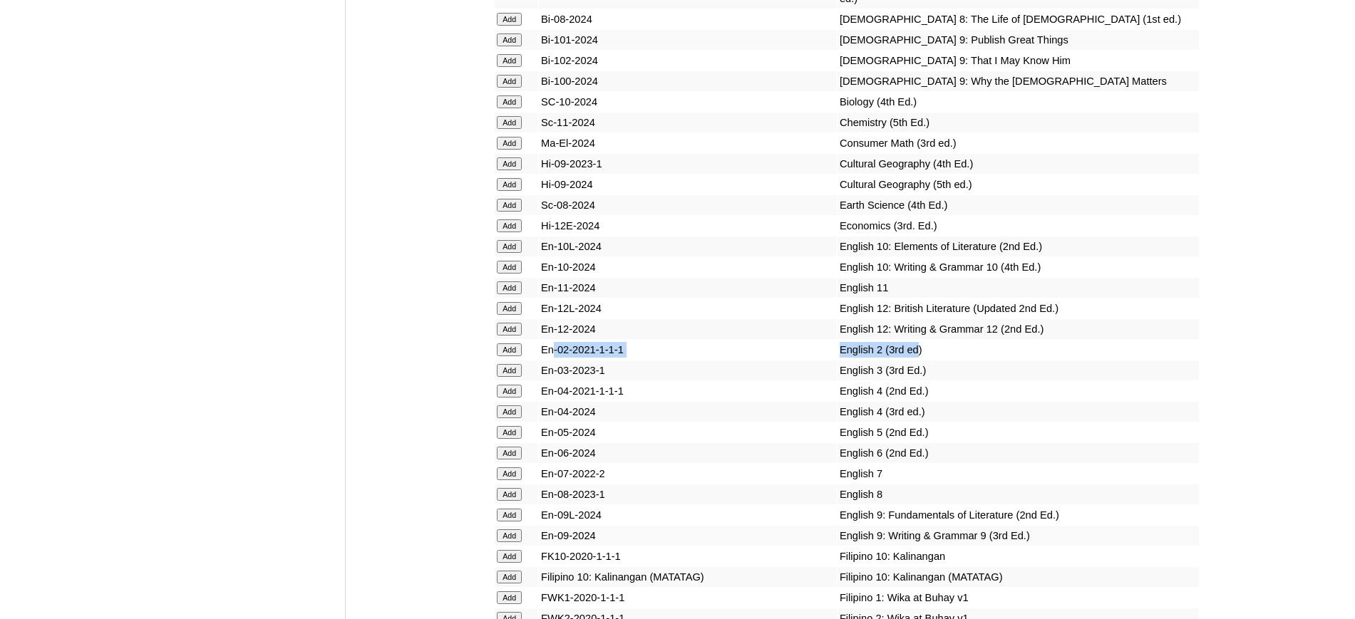
drag, startPoint x: 884, startPoint y: 413, endPoint x: 554, endPoint y: 410, distance: 329.3
click at [554, 360] on tr "Add En-02-2021-1-1-1 English 2 (3rd ed)" at bounding box center [847, 350] width 704 height 20
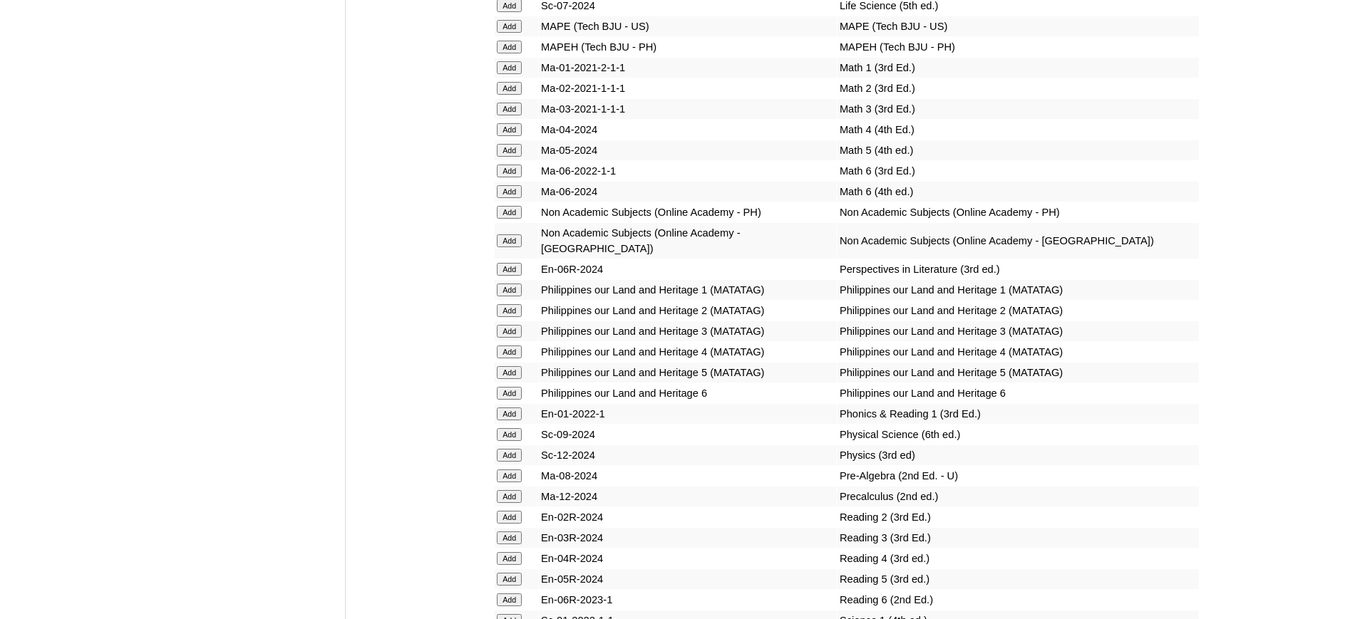
scroll to position [5299, 0]
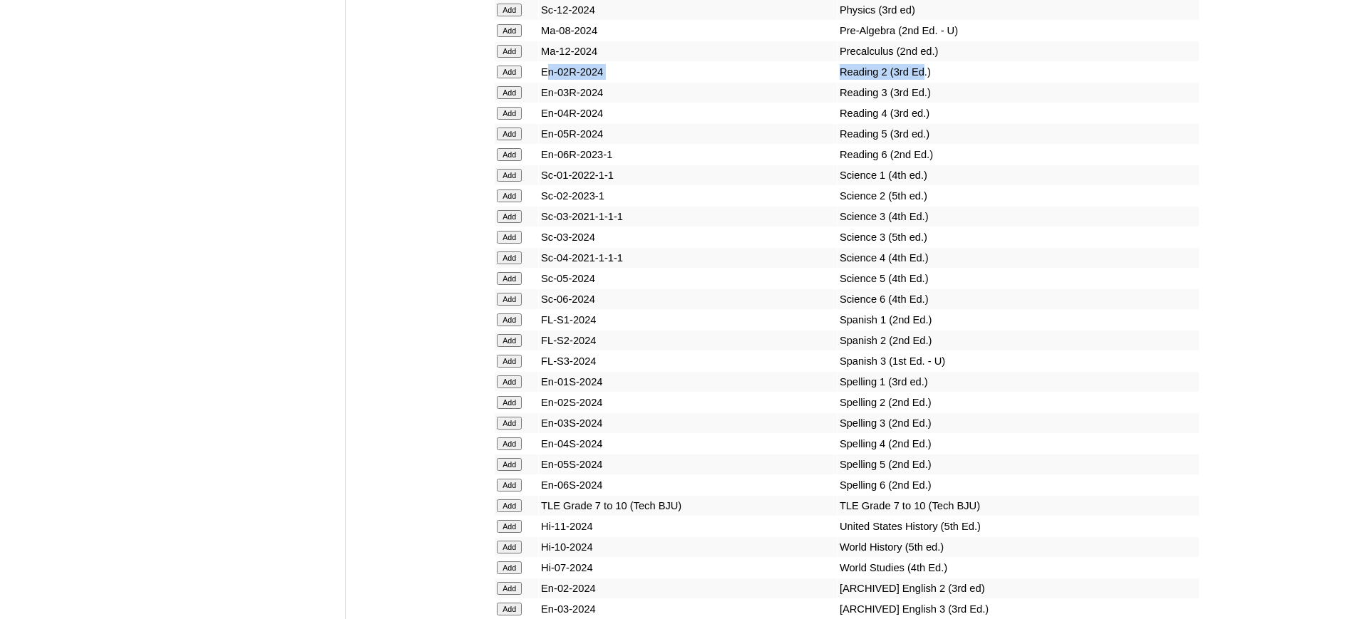
drag, startPoint x: 894, startPoint y: 118, endPoint x: 552, endPoint y: 118, distance: 342.8
click at [552, 82] on tr "Add En-02R-2024 Reading 2 (3rd Ed.)" at bounding box center [847, 72] width 704 height 20
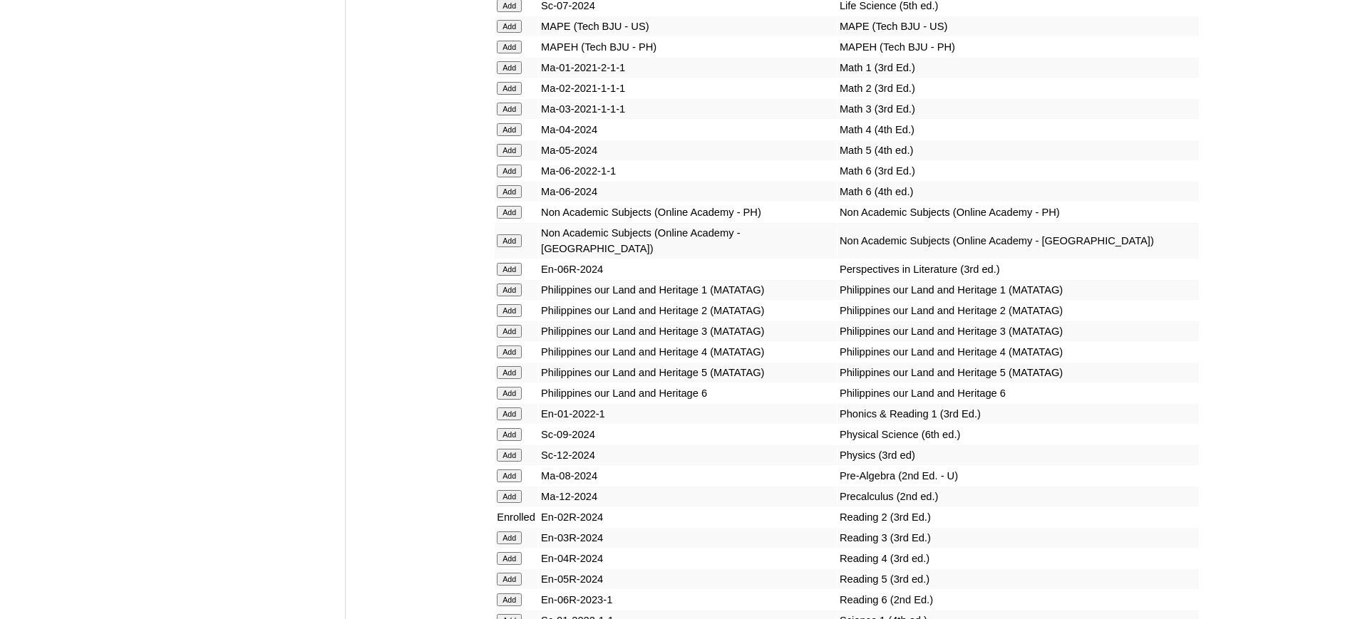
scroll to position [5299, 0]
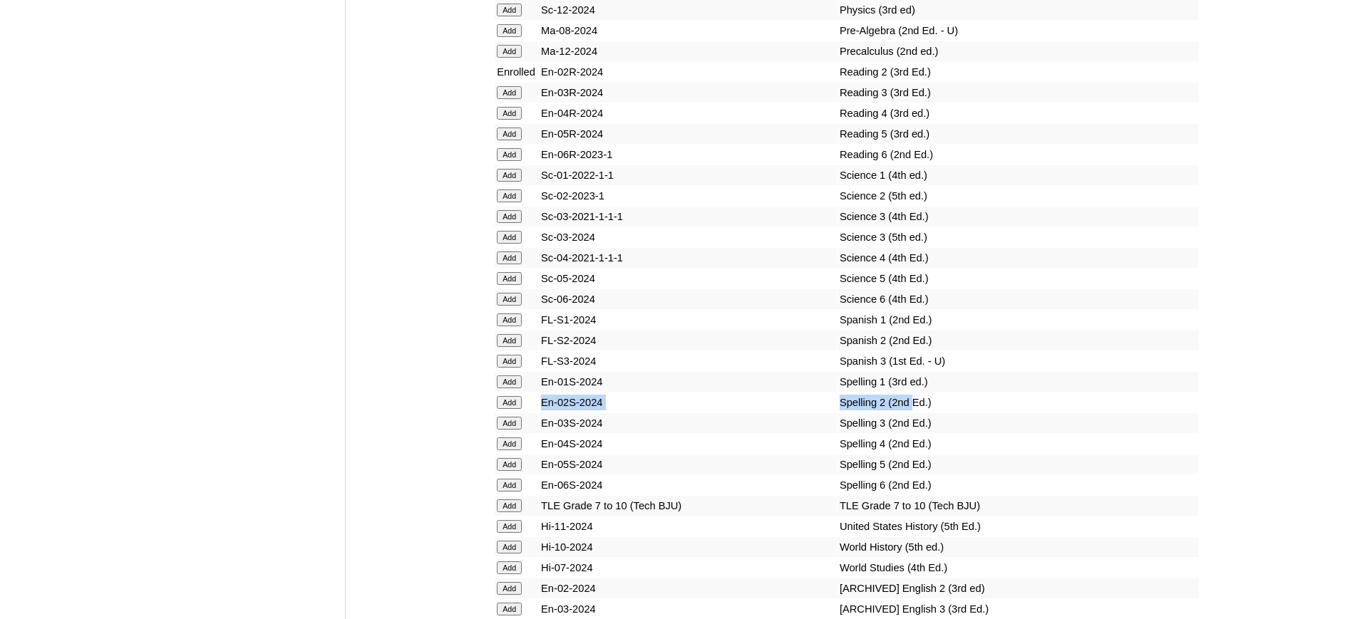
drag, startPoint x: 880, startPoint y: 447, endPoint x: 535, endPoint y: 448, distance: 344.9
click at [535, 413] on tr "Add En-02S-2024 Spelling 2 (2nd Ed.)" at bounding box center [847, 403] width 704 height 20
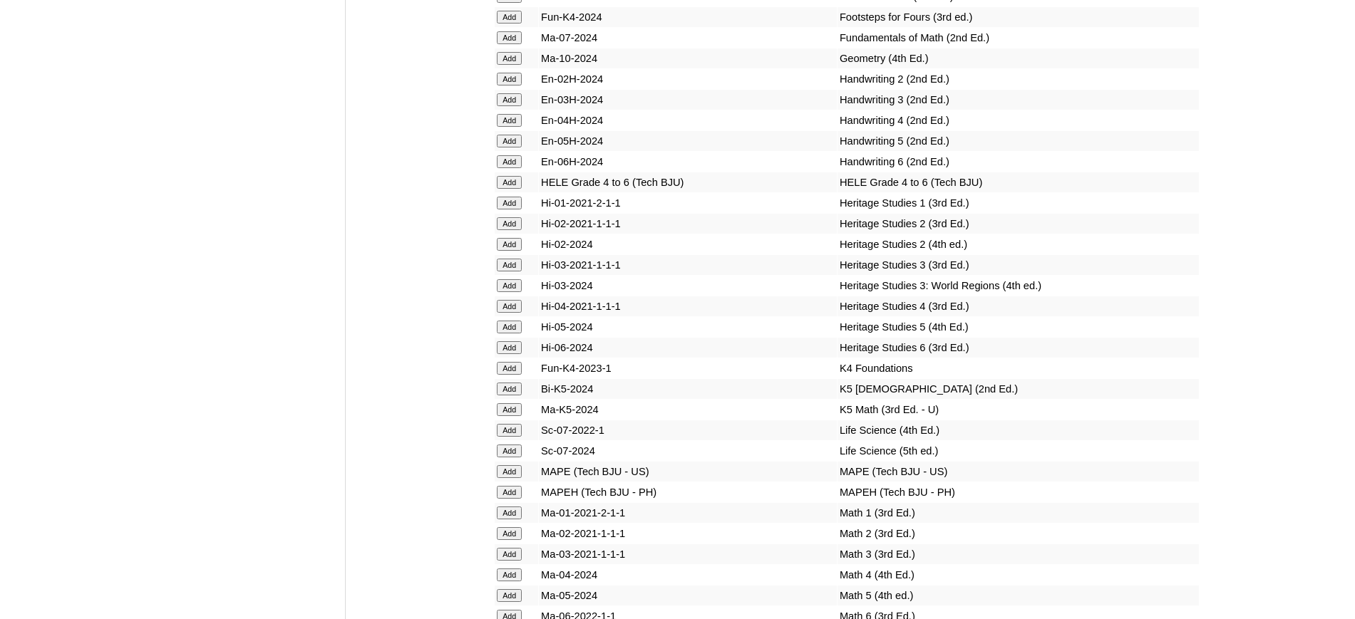
scroll to position [4853, 0]
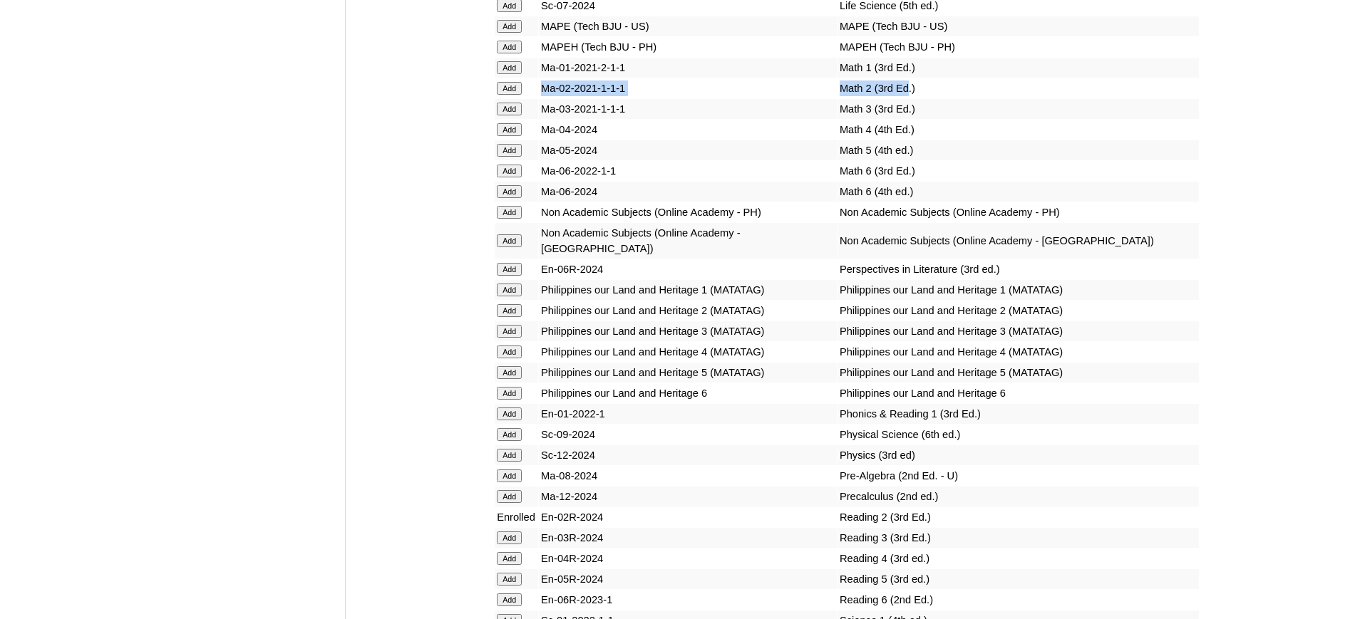
drag, startPoint x: 877, startPoint y: 149, endPoint x: 532, endPoint y: 147, distance: 344.9
click at [534, 98] on tr "Add Ma-02-2021-1-1-1 Math 2 (3rd Ed.)" at bounding box center [847, 88] width 704 height 20
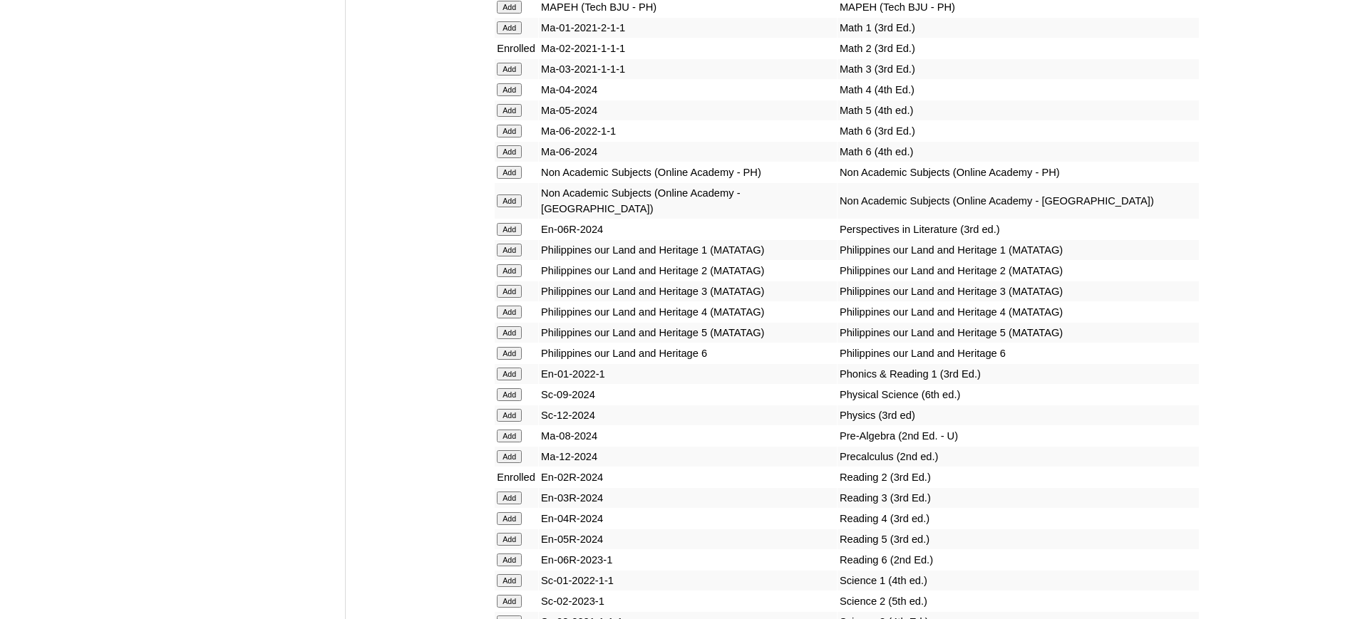
scroll to position [5299, 0]
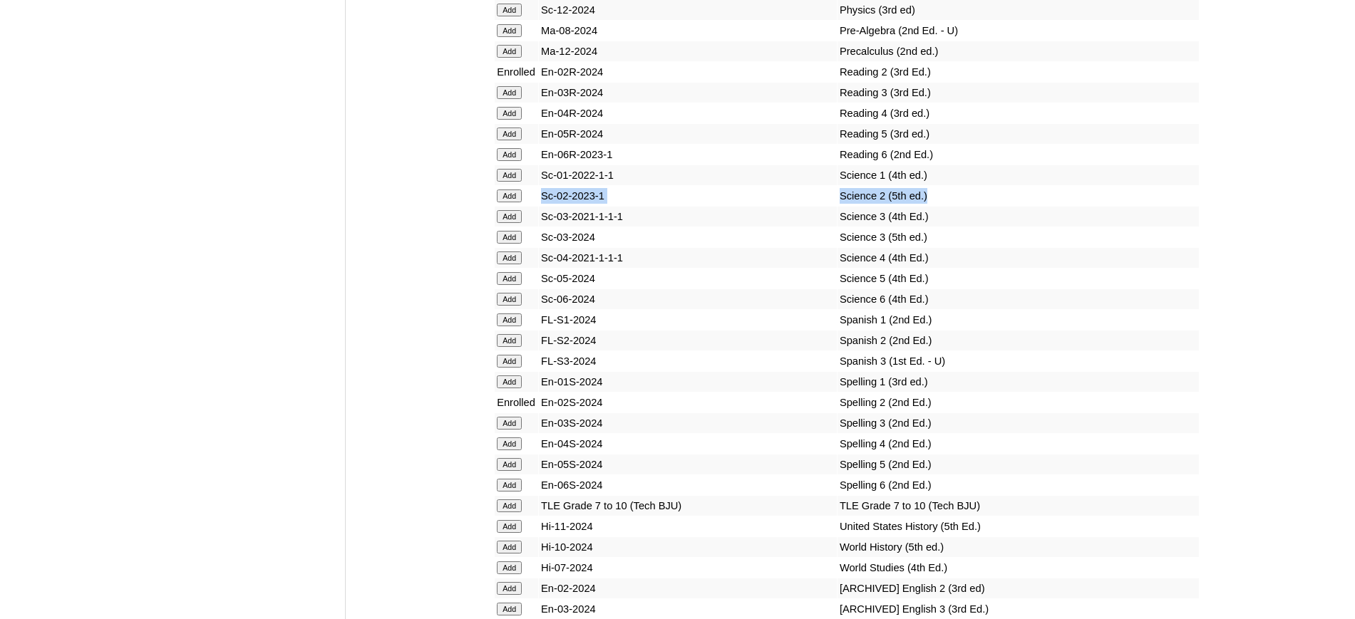
drag, startPoint x: 901, startPoint y: 240, endPoint x: 500, endPoint y: 237, distance: 400.5
click at [500, 206] on tr "Add Sc-02-2023-1 Science 2 (5th ed.)" at bounding box center [847, 196] width 704 height 20
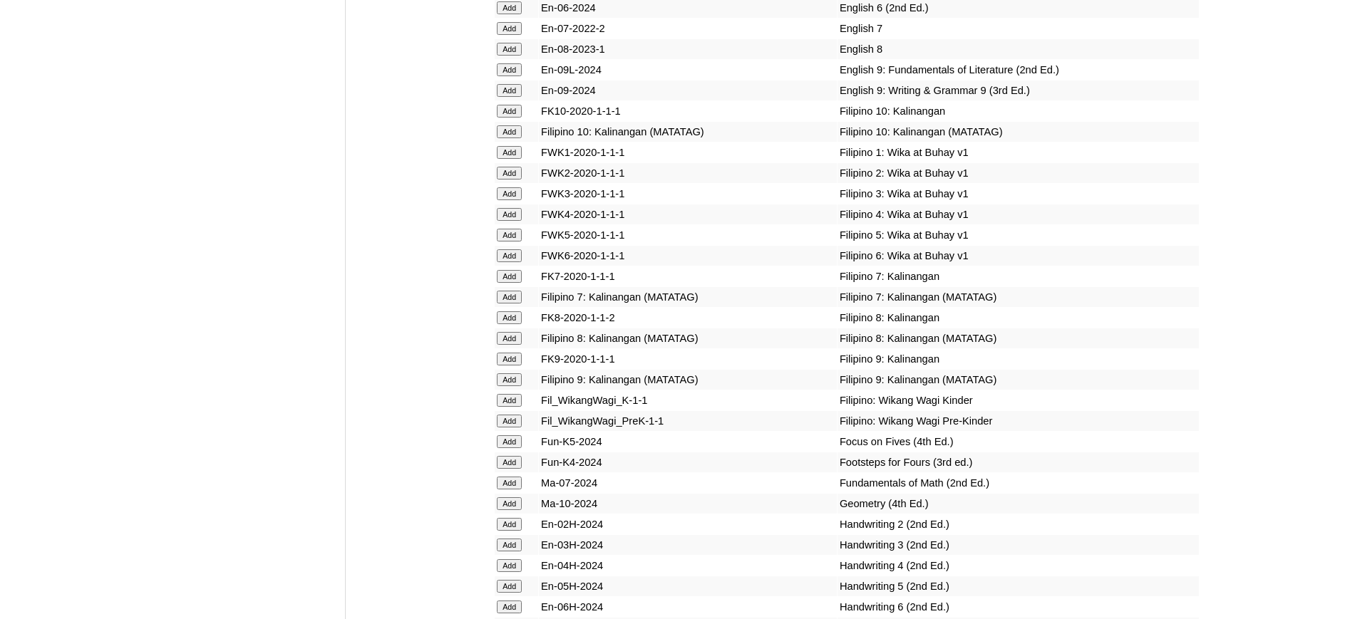
scroll to position [4408, 0]
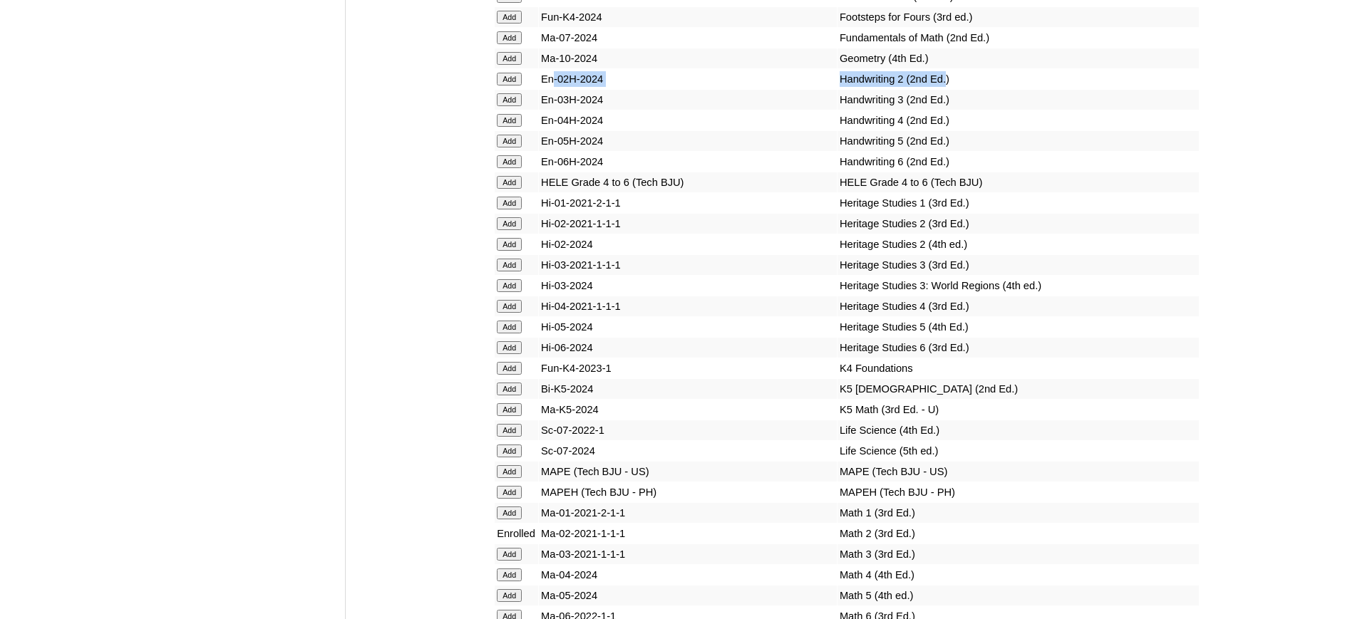
drag, startPoint x: 919, startPoint y: 143, endPoint x: 553, endPoint y: 139, distance: 366.3
click at [553, 89] on tr "Add En-02H-2024 Handwriting 2 (2nd Ed.)" at bounding box center [847, 79] width 704 height 20
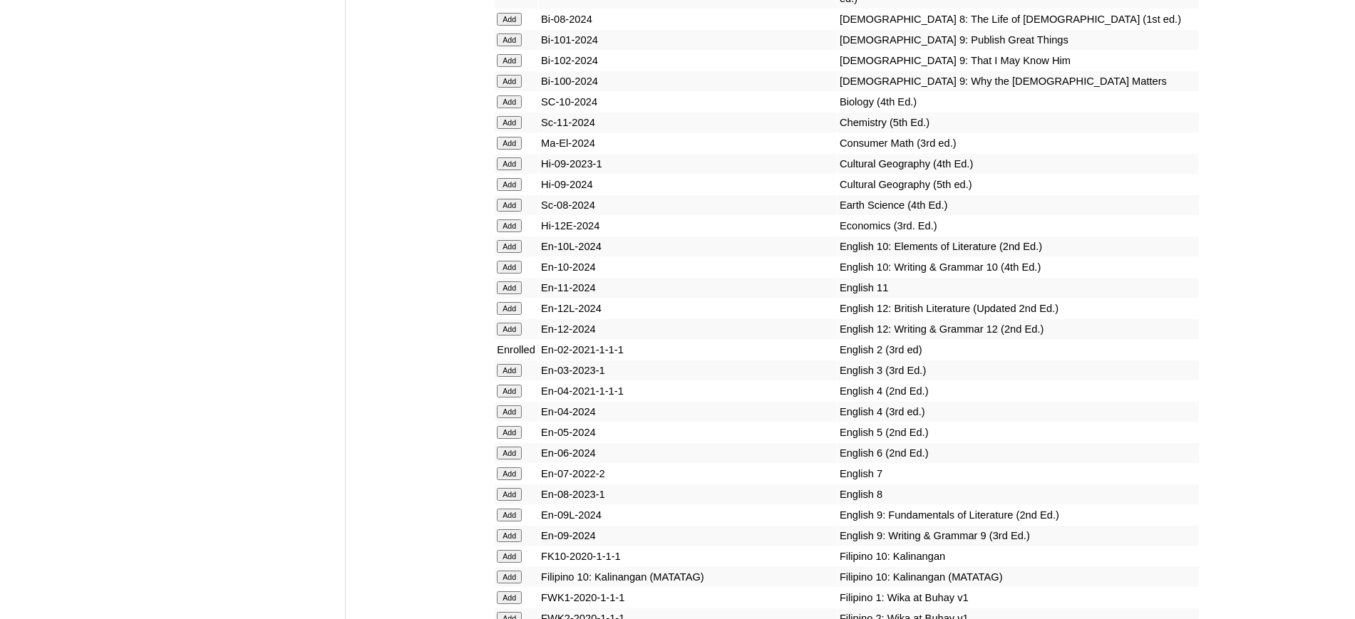
scroll to position [3962, 0]
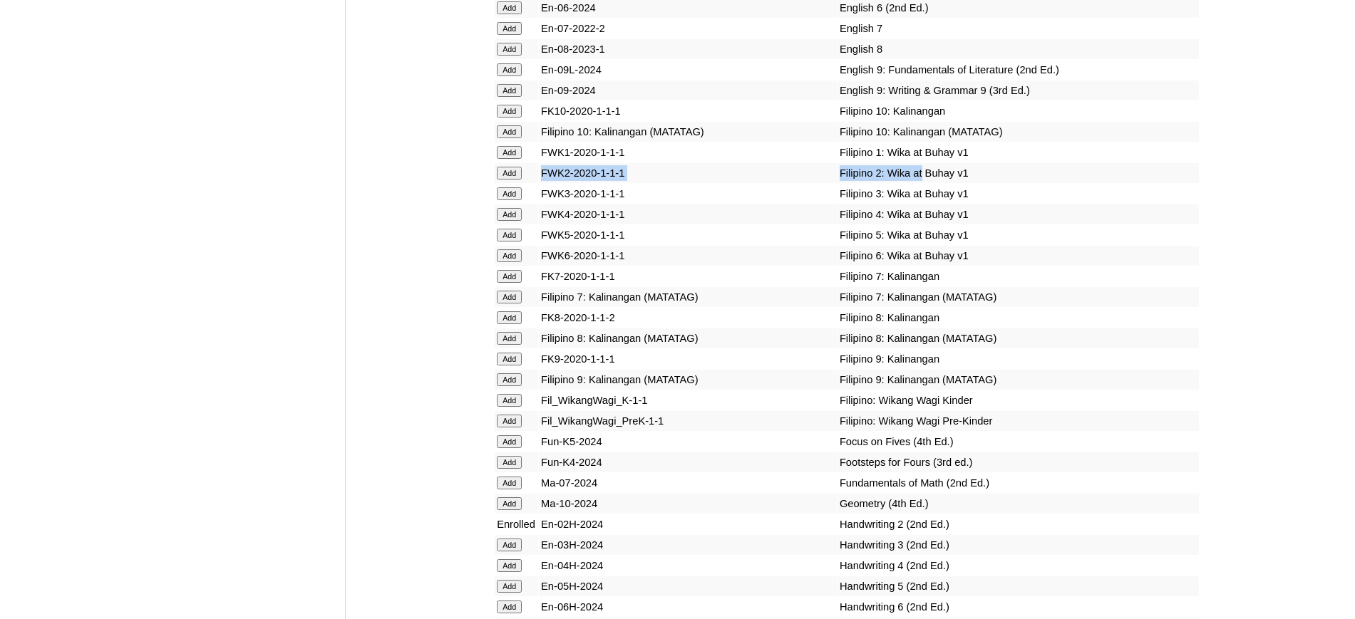
drag, startPoint x: 892, startPoint y: 235, endPoint x: 542, endPoint y: 227, distance: 350.7
click at [543, 183] on tr "Add FWK2-2020-1-1-1 Filipino 2: Wika at Buhay v1" at bounding box center [847, 173] width 704 height 20
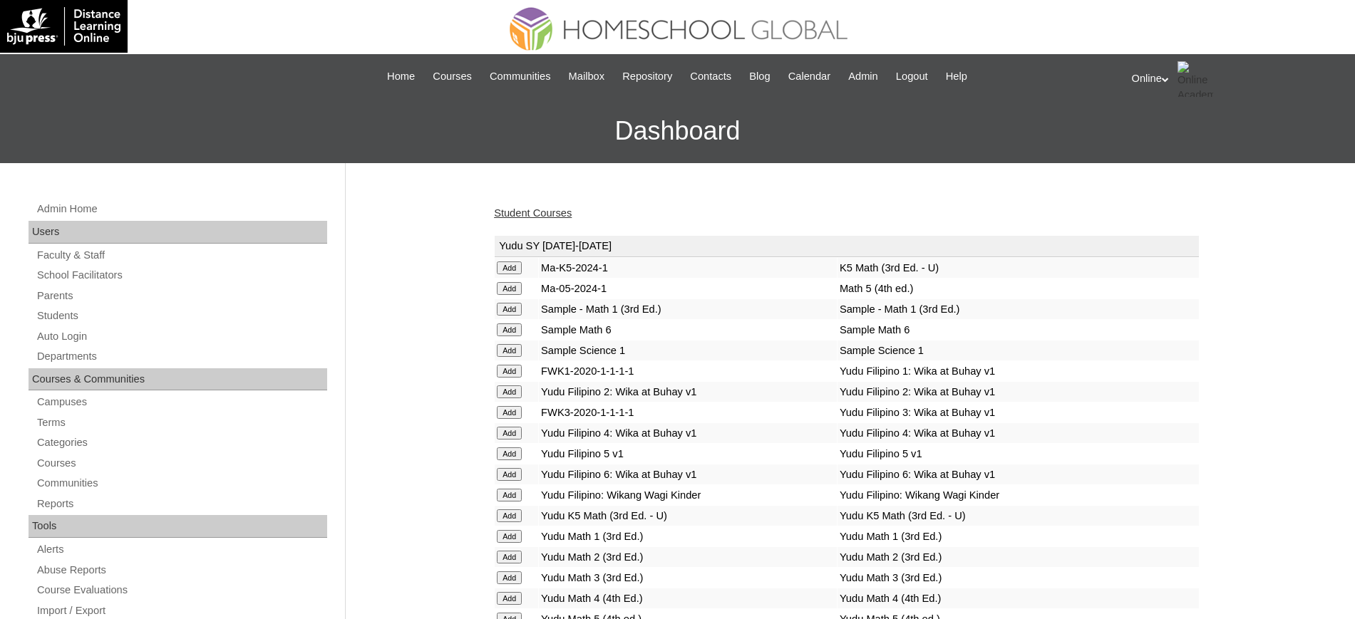
scroll to position [2626, 0]
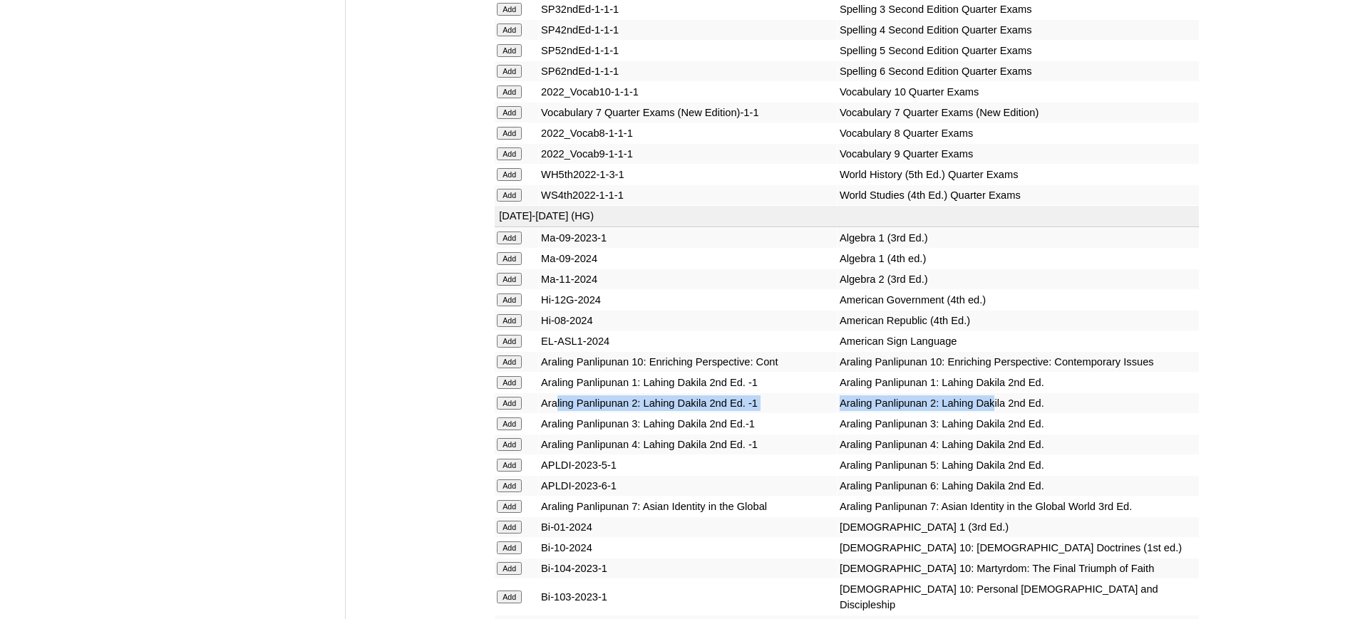
drag, startPoint x: 973, startPoint y: 502, endPoint x: 554, endPoint y: 502, distance: 418.3
click at [561, 413] on tr "Add Araling Panlipunan 2: Lahing Dakila 2nd Ed. -1 Araling Panlipunan 2: Lahing…" at bounding box center [847, 403] width 704 height 20
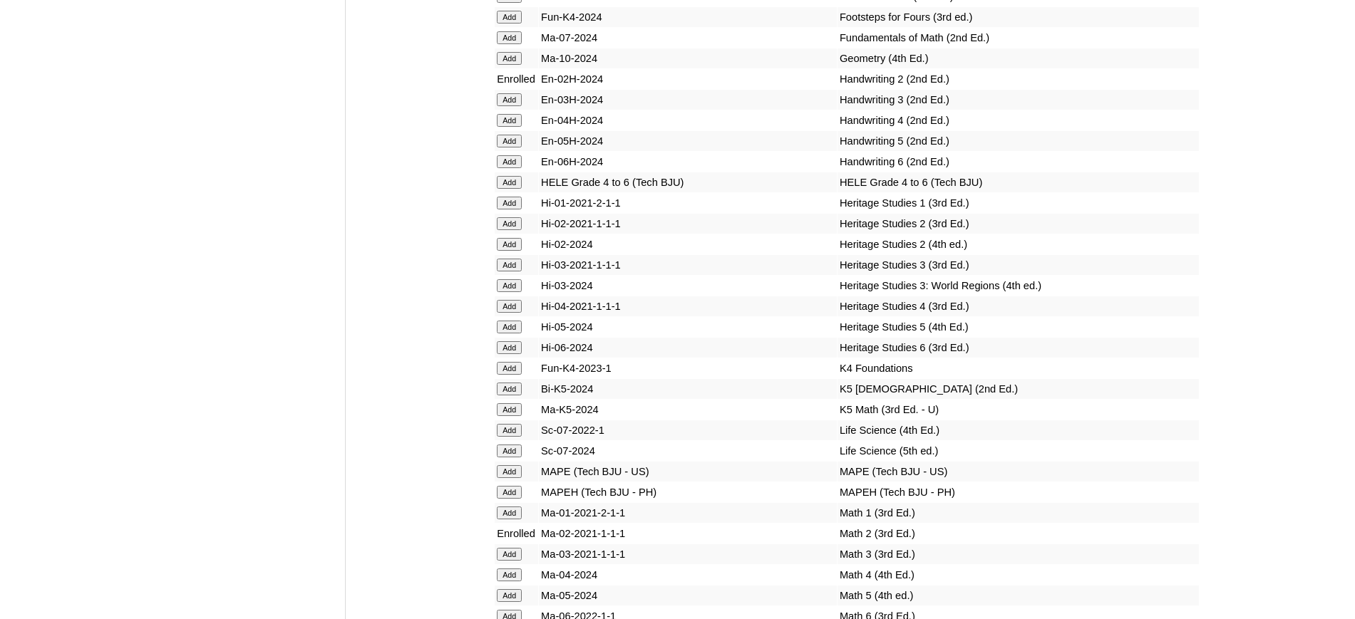
scroll to position [4853, 0]
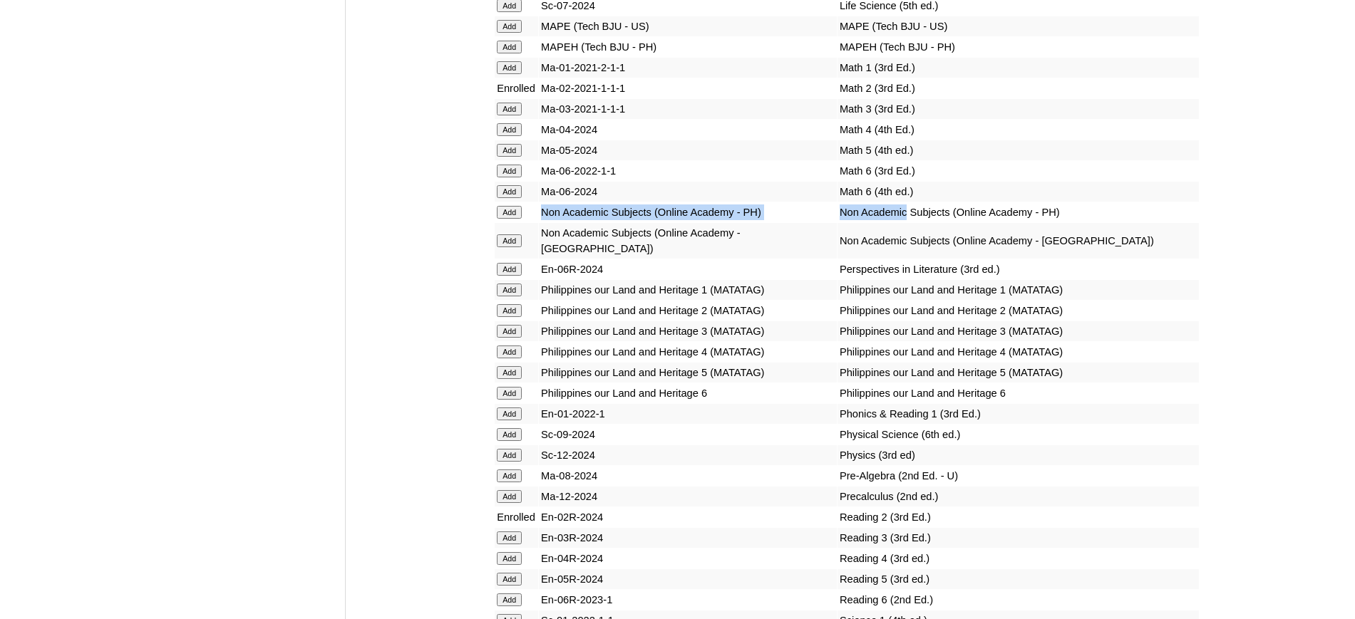
drag, startPoint x: 873, startPoint y: 271, endPoint x: 524, endPoint y: 268, distance: 349.2
click at [524, 222] on tr "Add Non Academic Subjects (Online Academy - PH) Non Academic Subjects (Online A…" at bounding box center [847, 212] width 704 height 20
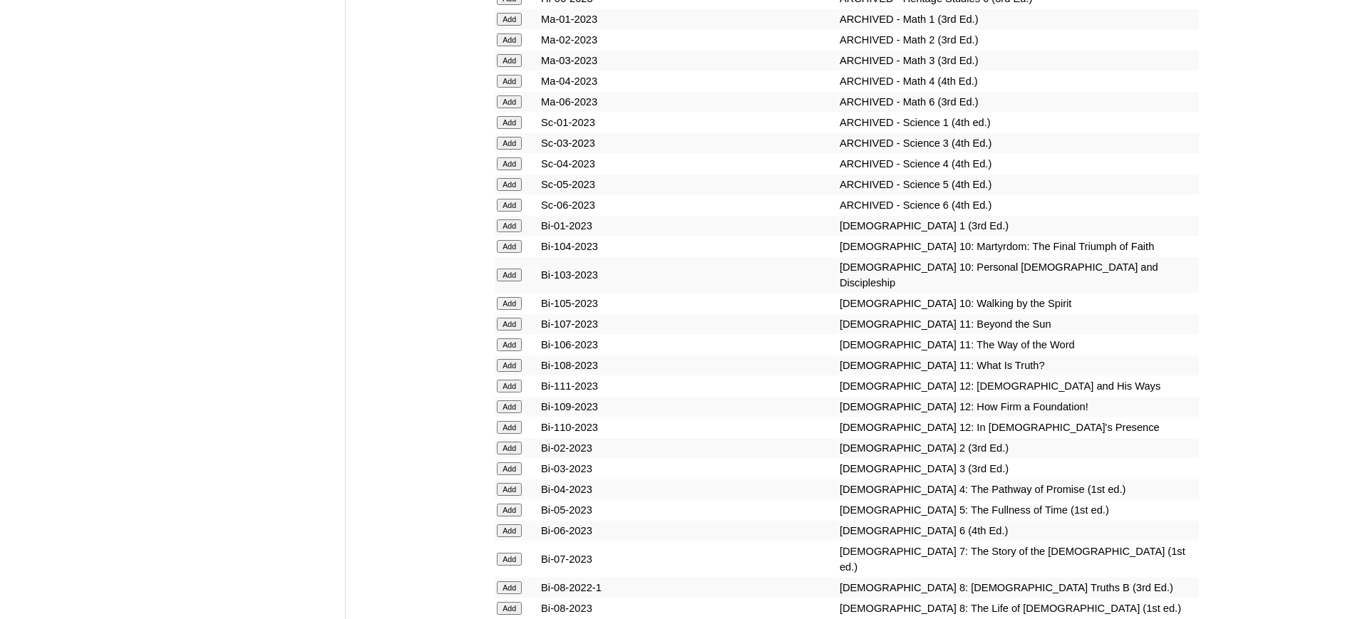
scroll to position [9199, 0]
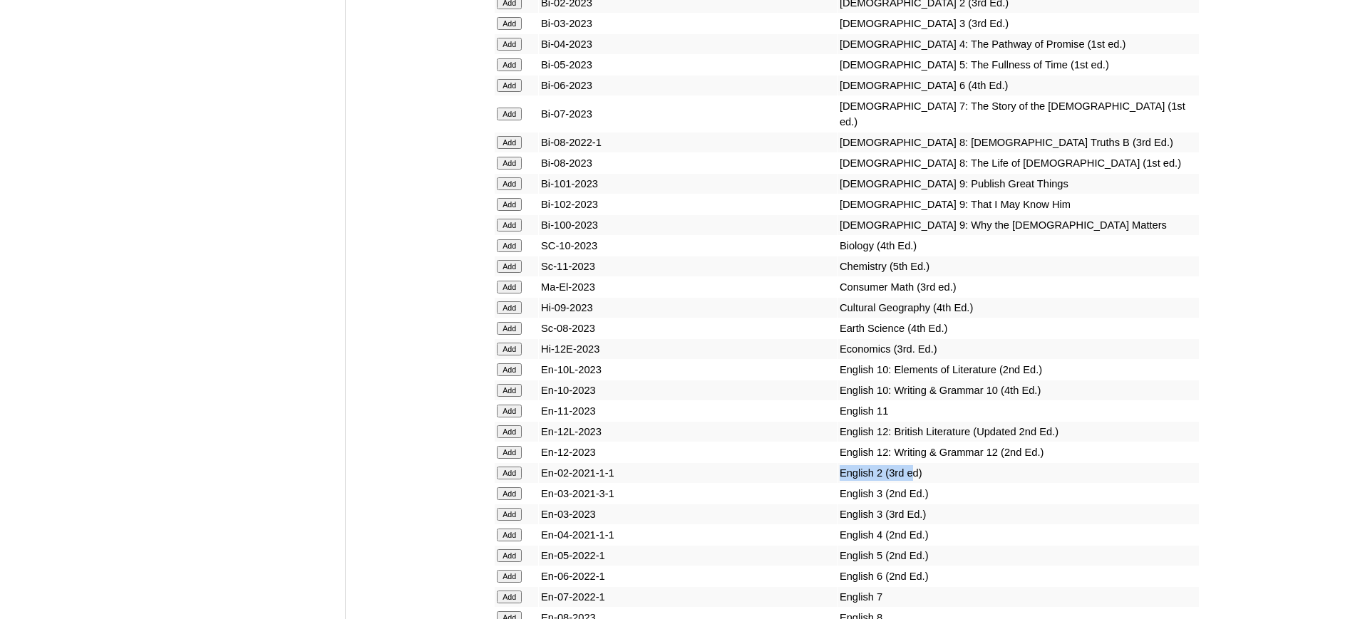
drag, startPoint x: 881, startPoint y: 502, endPoint x: 641, endPoint y: 499, distance: 240.2
click at [641, 483] on tr "Add En-02-2021-1-1 English 2 (3rd ed)" at bounding box center [847, 473] width 704 height 20
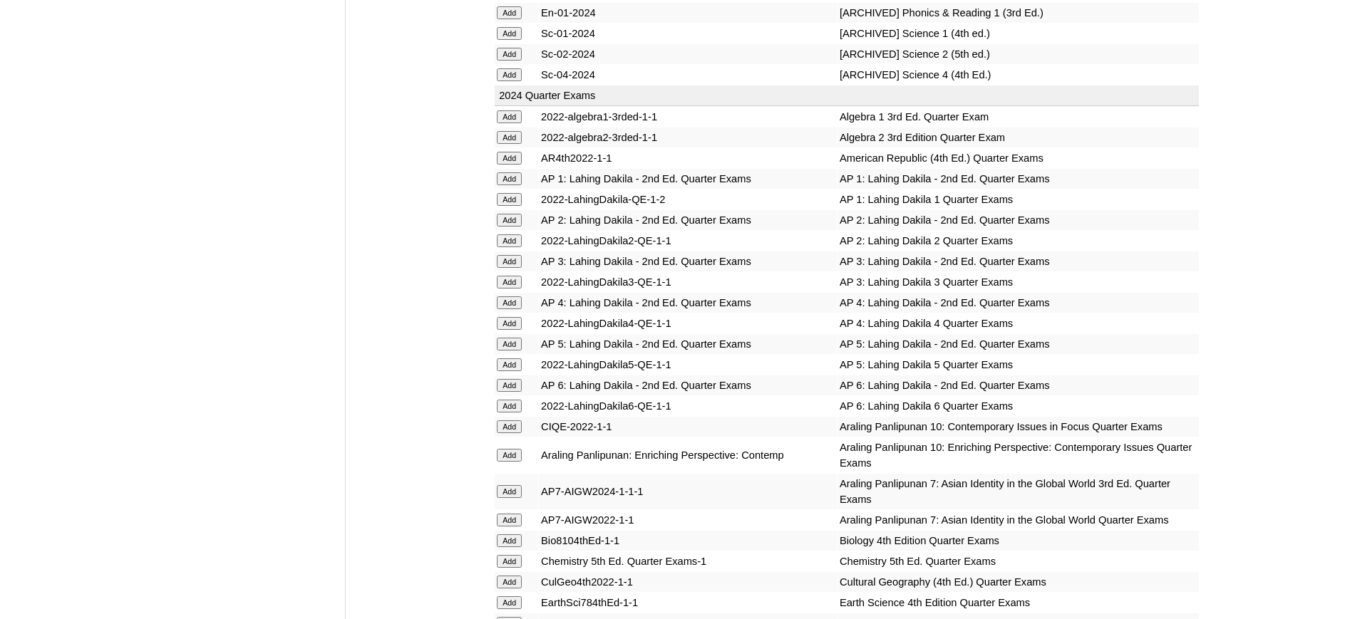
scroll to position [6527, 0]
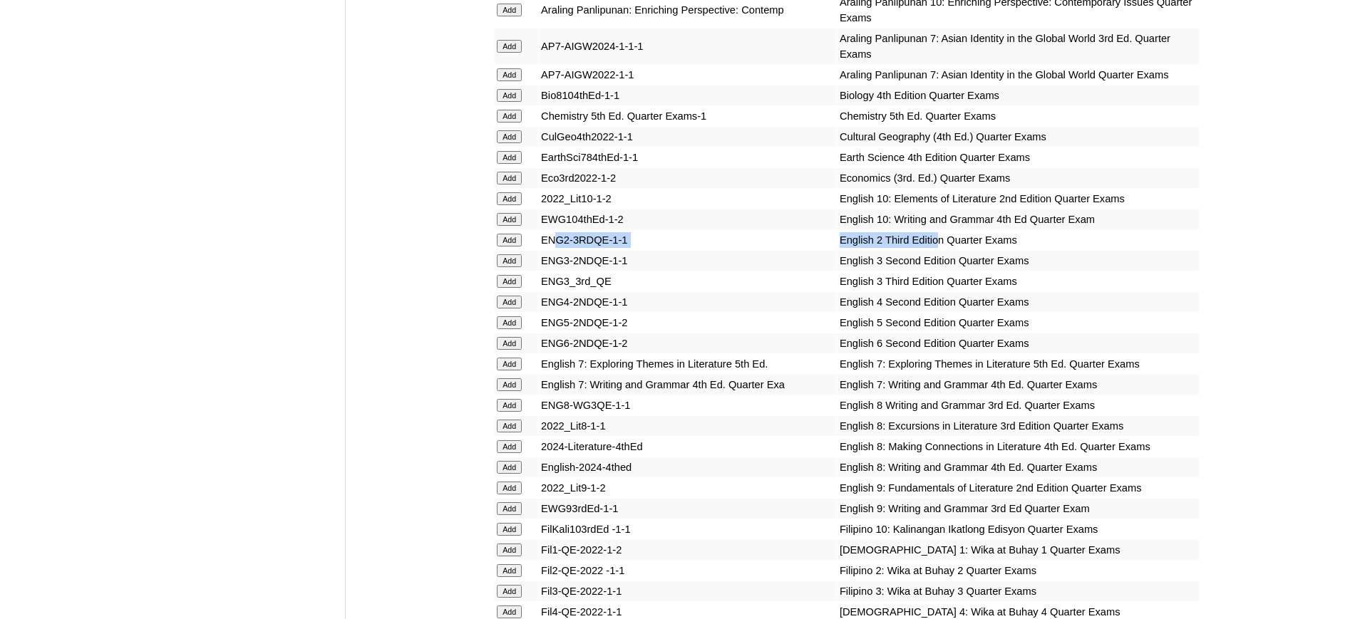
drag, startPoint x: 904, startPoint y: 296, endPoint x: 550, endPoint y: 292, distance: 353.5
click at [554, 250] on tr "Add ENG2-3RDQE-1-1 English 2 Third Edition Quarter Exams" at bounding box center [847, 240] width 704 height 20
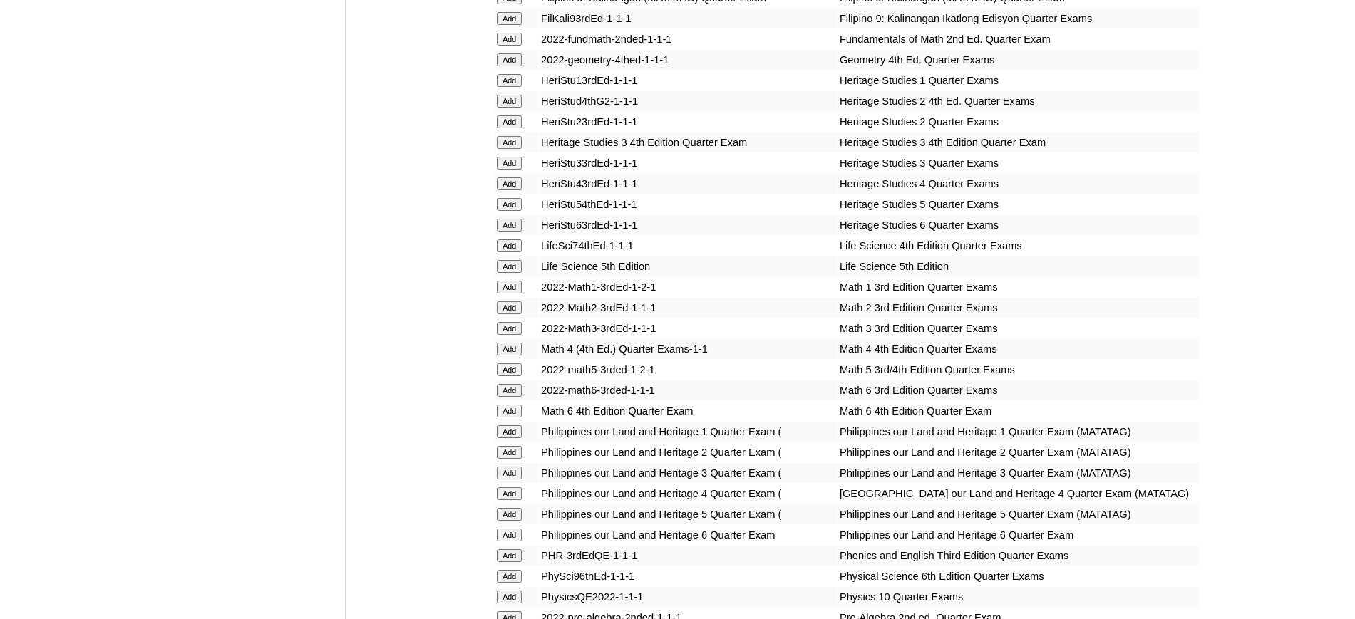
scroll to position [2256, 0]
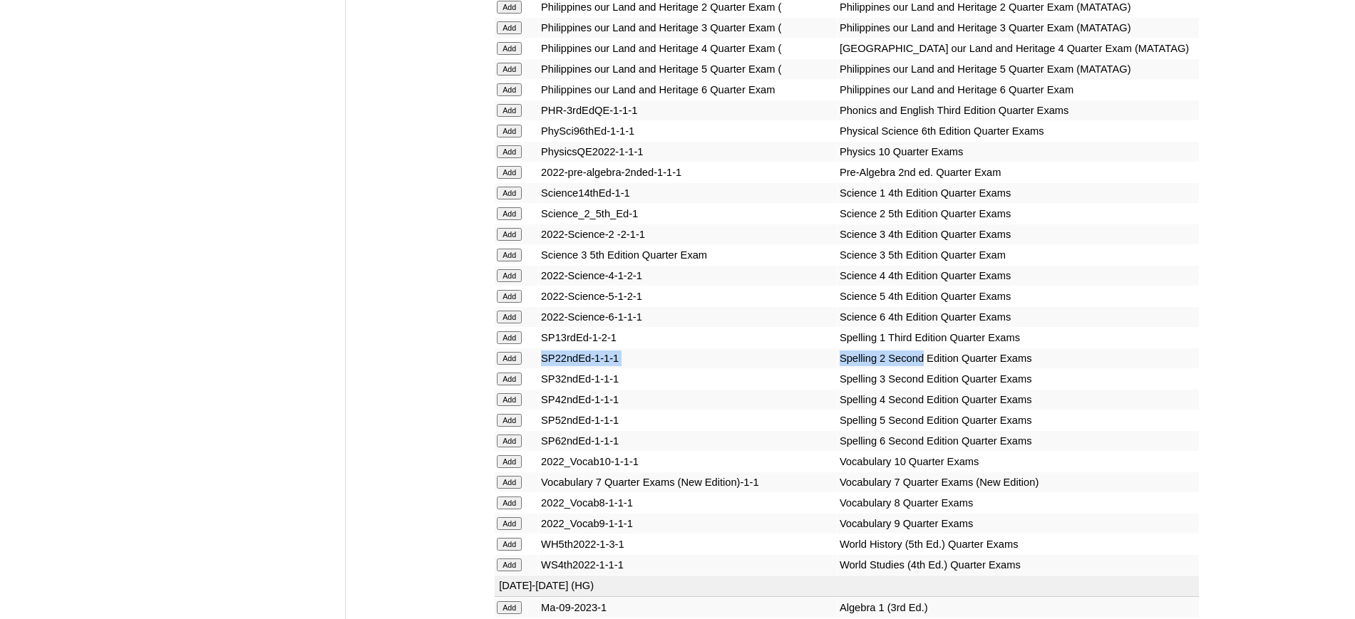
drag, startPoint x: 893, startPoint y: 456, endPoint x: 545, endPoint y: 457, distance: 347.8
click at [545, 368] on tr "Add SP22ndEd-1-1-1 Spelling 2 Second Edition Quarter Exams" at bounding box center [847, 358] width 704 height 20
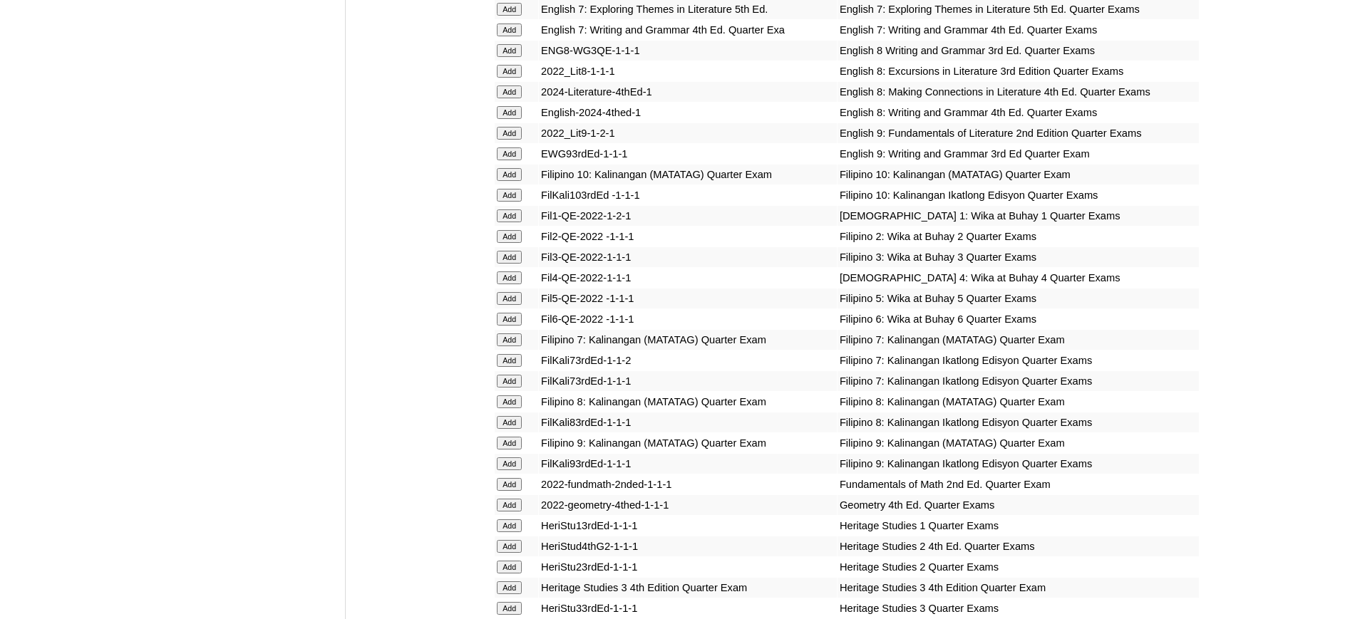
scroll to position [1811, 0]
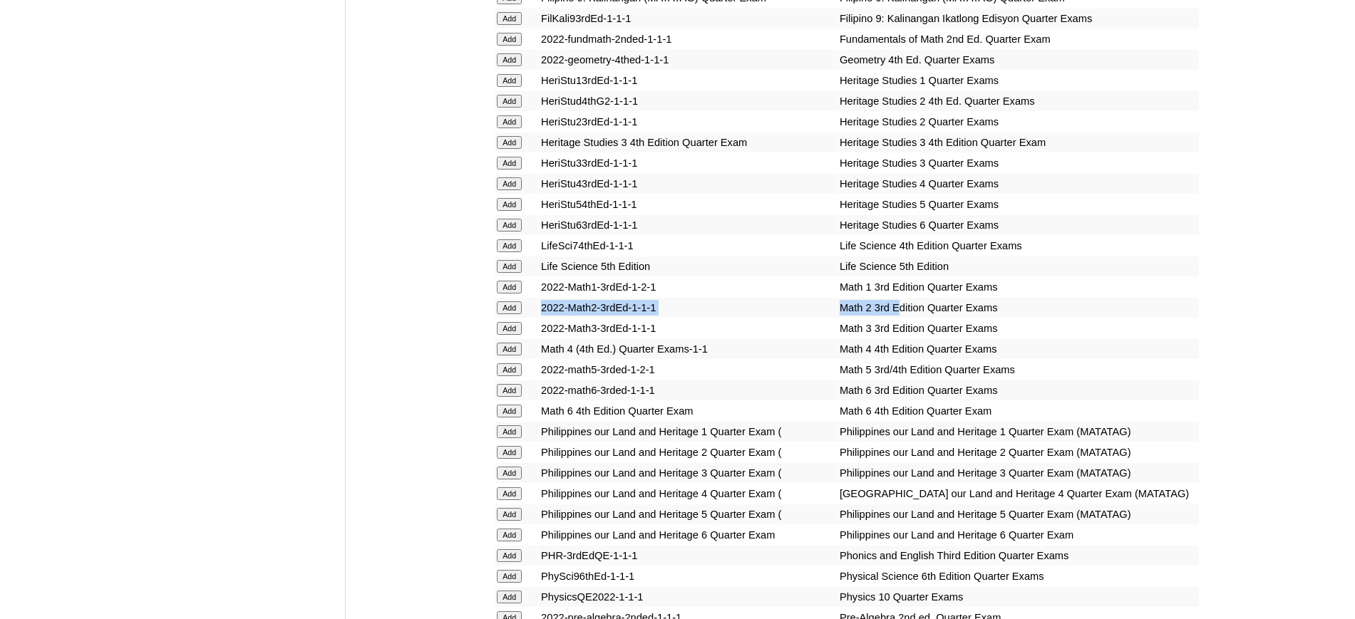
drag, startPoint x: 868, startPoint y: 324, endPoint x: 542, endPoint y: 323, distance: 325.7
click at [542, 318] on tr "Add 2022-Math2-3rdEd-1-1-1 Math 2 3rd Edition Quarter Exams" at bounding box center [847, 308] width 704 height 20
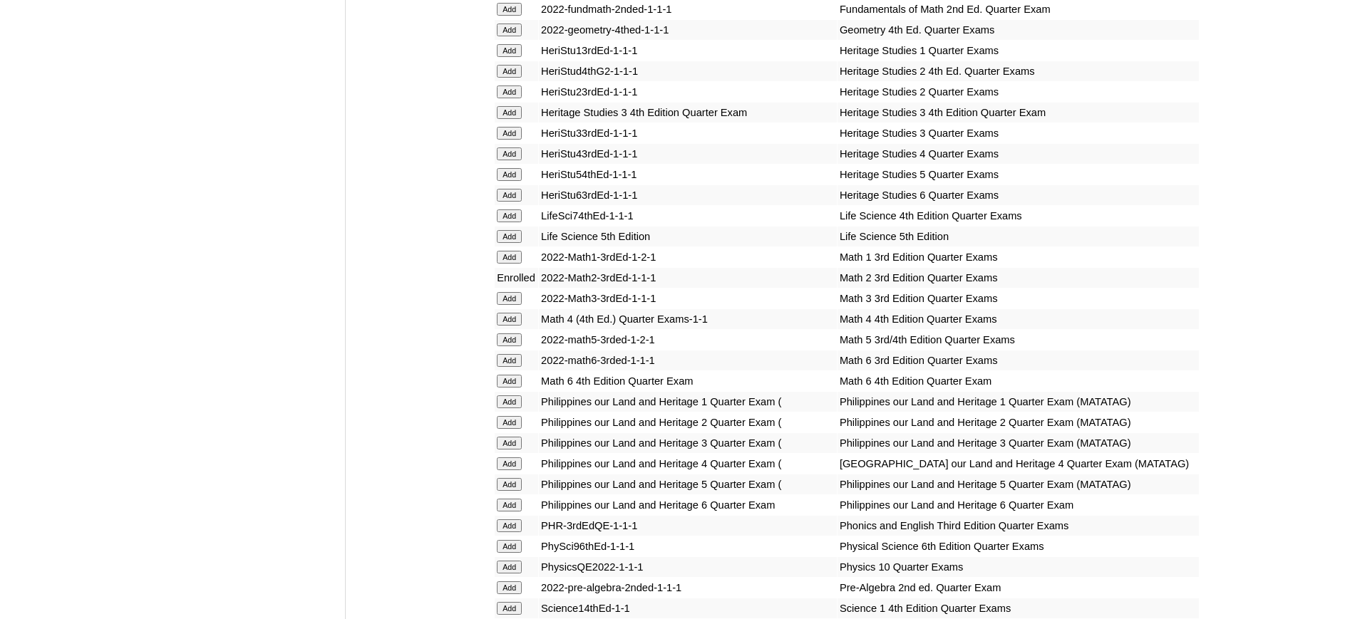
scroll to position [2256, 0]
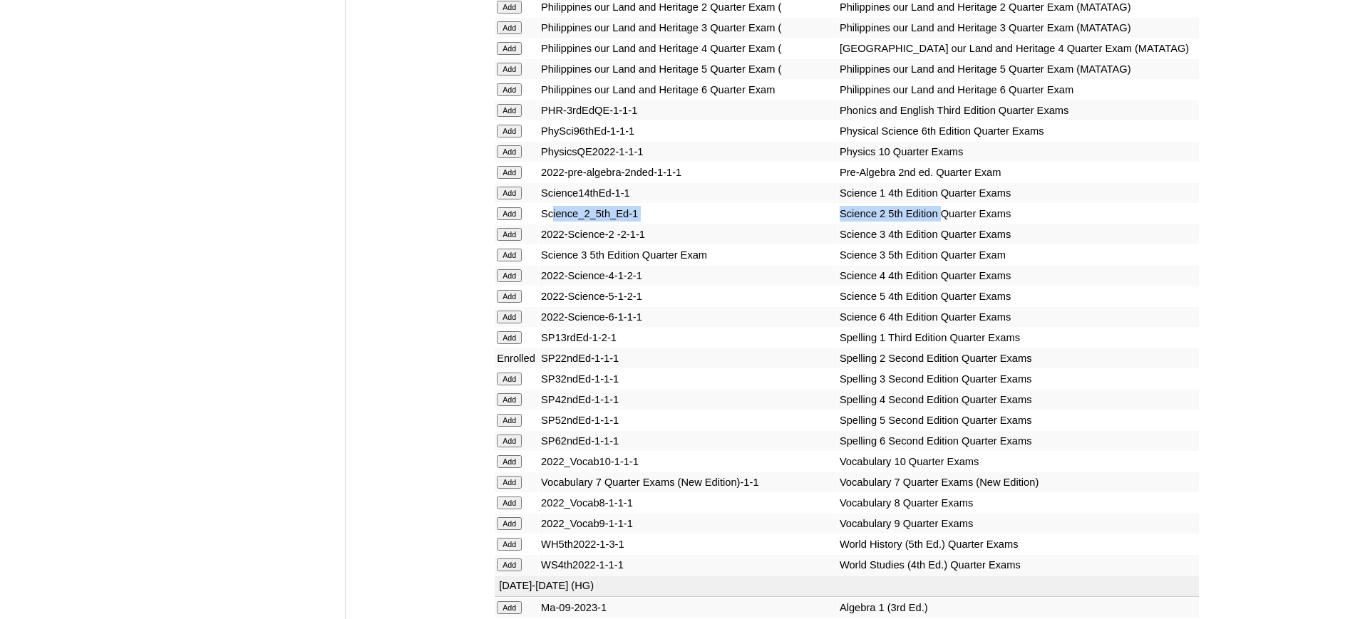
drag, startPoint x: 912, startPoint y: 314, endPoint x: 556, endPoint y: 311, distance: 355.6
click at [556, 224] on tr "Add Science_2_5th_Ed-1 Science 2 5th Edition Quarter Exams" at bounding box center [847, 214] width 704 height 20
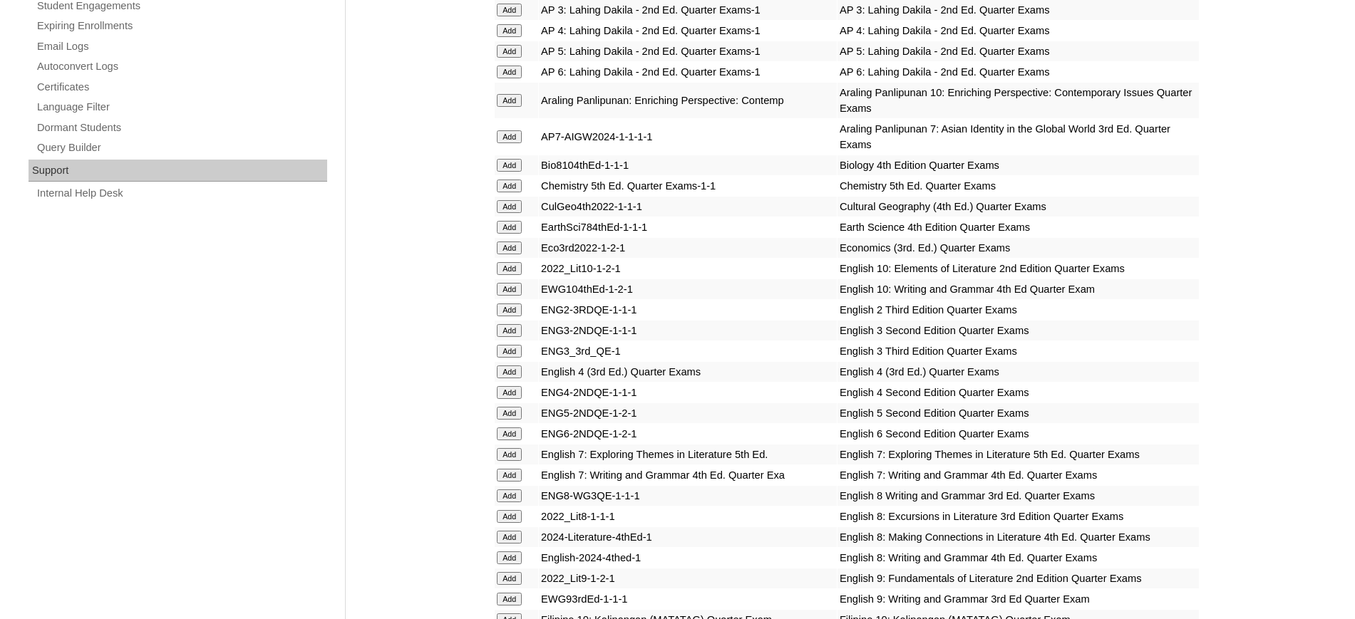
scroll to position [1365, 0]
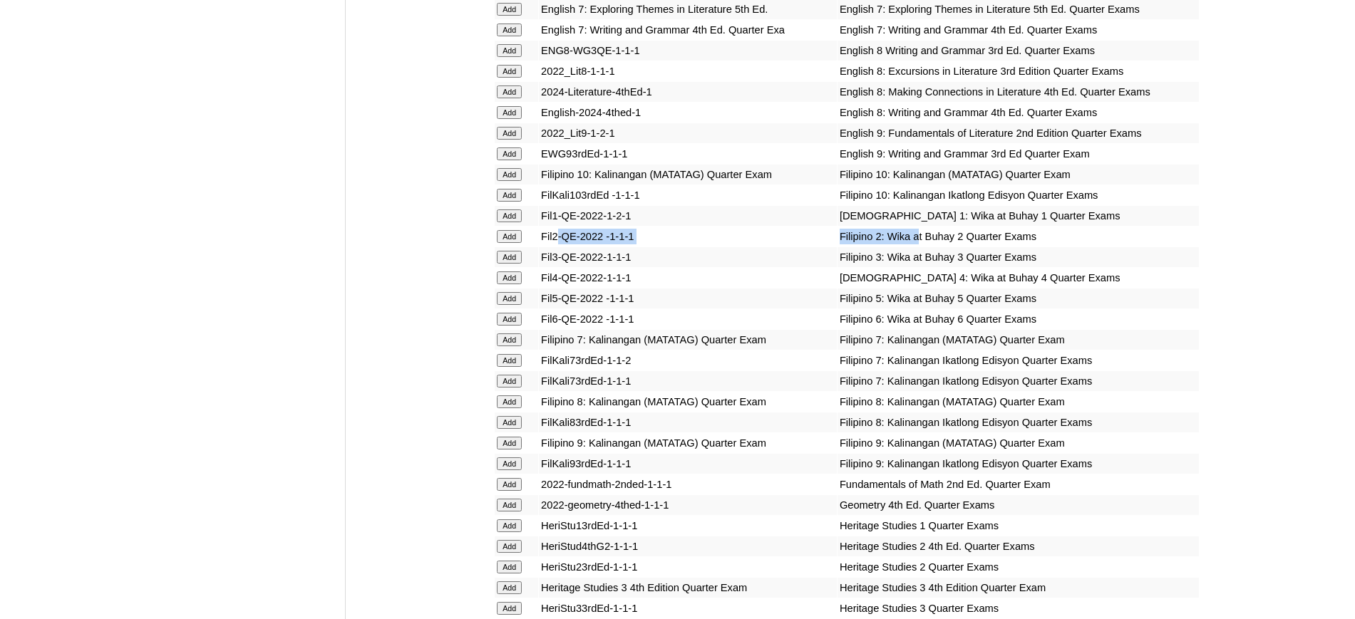
drag, startPoint x: 887, startPoint y: 248, endPoint x: 558, endPoint y: 252, distance: 329.3
click at [558, 247] on tr "Add Fil2-QE-2022 -1-1-1 Filipino 2: Wika at Buhay 2 Quarter Exams" at bounding box center [847, 237] width 704 height 20
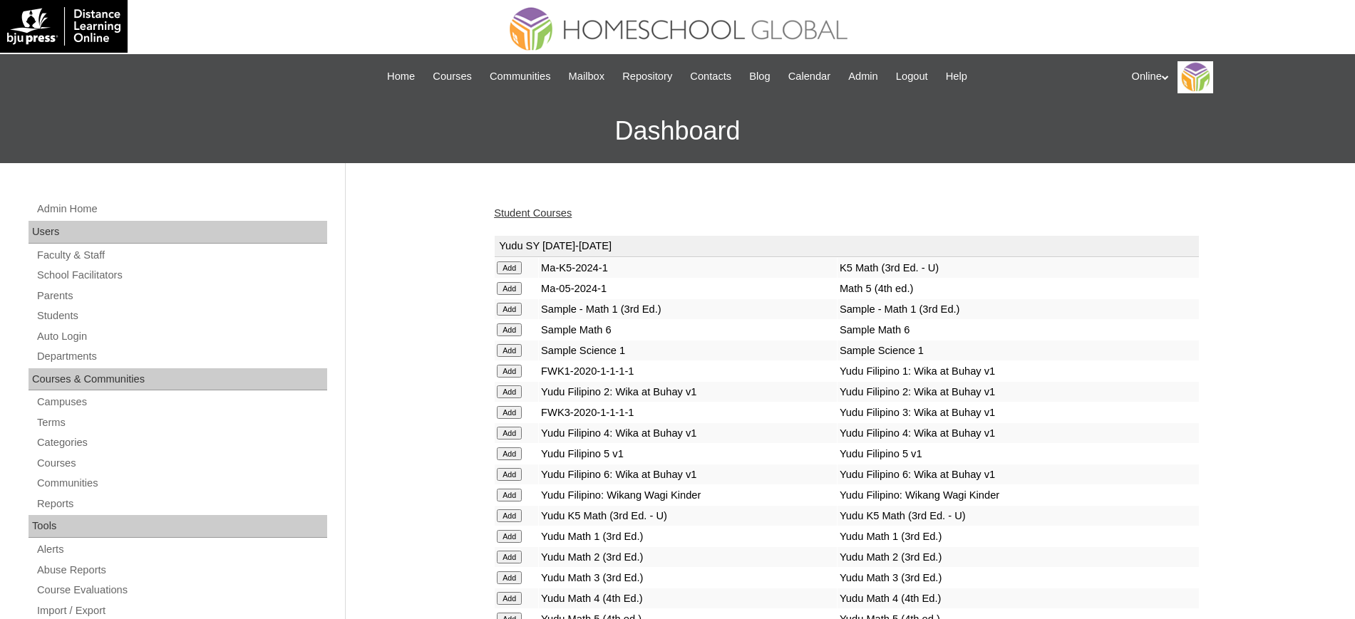
scroll to position [475, 0]
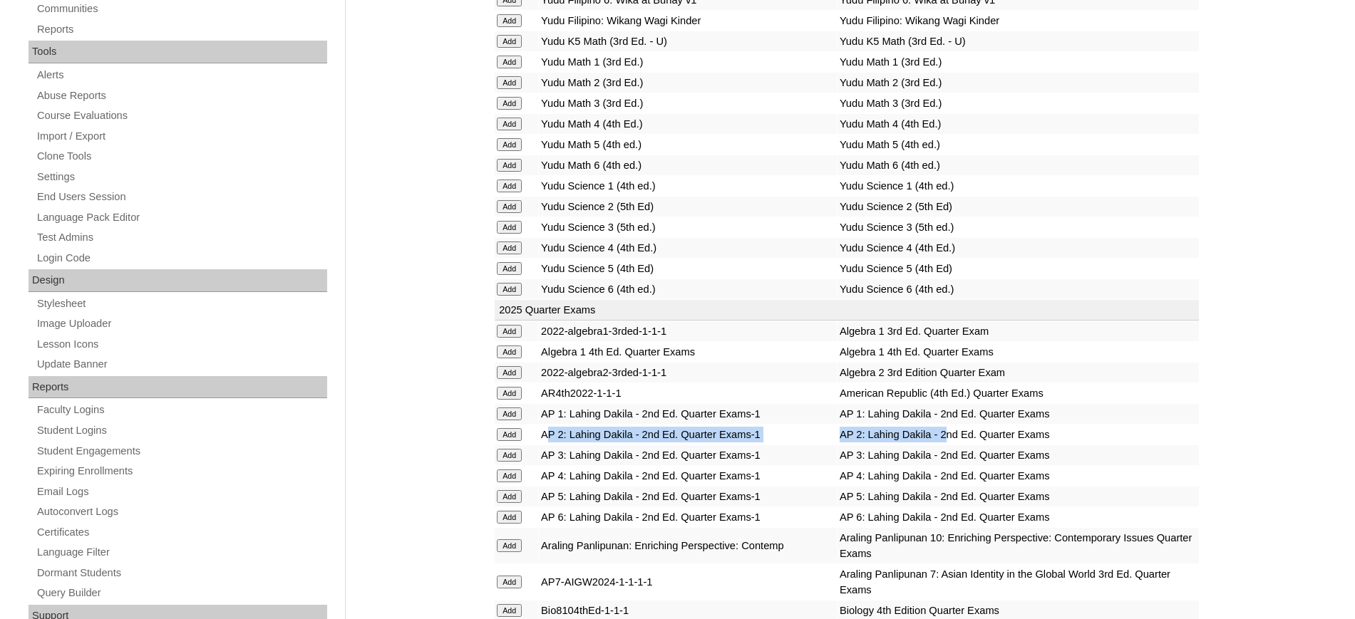
drag, startPoint x: 919, startPoint y: 435, endPoint x: 551, endPoint y: 444, distance: 367.8
click at [551, 444] on tr "Add AP 2: Lahing Dakila - 2nd Ed. Quarter Exams-1 AP 2: Lahing Dakila - 2nd Ed.…" at bounding box center [847, 435] width 704 height 20
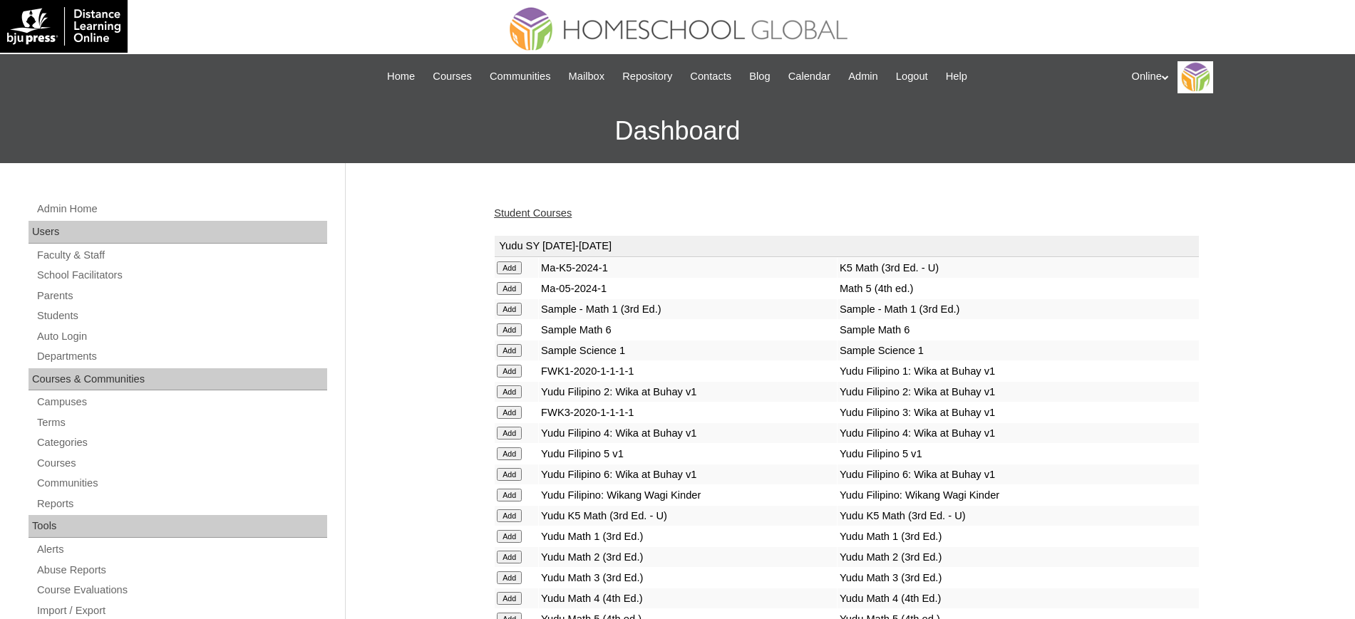
click at [550, 216] on link "Student Courses" at bounding box center [533, 212] width 78 height 11
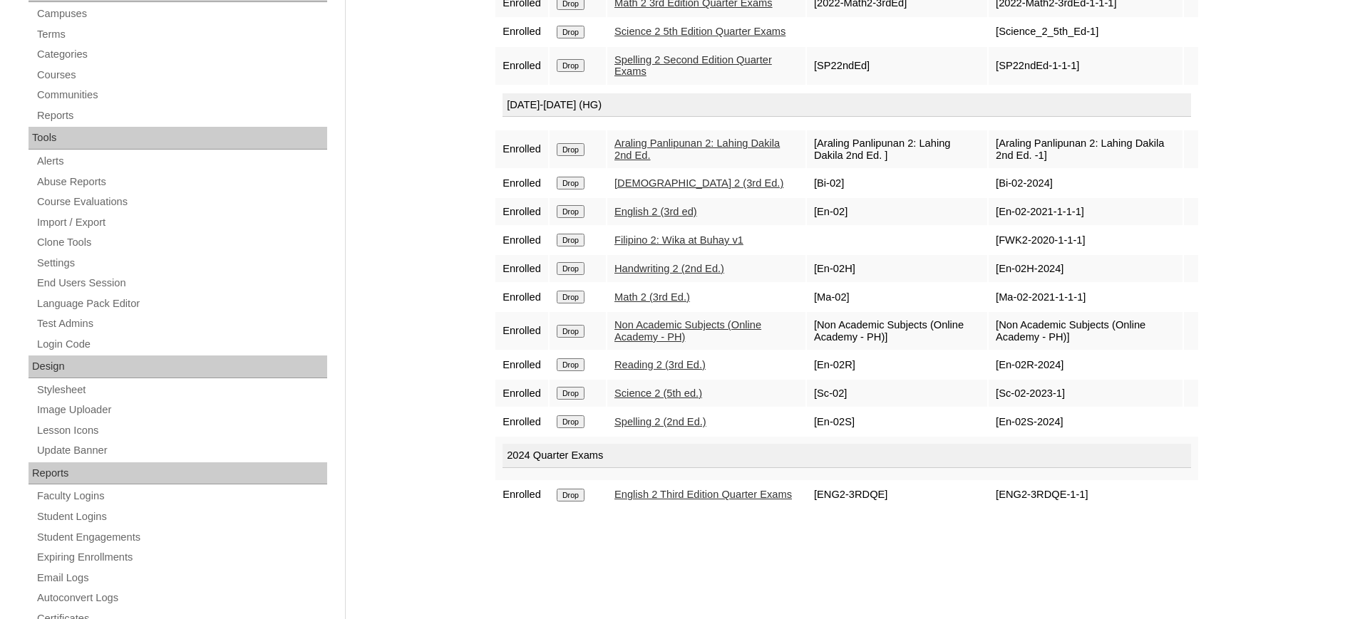
scroll to position [391, 0]
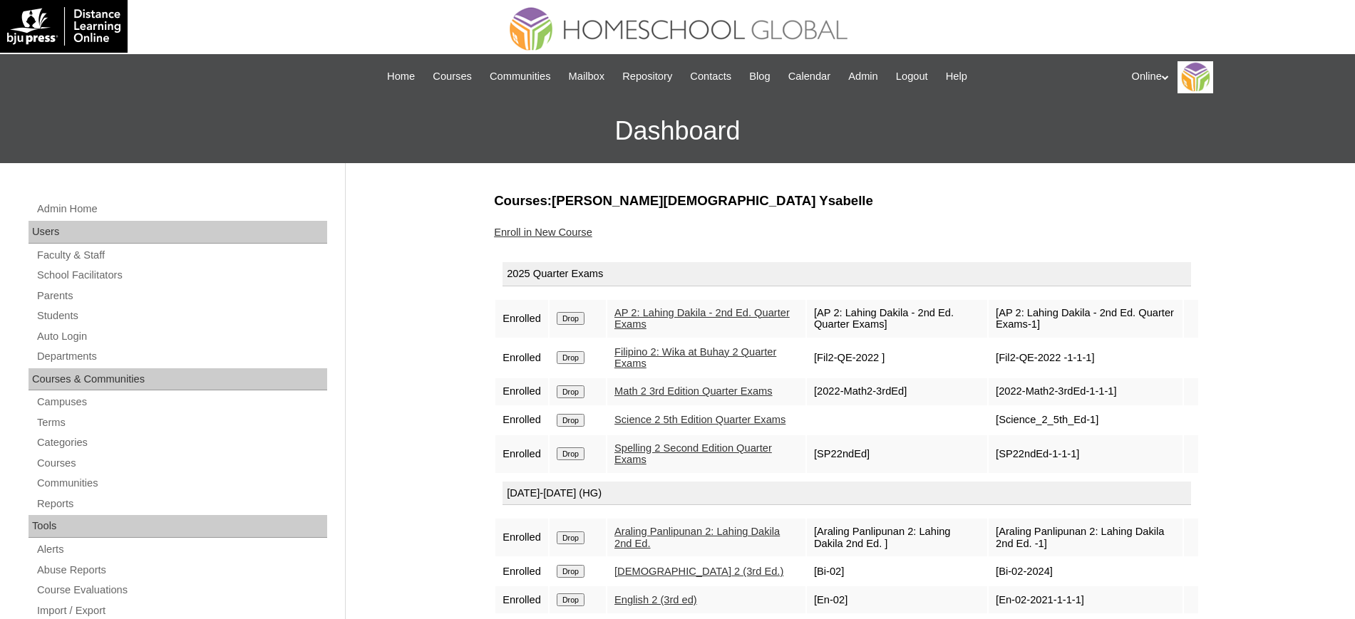
click at [530, 229] on link "Enroll in New Course" at bounding box center [543, 232] width 98 height 11
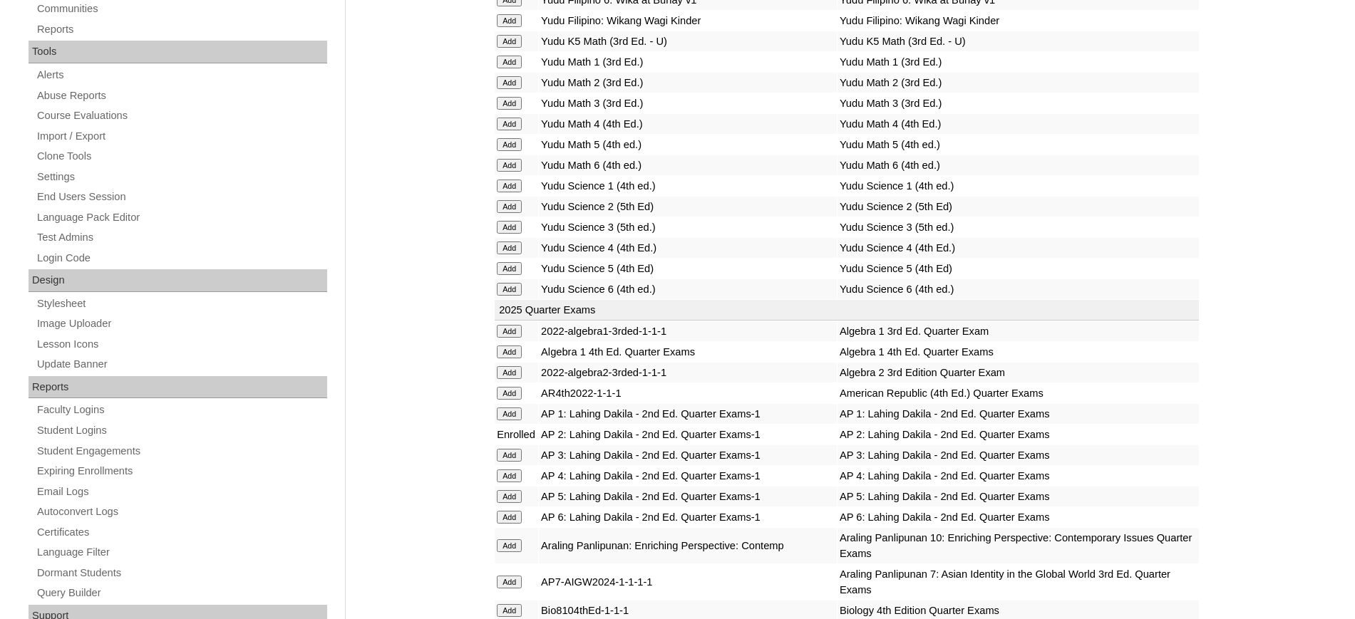
scroll to position [920, 0]
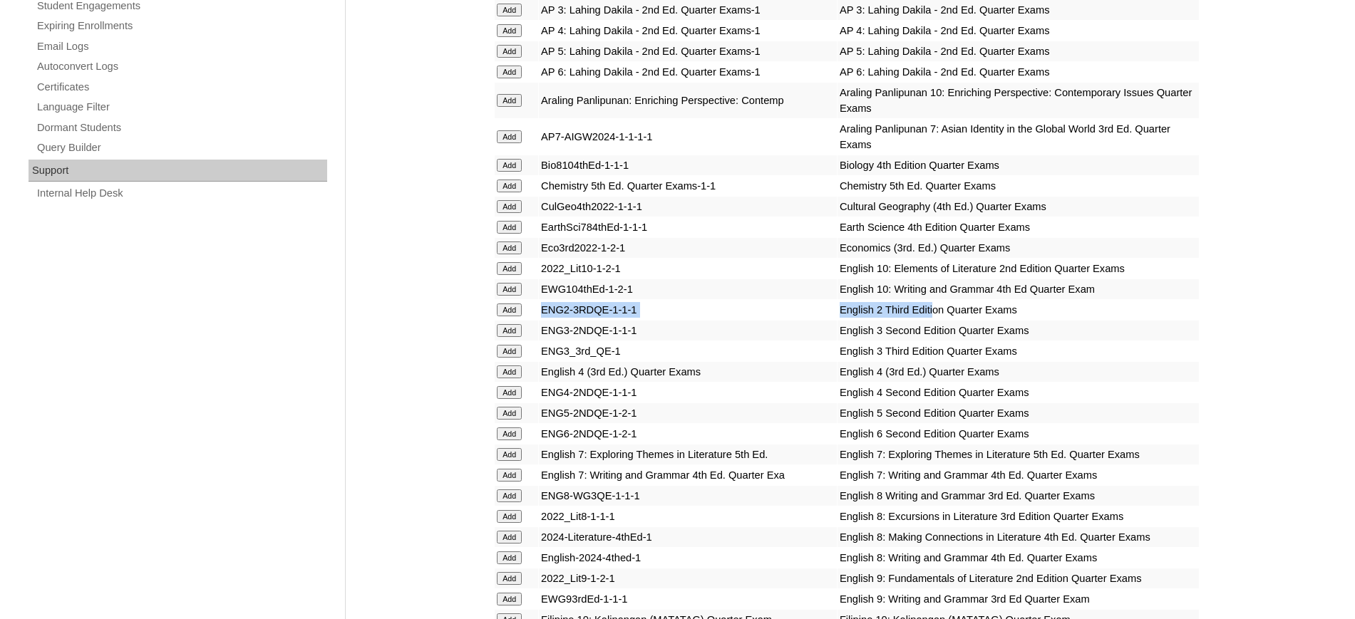
drag, startPoint x: 900, startPoint y: 314, endPoint x: 530, endPoint y: 311, distance: 369.9
click at [539, 310] on tr "Add ENG2-3RDQE-1-1-1 English 2 Third Edition Quarter Exams" at bounding box center [847, 310] width 704 height 20
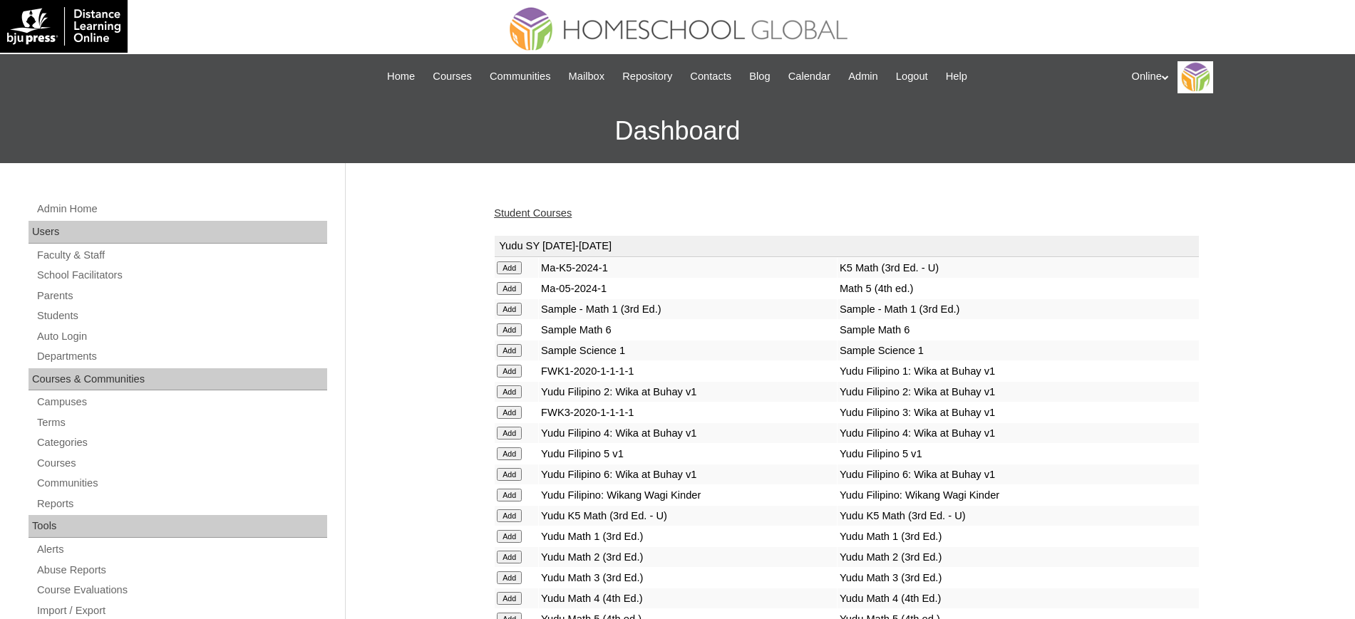
click at [557, 213] on link "Student Courses" at bounding box center [533, 212] width 78 height 11
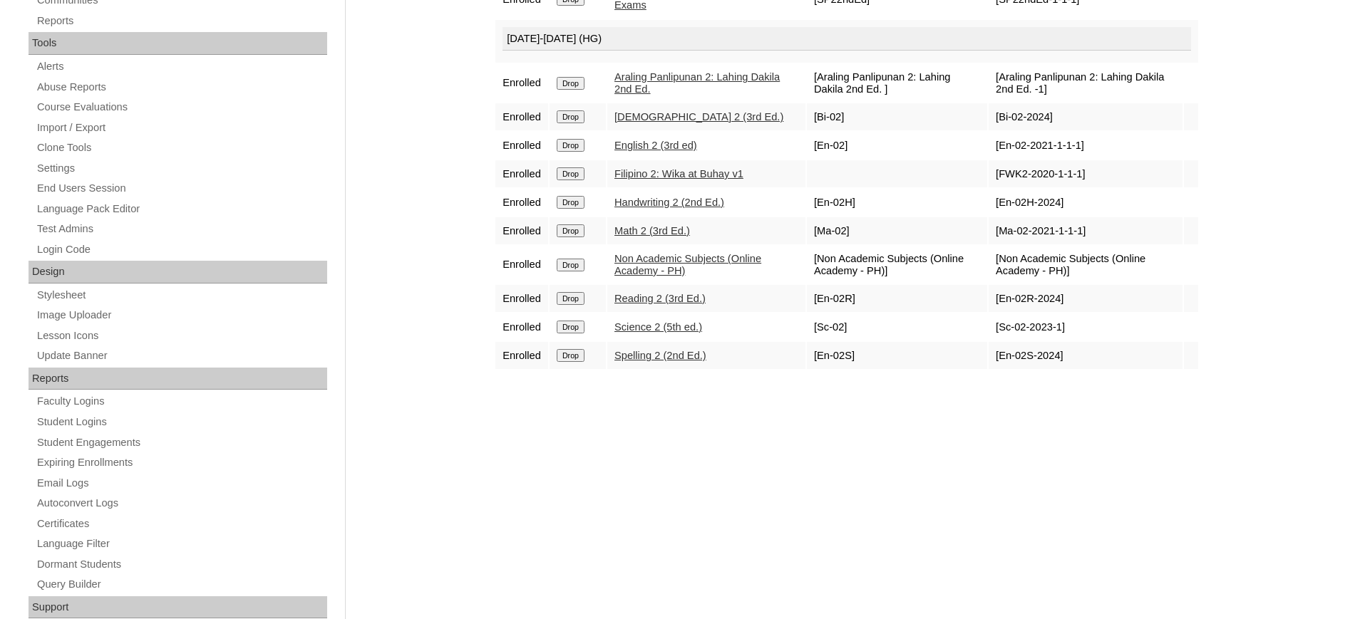
scroll to position [38, 0]
